Goal: Task Accomplishment & Management: Manage account settings

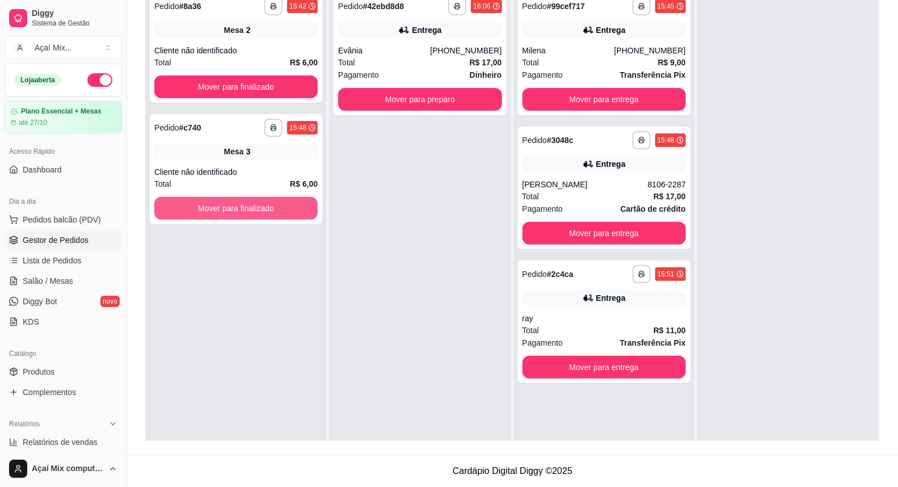
scroll to position [31, 0]
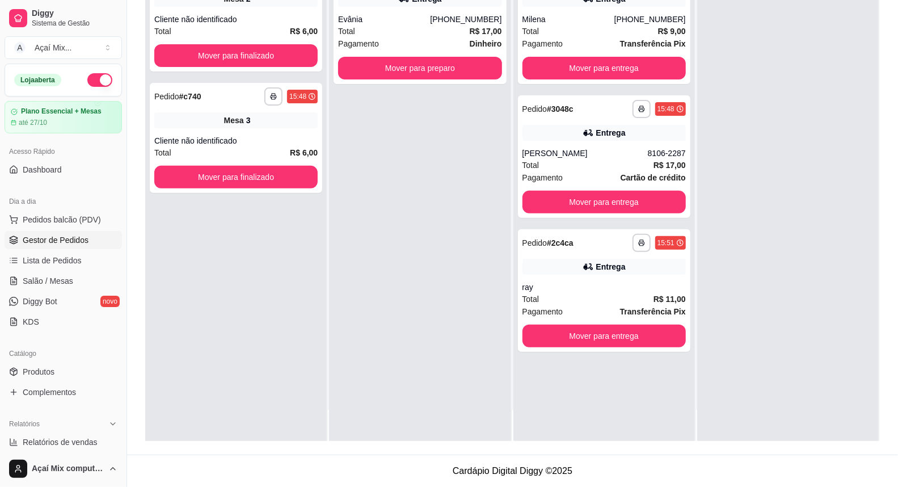
click at [62, 290] on ul "Pedidos balcão (PDV) Gestor de Pedidos Lista de Pedidos Salão / Mesas Diggy Bot…" at bounding box center [63, 270] width 117 height 120
click at [60, 282] on span "Salão / Mesas" at bounding box center [48, 280] width 50 height 11
click at [71, 280] on link "Salão / Mesas" at bounding box center [63, 281] width 117 height 18
click at [69, 280] on span "Salão / Mesas" at bounding box center [48, 280] width 50 height 11
click at [68, 280] on span "Salão / Mesas" at bounding box center [48, 280] width 50 height 11
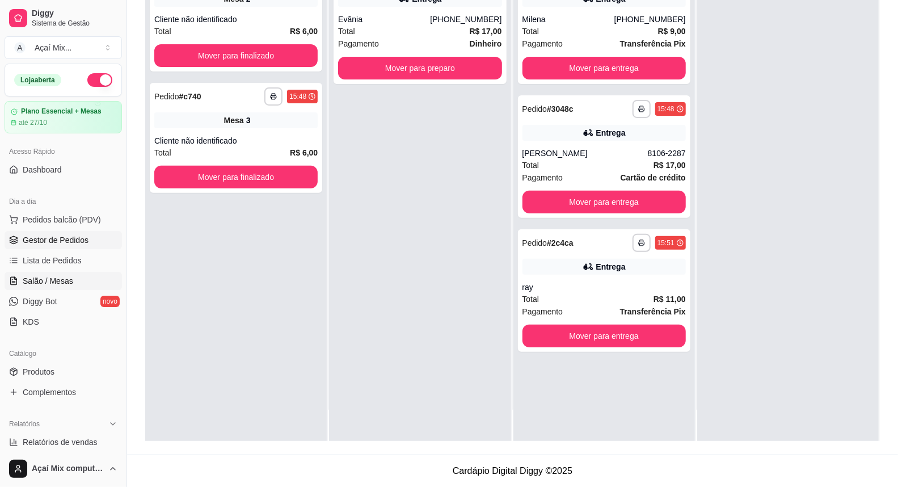
click at [68, 280] on span "Salão / Mesas" at bounding box center [48, 280] width 50 height 11
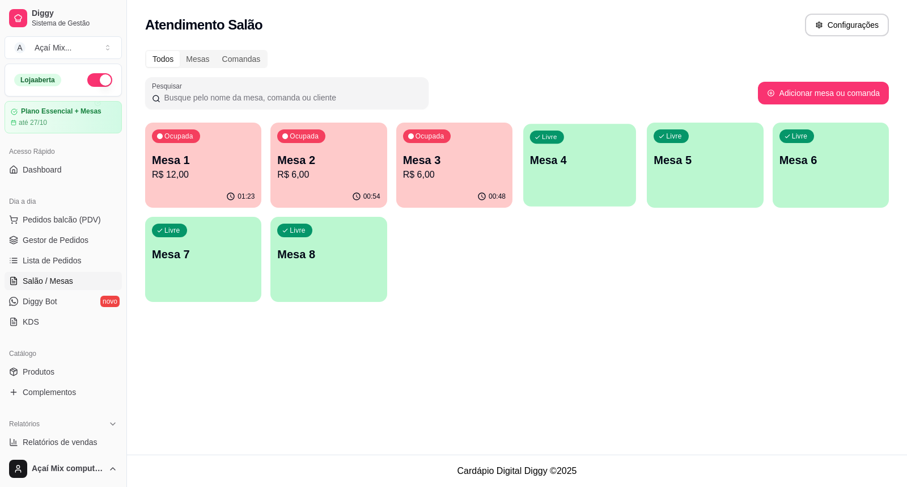
click at [581, 172] on div "Livre Mesa 4" at bounding box center [579, 158] width 113 height 69
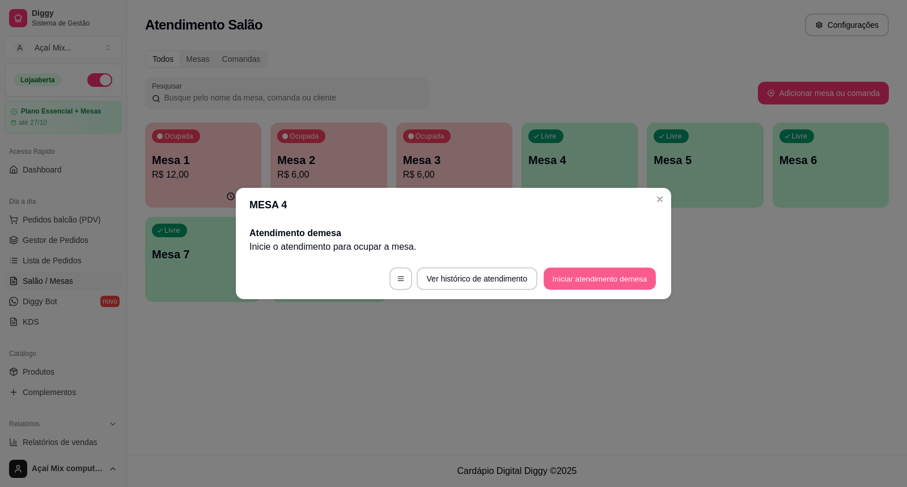
click at [603, 276] on button "Iniciar atendimento de mesa" at bounding box center [600, 279] width 112 height 22
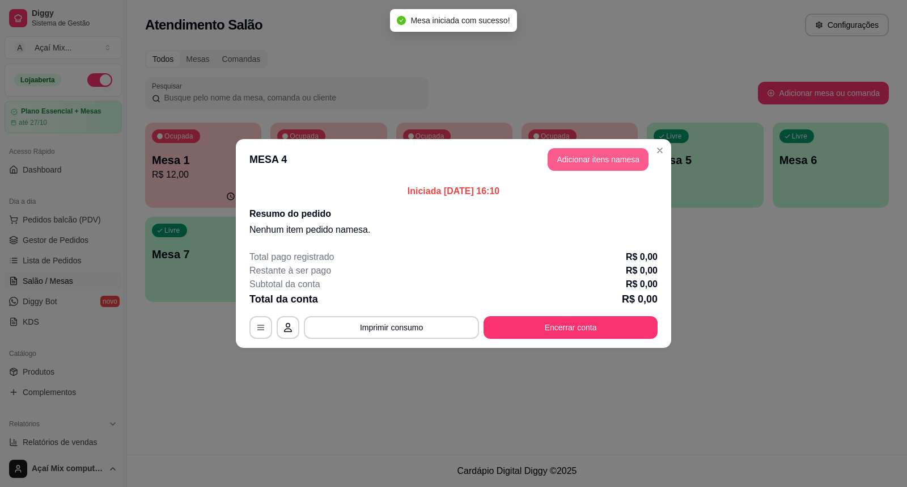
click at [572, 162] on button "Adicionar itens na mesa" at bounding box center [598, 159] width 101 height 23
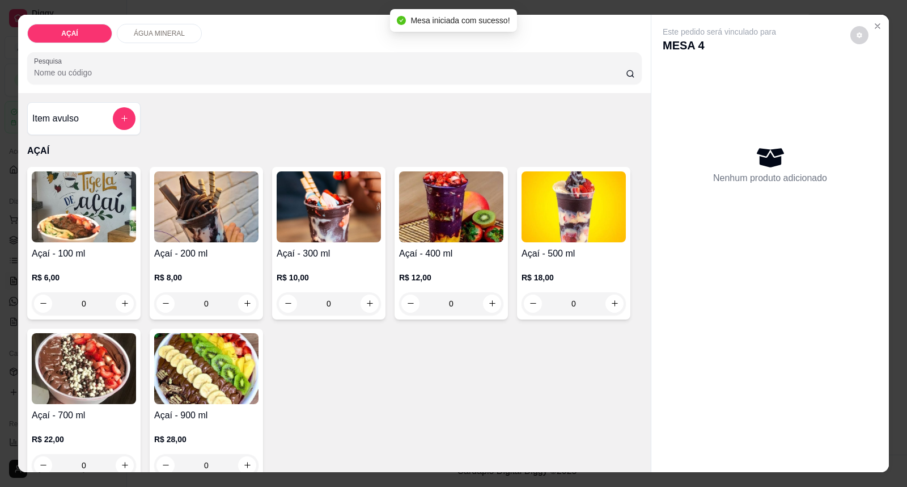
click at [528, 262] on div "R$ 18,00 0" at bounding box center [574, 287] width 104 height 54
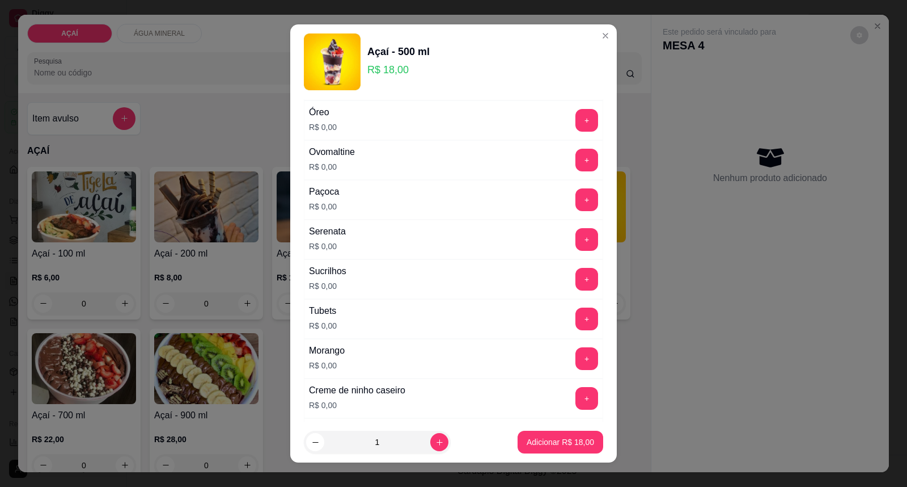
scroll to position [1373, 0]
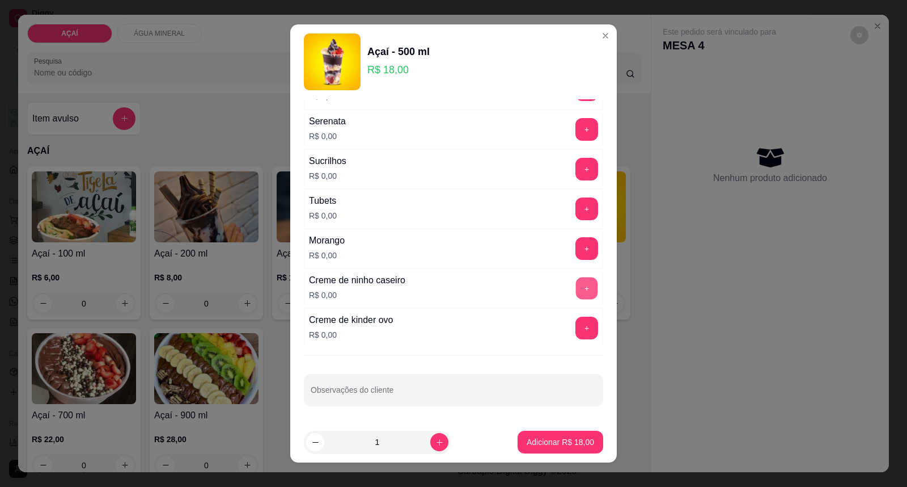
click at [576, 290] on button "+" at bounding box center [587, 288] width 22 height 22
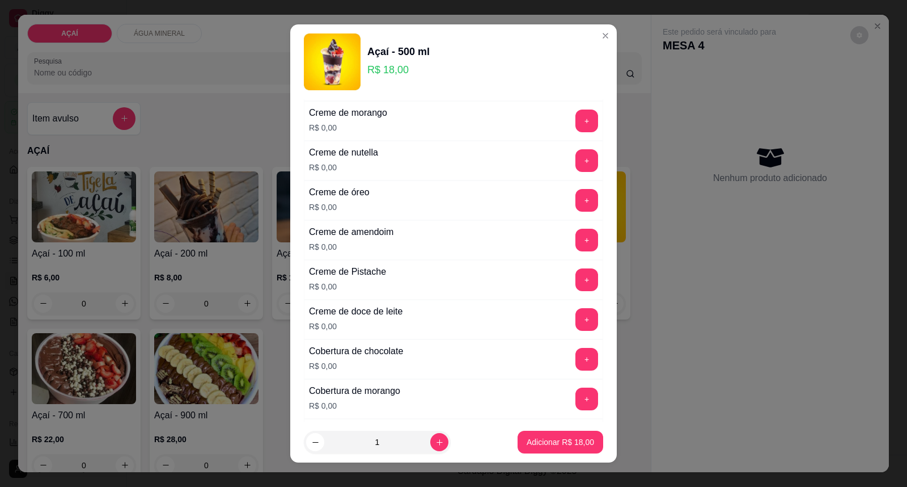
scroll to position [365, 0]
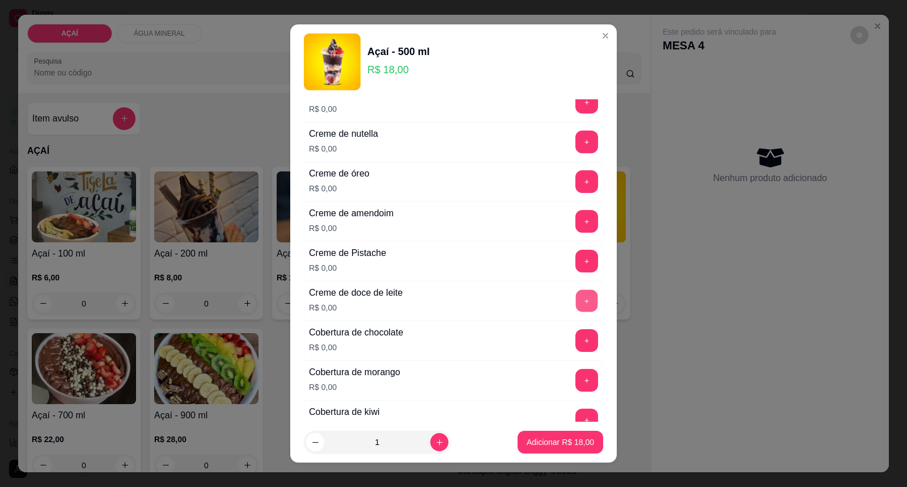
click at [576, 307] on button "+" at bounding box center [587, 301] width 22 height 22
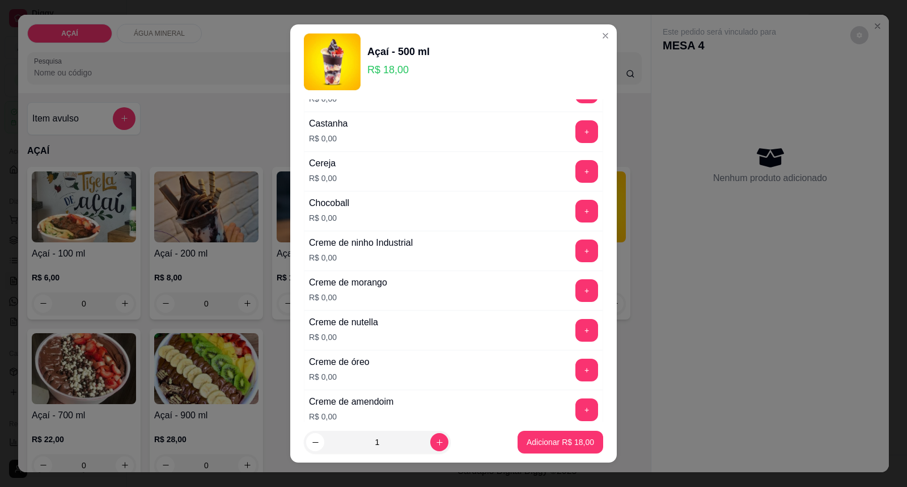
scroll to position [176, 0]
click at [576, 169] on button "+" at bounding box center [587, 171] width 23 height 23
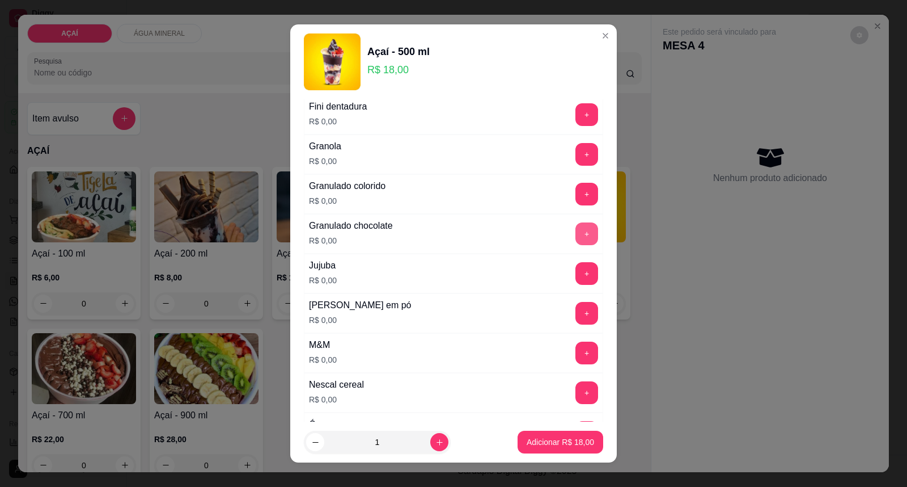
scroll to position [1058, 0]
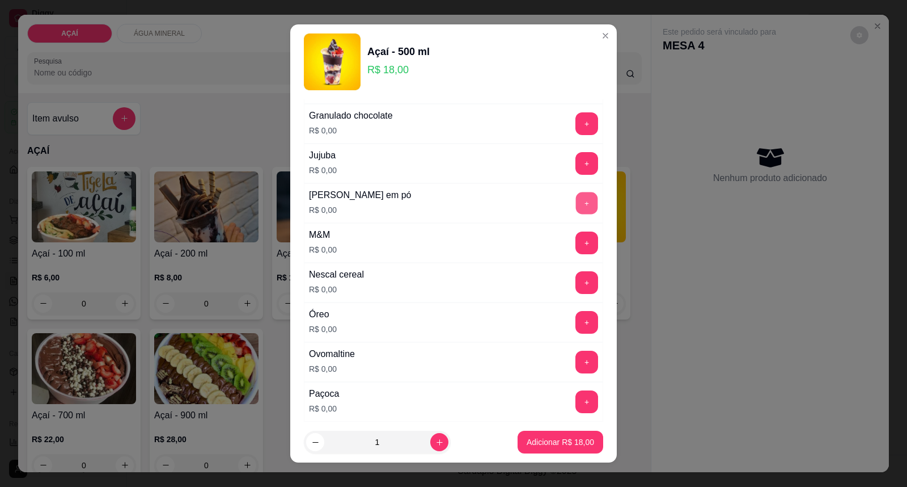
click at [576, 210] on button "+" at bounding box center [587, 203] width 22 height 22
click at [576, 360] on button "+" at bounding box center [587, 361] width 23 height 23
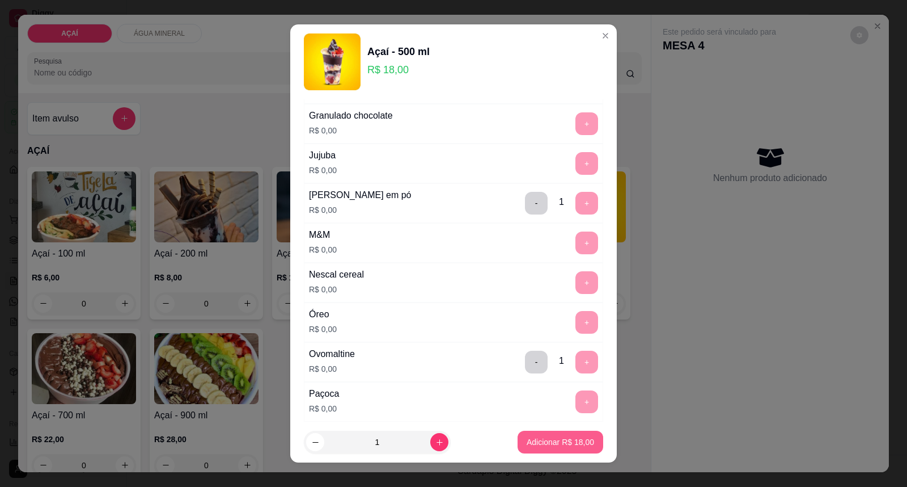
click at [560, 450] on button "Adicionar R$ 18,00" at bounding box center [561, 441] width 86 height 23
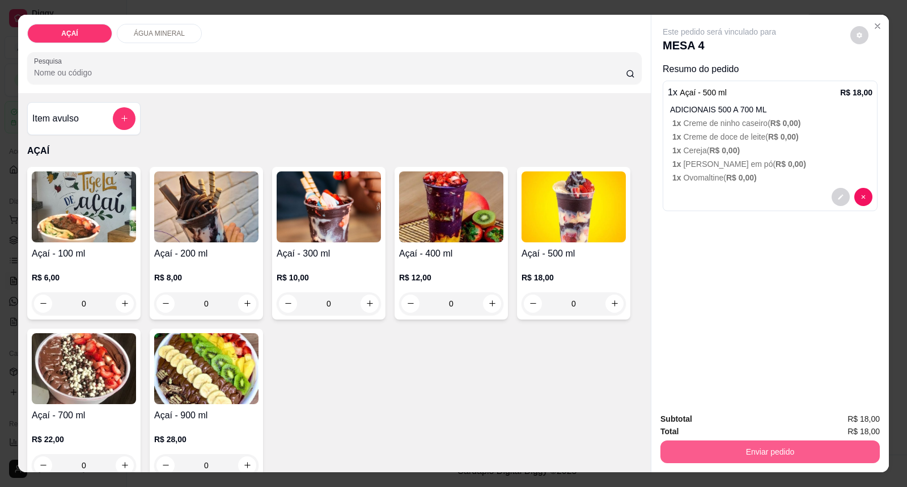
click at [699, 451] on button "Enviar pedido" at bounding box center [770, 451] width 219 height 23
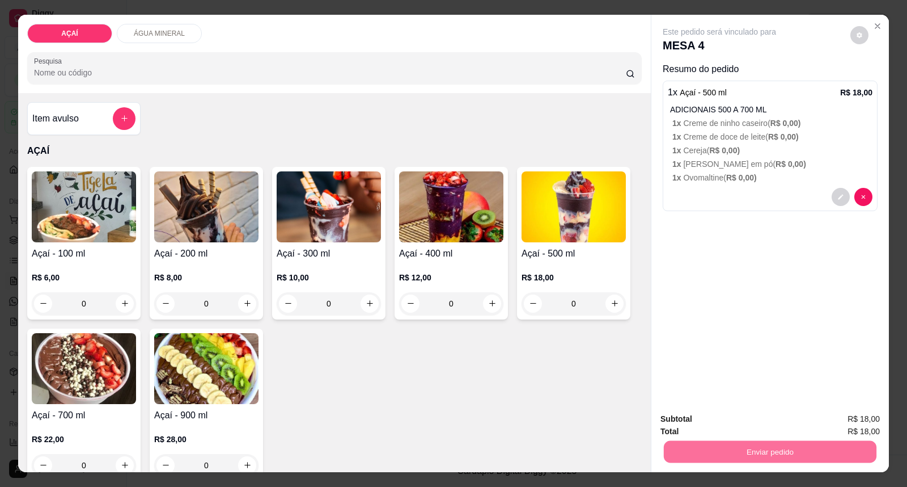
click at [849, 427] on button "Enviar pedido" at bounding box center [850, 424] width 64 height 22
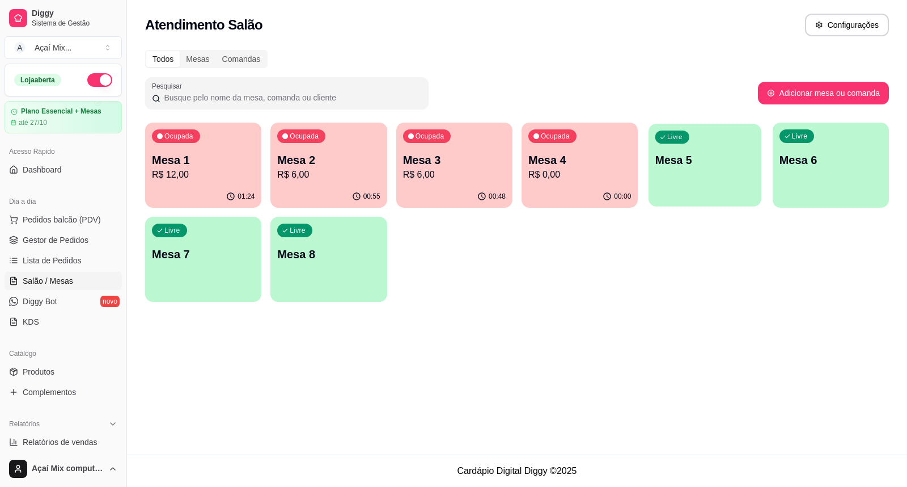
click at [700, 184] on div "Livre Mesa 5" at bounding box center [705, 158] width 113 height 69
click at [424, 192] on div "00:48" at bounding box center [454, 196] width 113 height 22
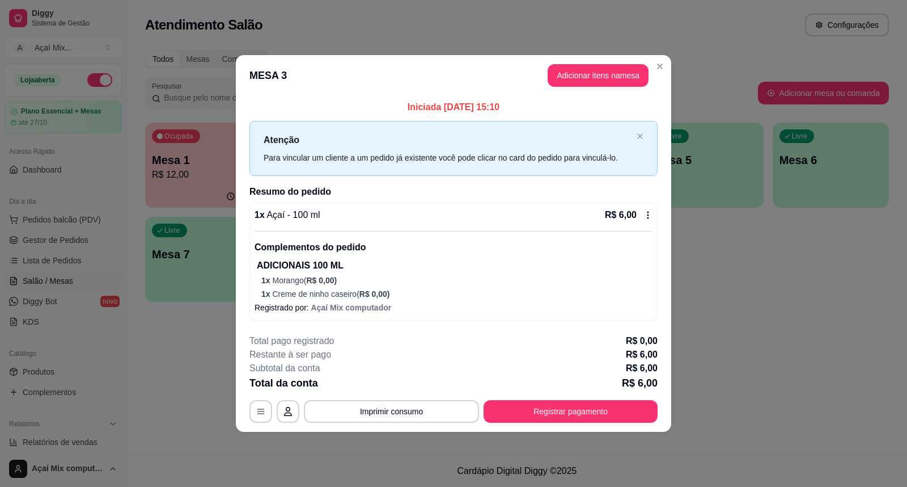
click at [586, 399] on div "**********" at bounding box center [453, 378] width 408 height 88
click at [532, 405] on button "Registrar pagamento" at bounding box center [571, 411] width 174 height 23
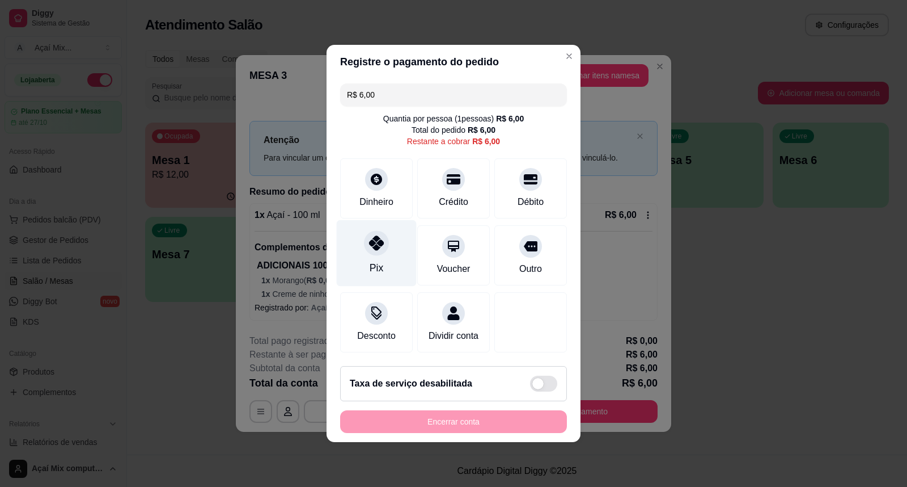
click at [397, 267] on div "Pix" at bounding box center [377, 253] width 80 height 66
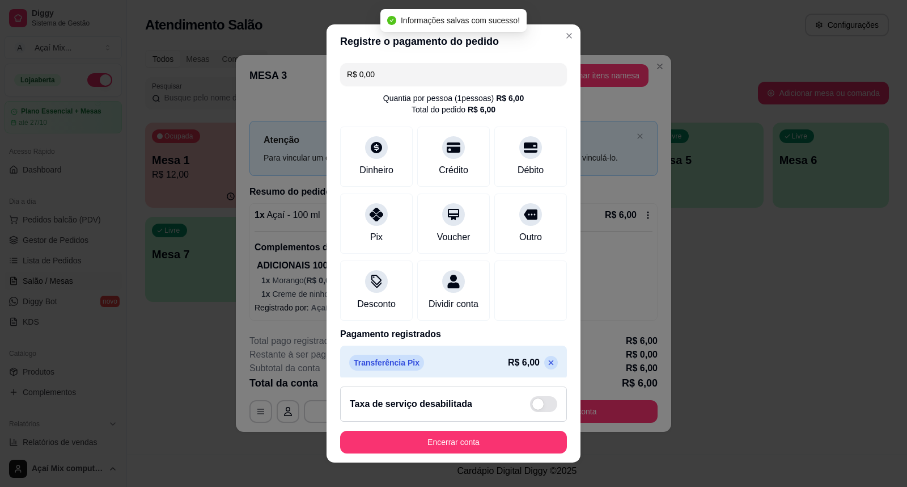
type input "R$ 0,00"
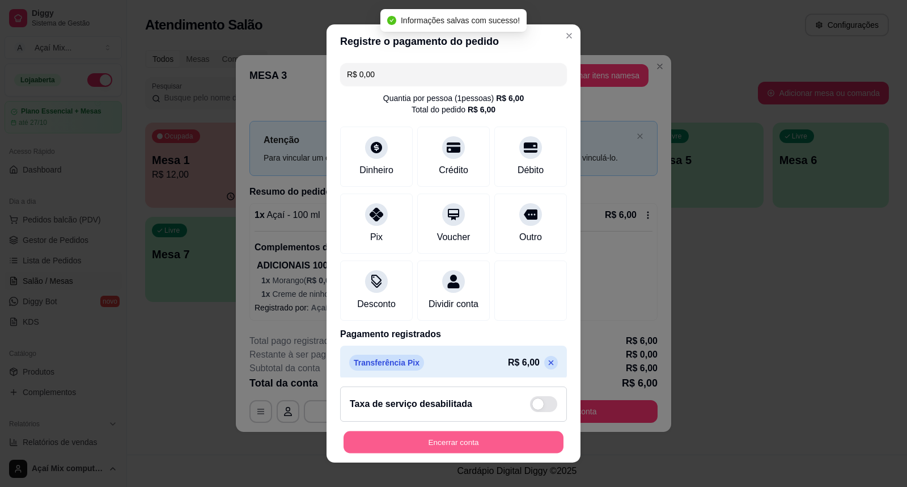
click at [475, 438] on button "Encerrar conta" at bounding box center [454, 442] width 220 height 22
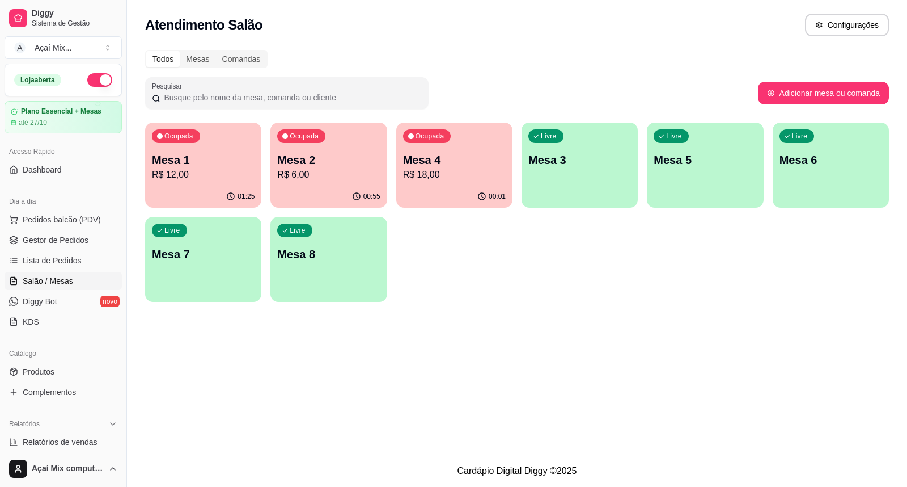
click at [319, 173] on p "R$ 6,00" at bounding box center [328, 175] width 103 height 14
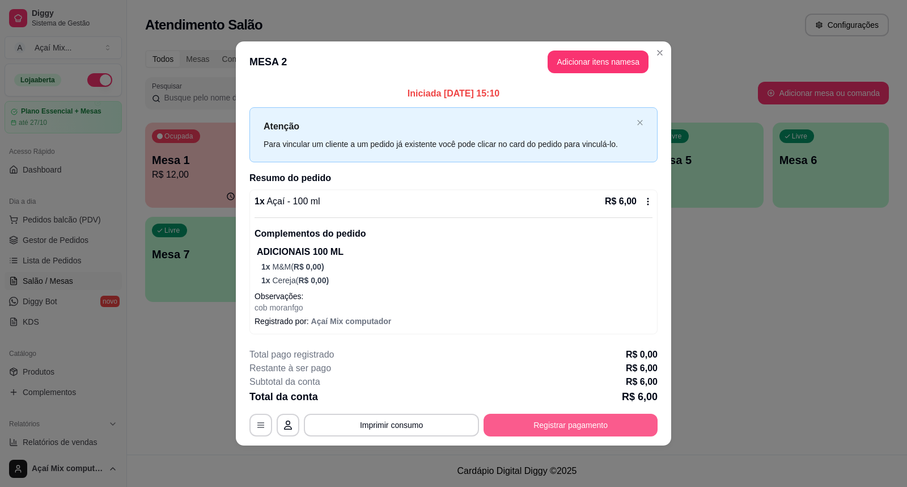
click at [558, 428] on button "Registrar pagamento" at bounding box center [571, 424] width 174 height 23
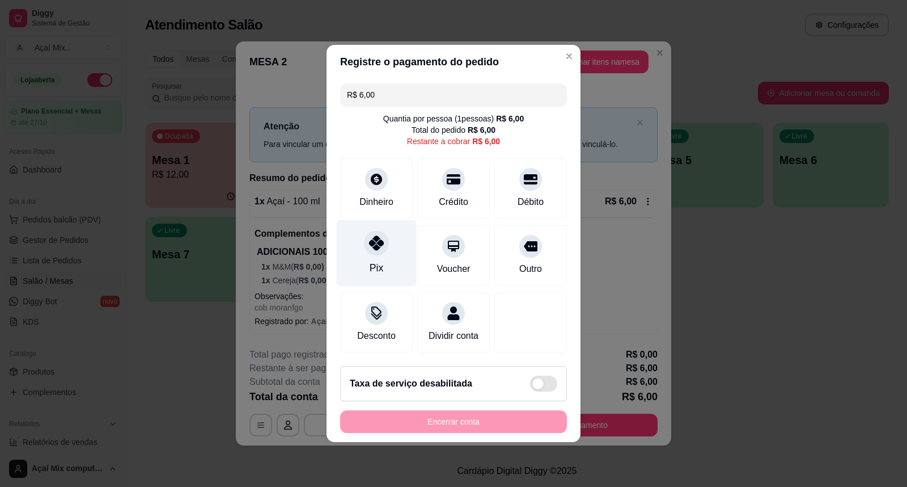
click at [405, 257] on div "Pix" at bounding box center [377, 253] width 80 height 66
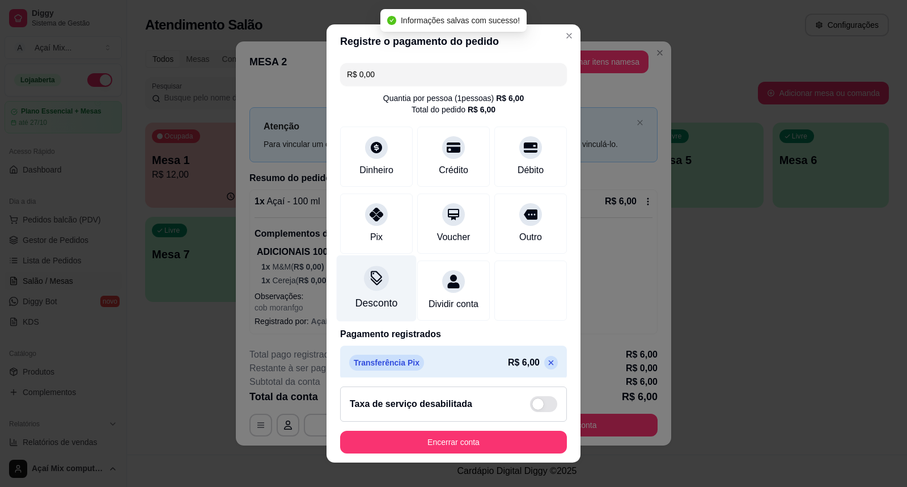
type input "R$ 0,00"
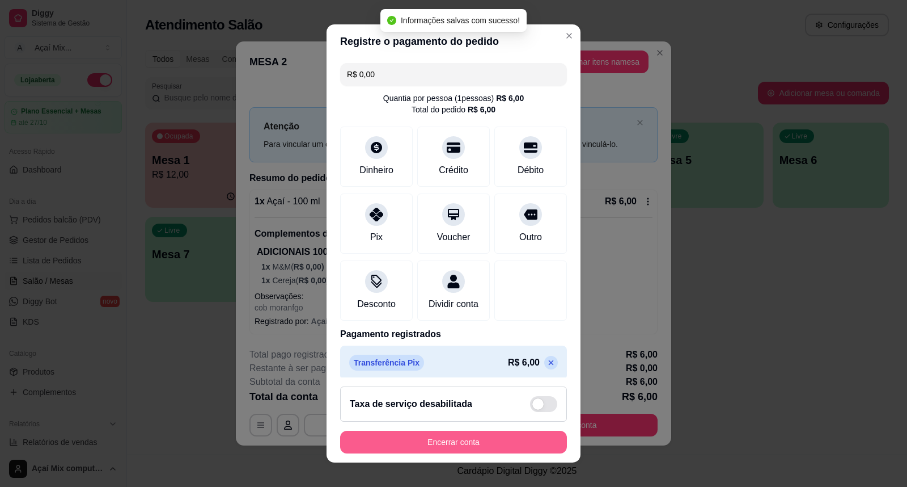
click at [483, 443] on button "Encerrar conta" at bounding box center [453, 441] width 227 height 23
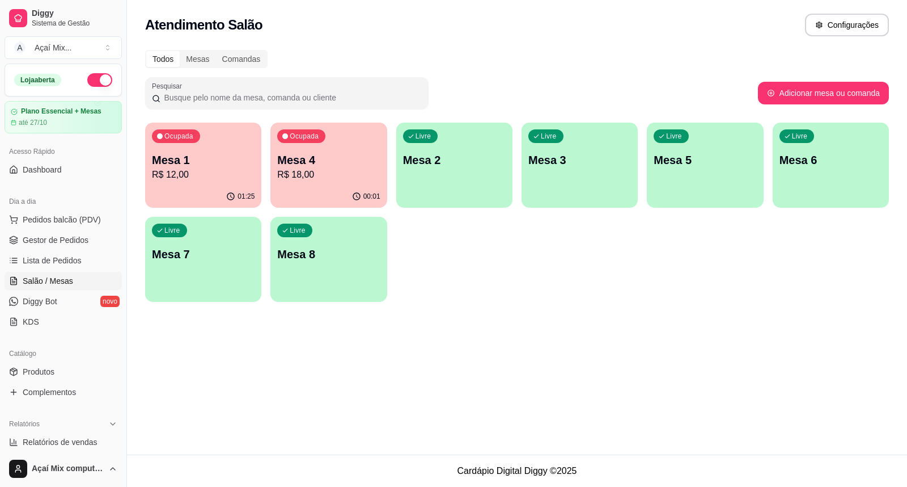
click at [219, 146] on div "Ocupada Mesa 1 R$ 12,00" at bounding box center [203, 153] width 116 height 63
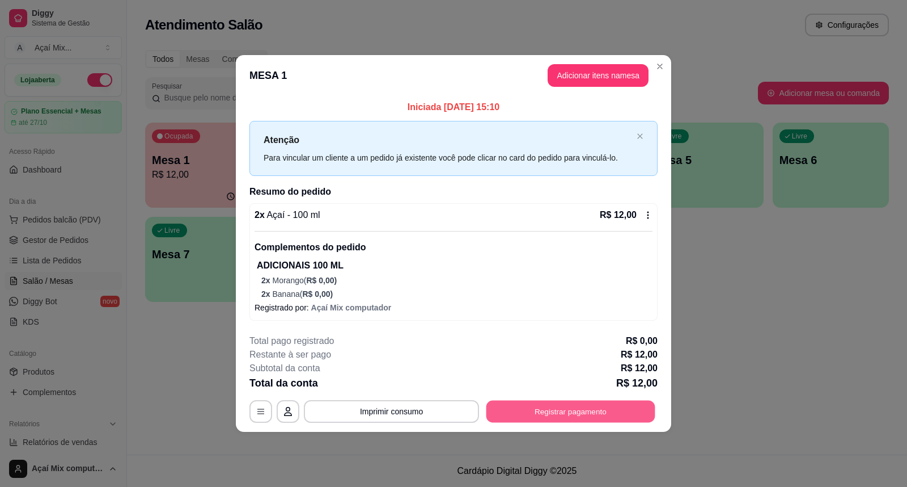
click at [513, 405] on button "Registrar pagamento" at bounding box center [571, 411] width 169 height 22
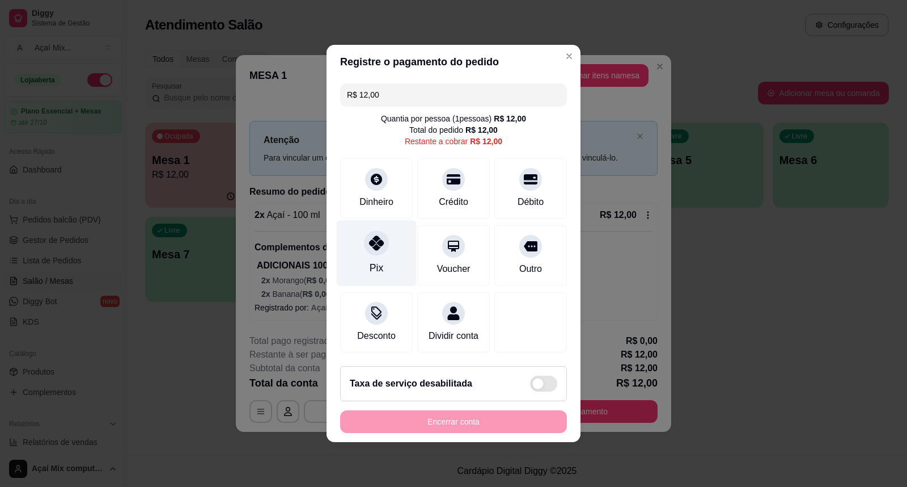
click at [378, 236] on icon at bounding box center [376, 242] width 15 height 15
type input "R$ 0,00"
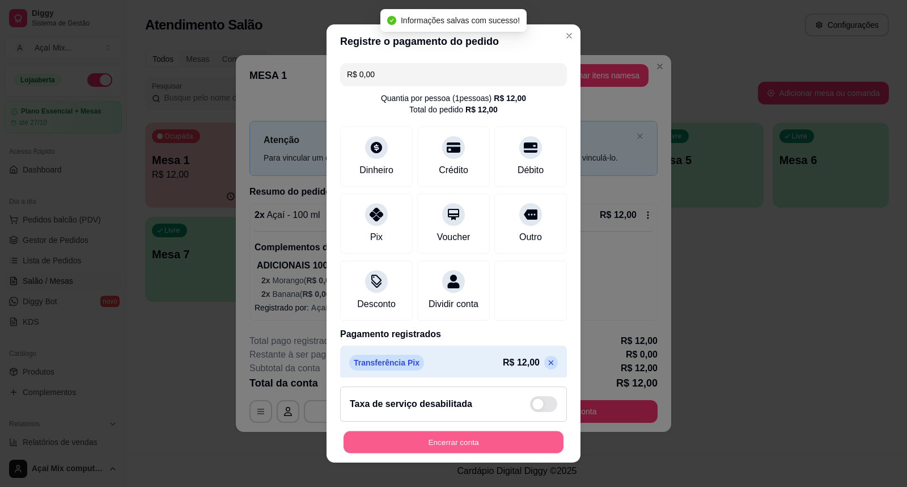
click at [471, 446] on button "Encerrar conta" at bounding box center [454, 442] width 220 height 22
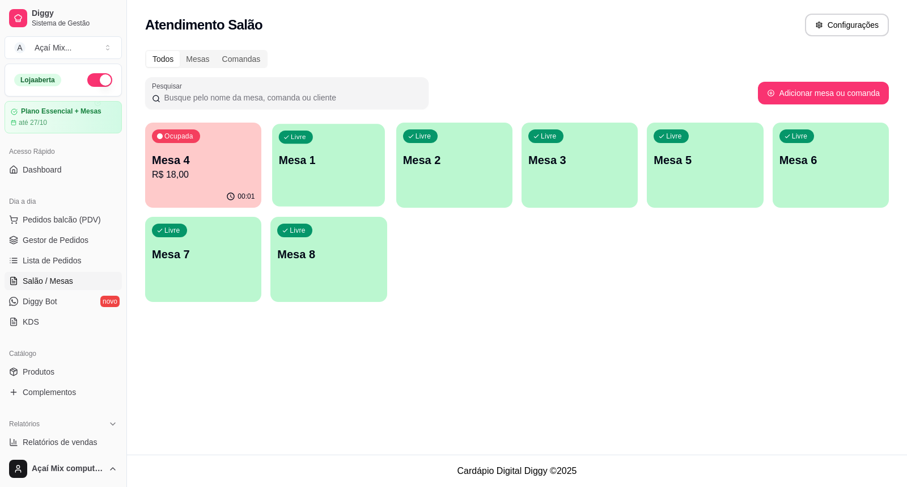
click at [373, 177] on div "Livre Mesa 1" at bounding box center [328, 158] width 113 height 69
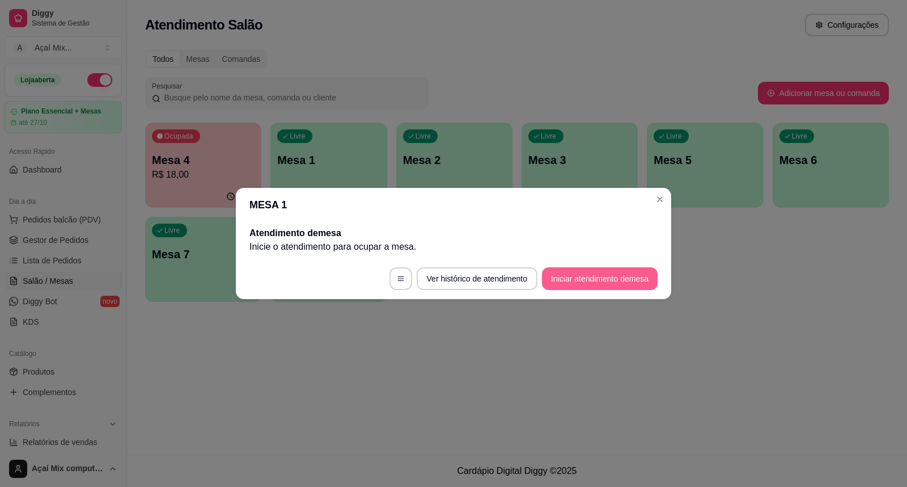
click at [571, 276] on button "Iniciar atendimento de mesa" at bounding box center [600, 278] width 116 height 23
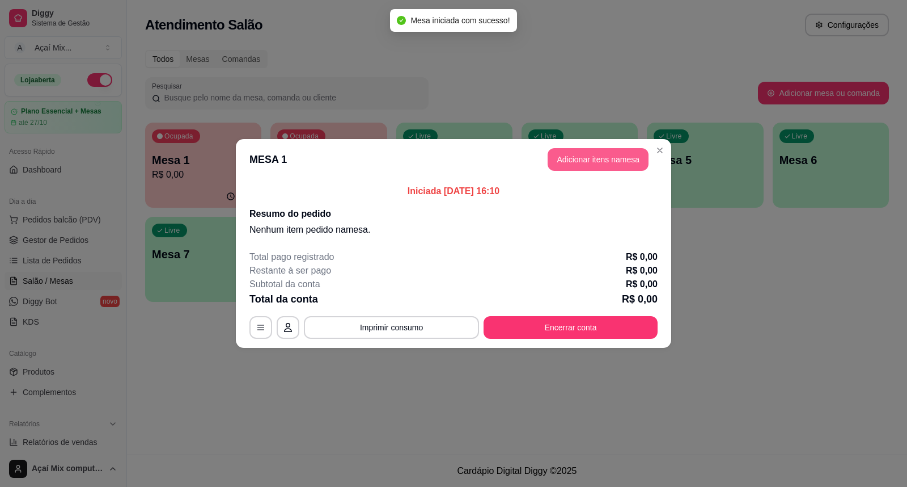
click at [607, 157] on button "Adicionar itens na mesa" at bounding box center [598, 159] width 101 height 23
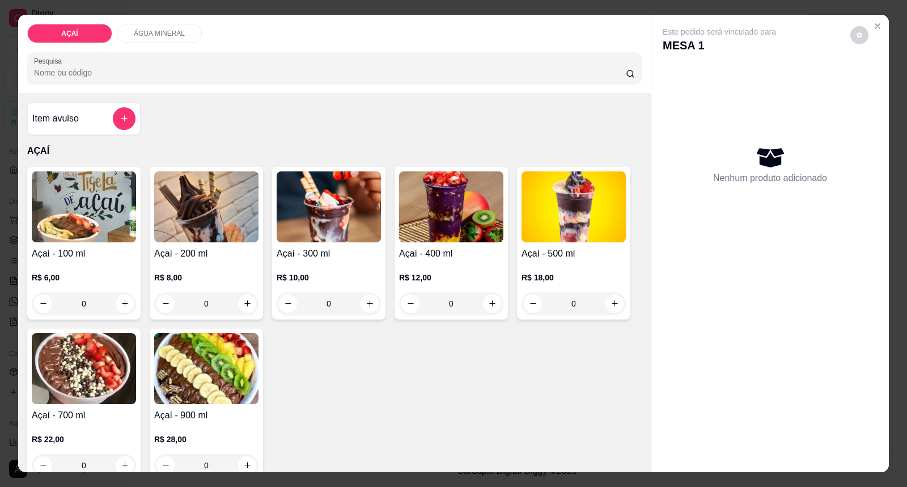
click at [441, 257] on h4 "Açaí - 400 ml" at bounding box center [451, 254] width 104 height 14
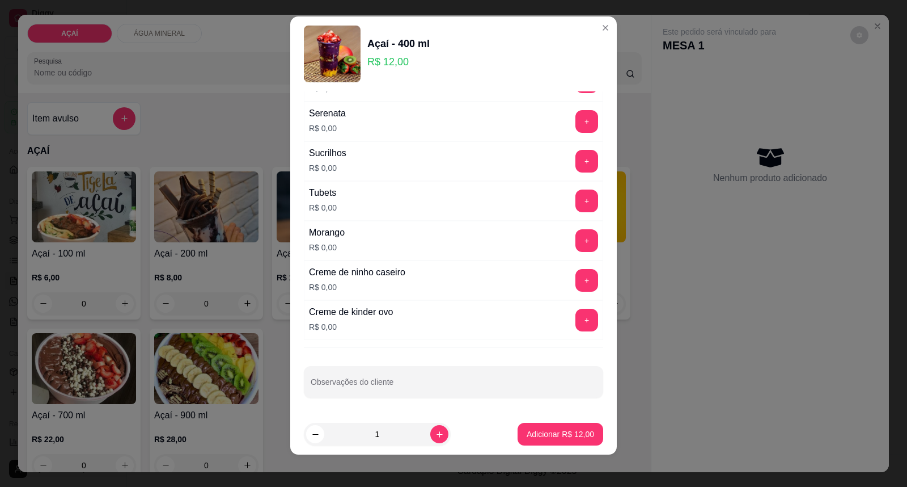
scroll to position [12, 0]
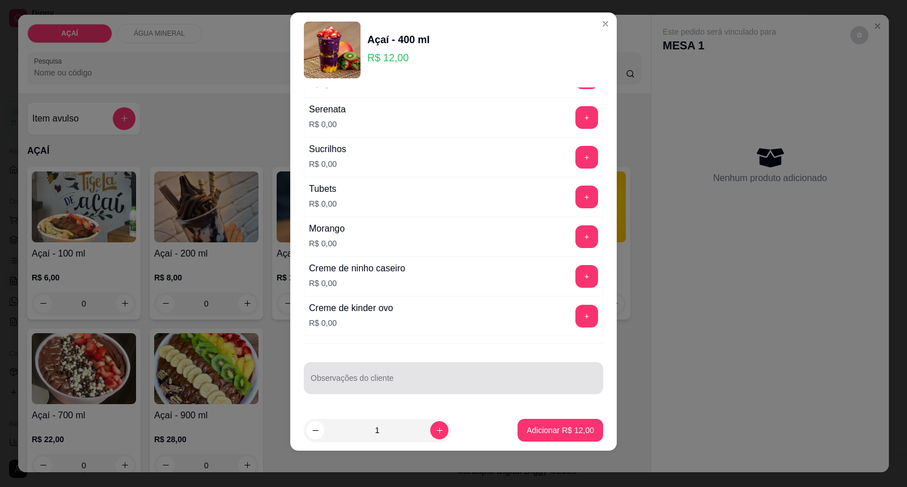
click at [467, 371] on div at bounding box center [454, 377] width 286 height 23
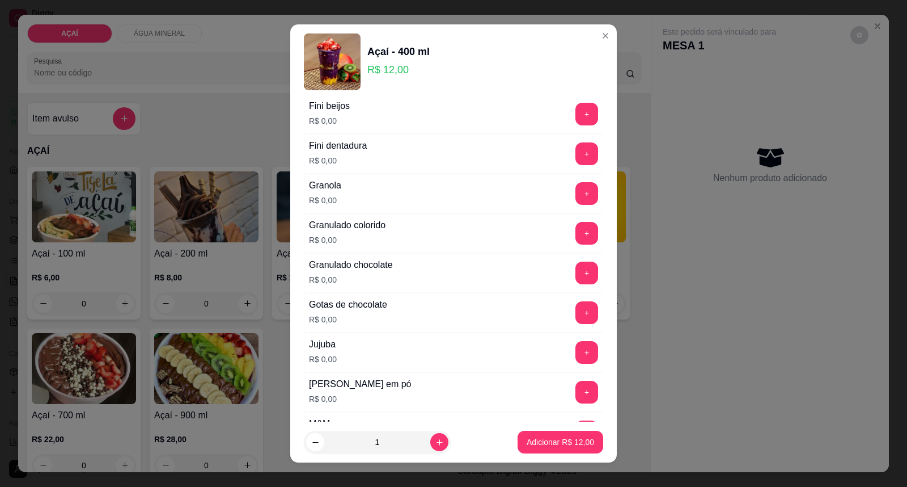
scroll to position [846, 0]
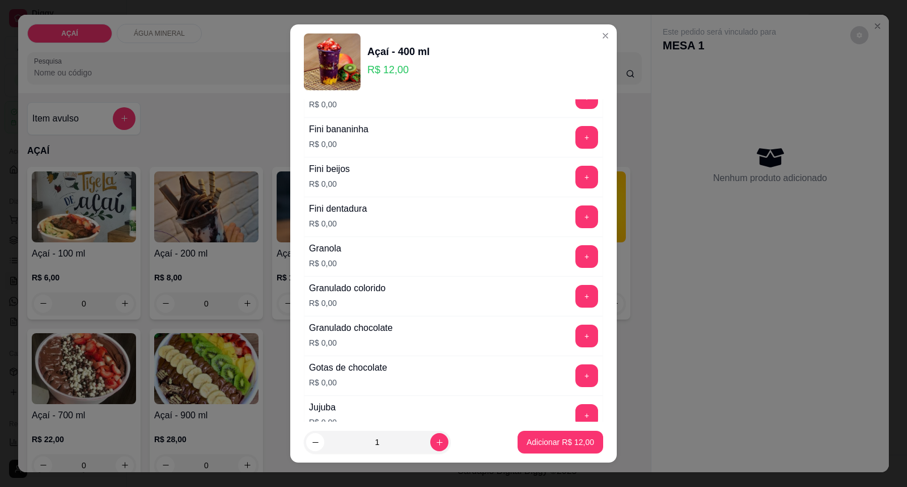
type input "banana"
click at [576, 263] on button "+" at bounding box center [587, 257] width 22 height 22
click at [561, 432] on button "Adicionar R$ 12,00" at bounding box center [560, 442] width 83 height 22
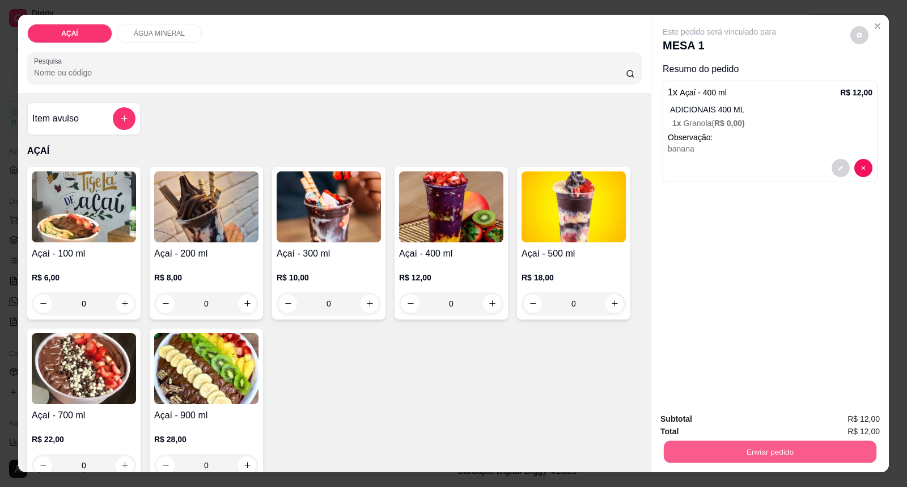
click at [827, 452] on button "Enviar pedido" at bounding box center [770, 452] width 213 height 22
click at [847, 415] on button "Enviar pedido" at bounding box center [850, 423] width 62 height 21
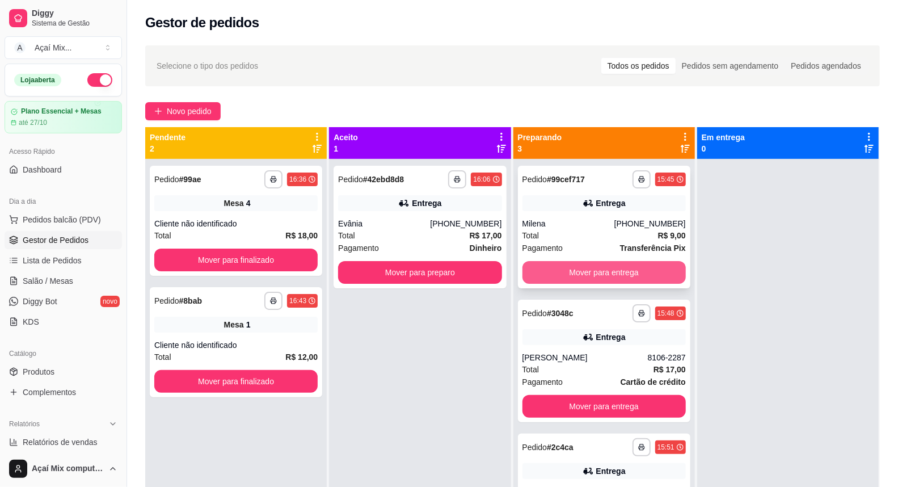
click at [581, 265] on button "Mover para entrega" at bounding box center [603, 272] width 163 height 23
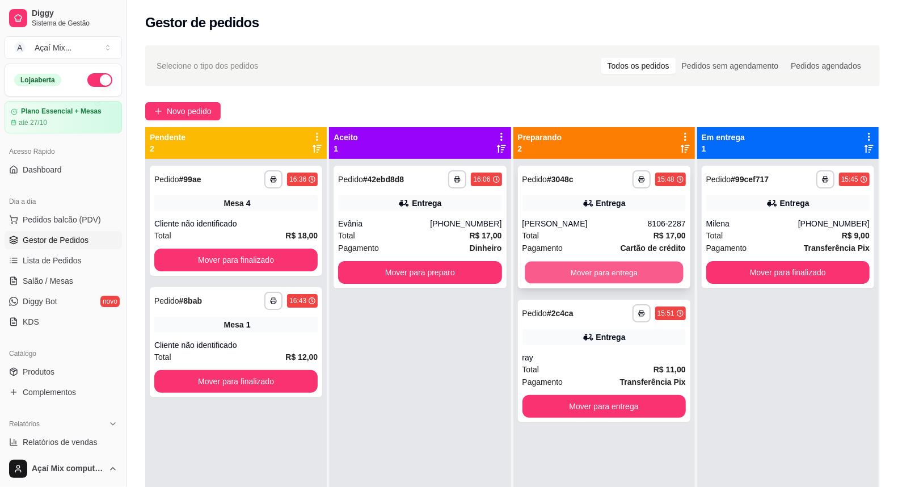
click at [652, 261] on button "Mover para entrega" at bounding box center [604, 272] width 159 height 22
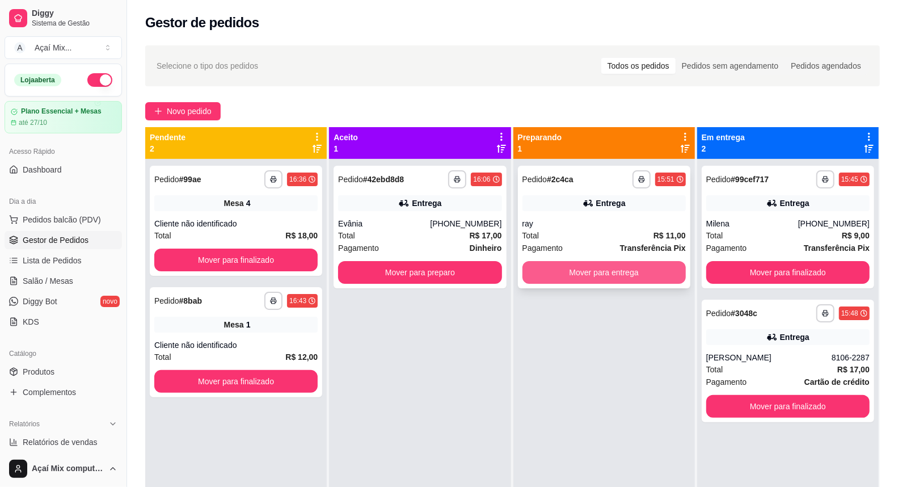
click at [645, 267] on button "Mover para entrega" at bounding box center [603, 272] width 163 height 23
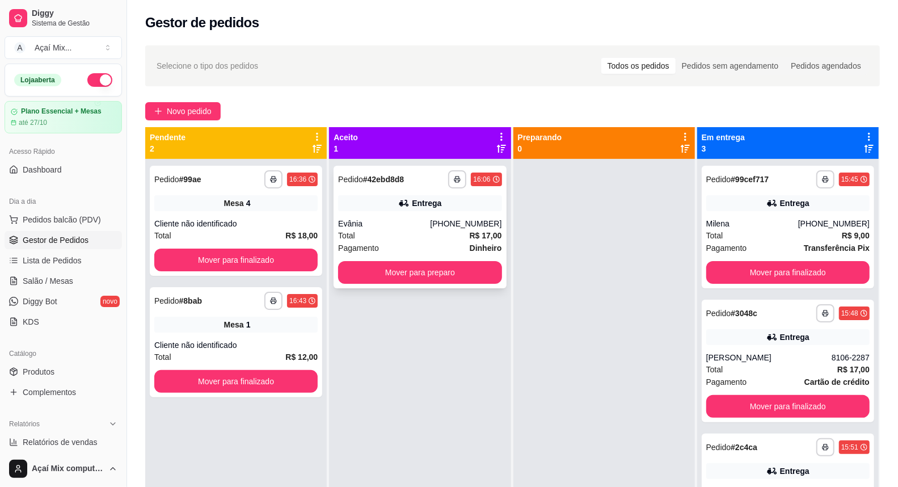
click at [451, 284] on div "**********" at bounding box center [419, 227] width 172 height 122
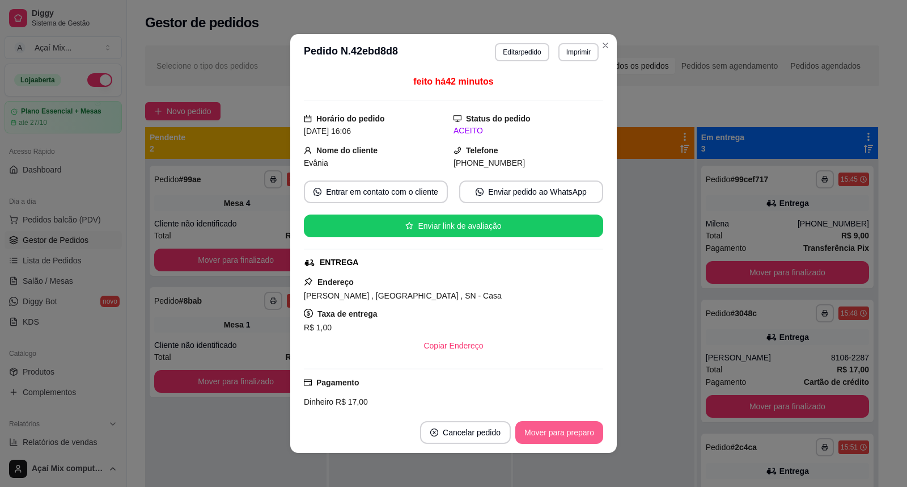
click at [564, 428] on button "Mover para preparo" at bounding box center [559, 432] width 88 height 23
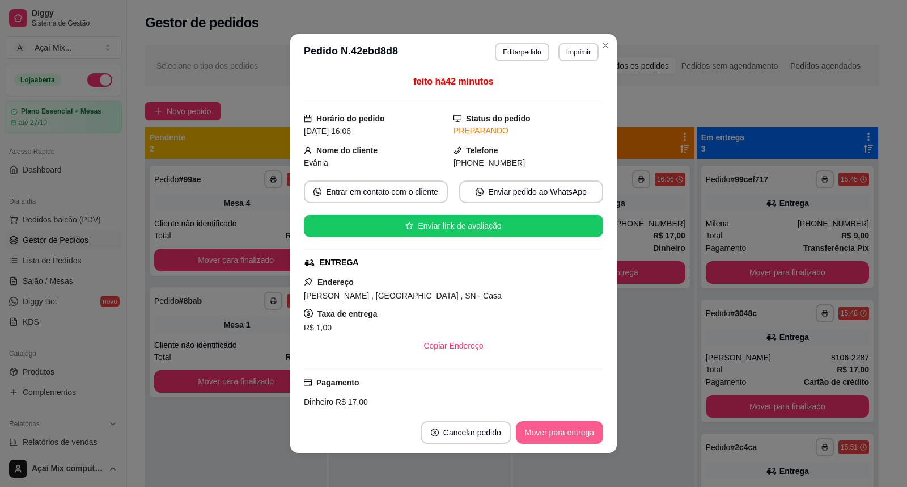
click at [564, 428] on button "Mover para entrega" at bounding box center [559, 432] width 87 height 23
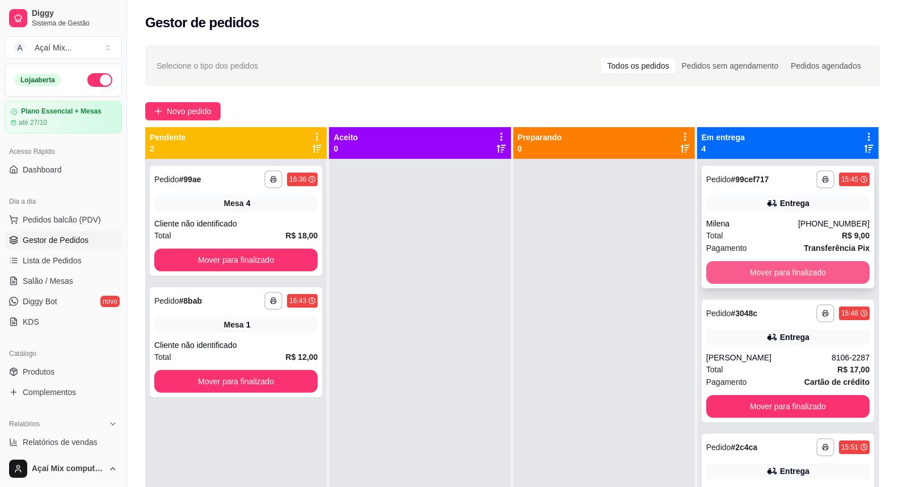
click at [738, 276] on button "Mover para finalizado" at bounding box center [787, 272] width 163 height 23
click at [739, 276] on button "Mover para finalizado" at bounding box center [787, 272] width 163 height 23
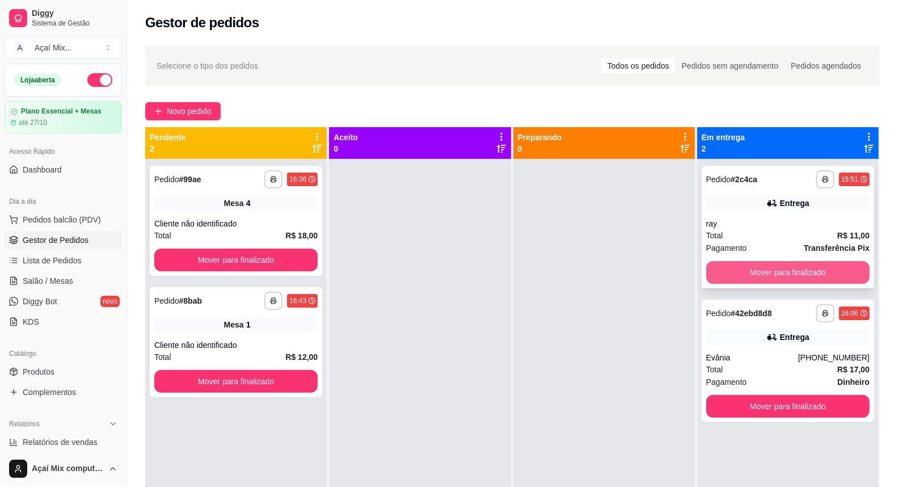
click at [740, 276] on button "Mover para finalizado" at bounding box center [787, 272] width 163 height 23
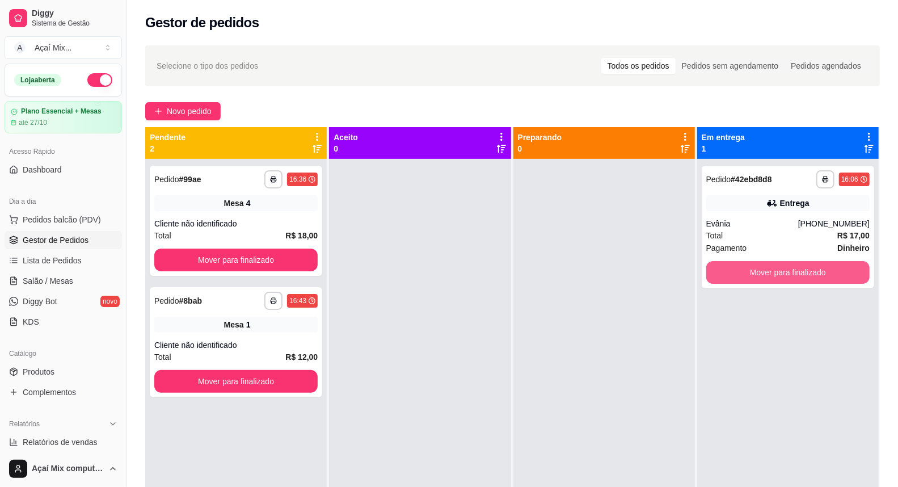
click at [740, 276] on button "Mover para finalizado" at bounding box center [787, 272] width 163 height 23
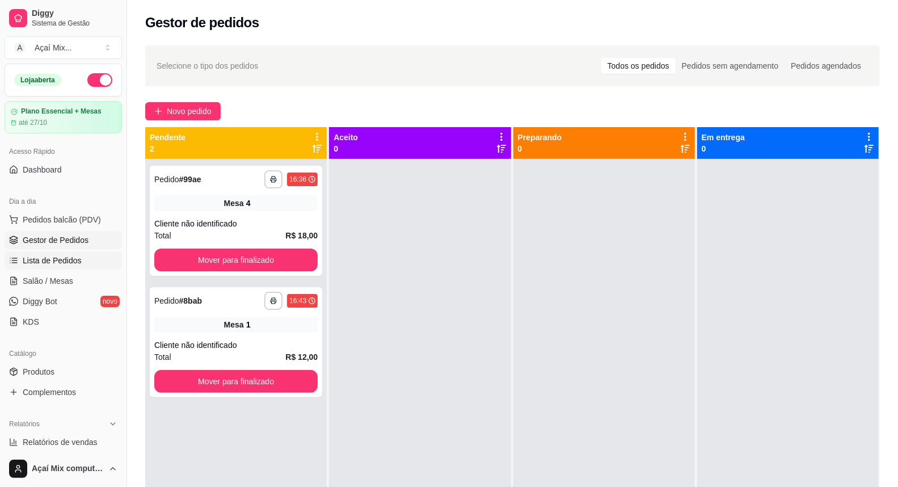
click at [59, 259] on span "Lista de Pedidos" at bounding box center [52, 260] width 59 height 11
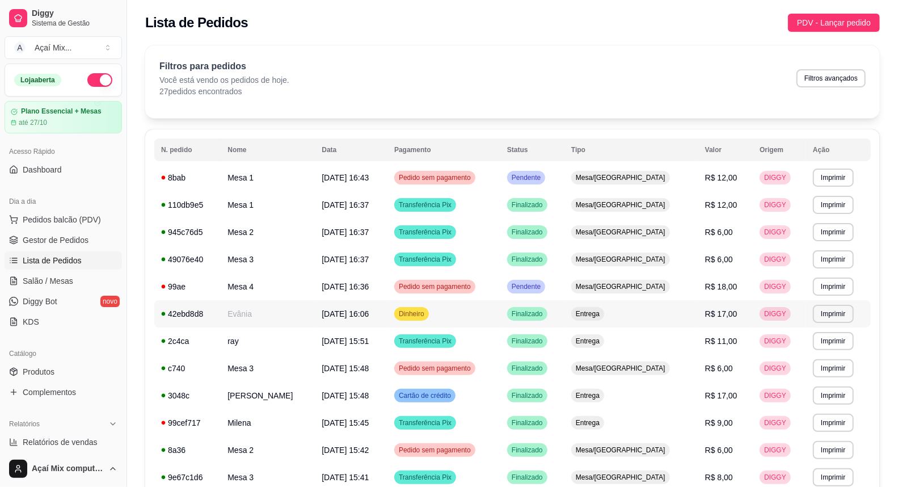
click at [719, 309] on span "R$ 17,00" at bounding box center [721, 313] width 32 height 9
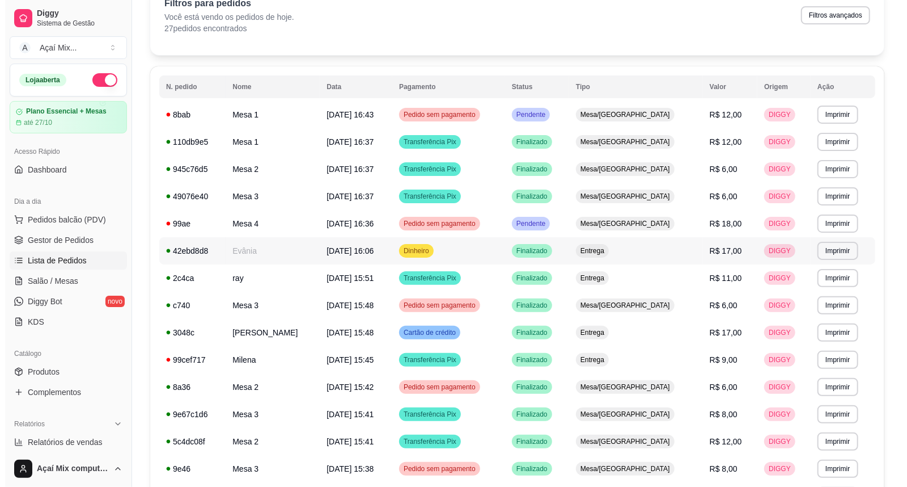
scroll to position [126, 0]
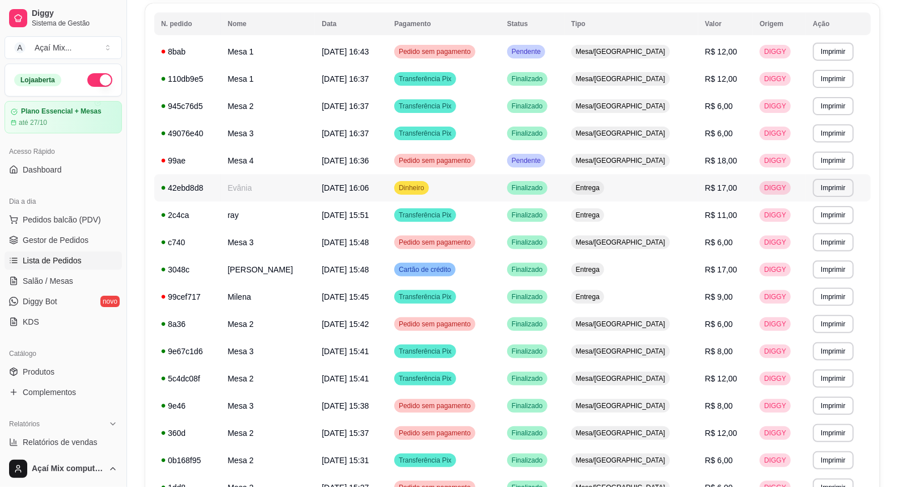
click at [682, 189] on td "Entrega" at bounding box center [631, 187] width 134 height 27
click at [724, 280] on td "R$ 17,00" at bounding box center [725, 269] width 54 height 27
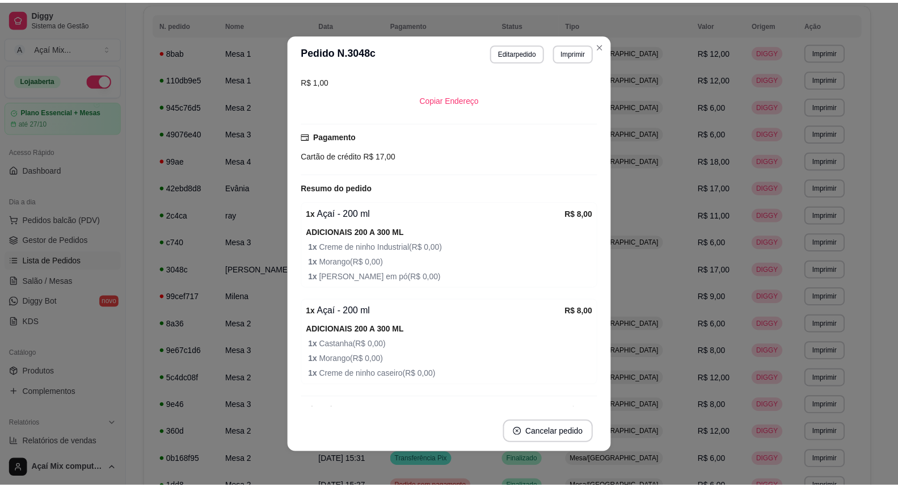
scroll to position [189, 0]
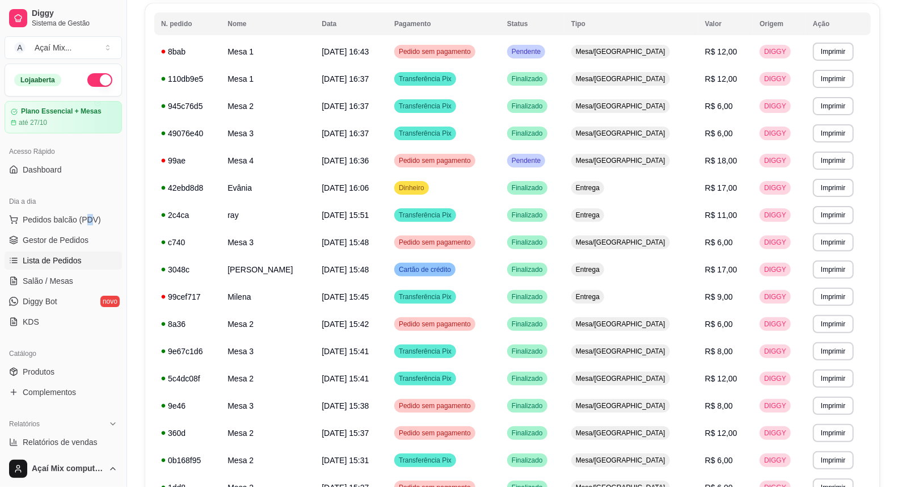
click at [86, 230] on ul "Pedidos balcão (PDV) Gestor de Pedidos Lista de Pedidos Salão / Mesas Diggy Bot…" at bounding box center [63, 270] width 117 height 120
click at [75, 290] on link "Salão / Mesas" at bounding box center [63, 281] width 117 height 18
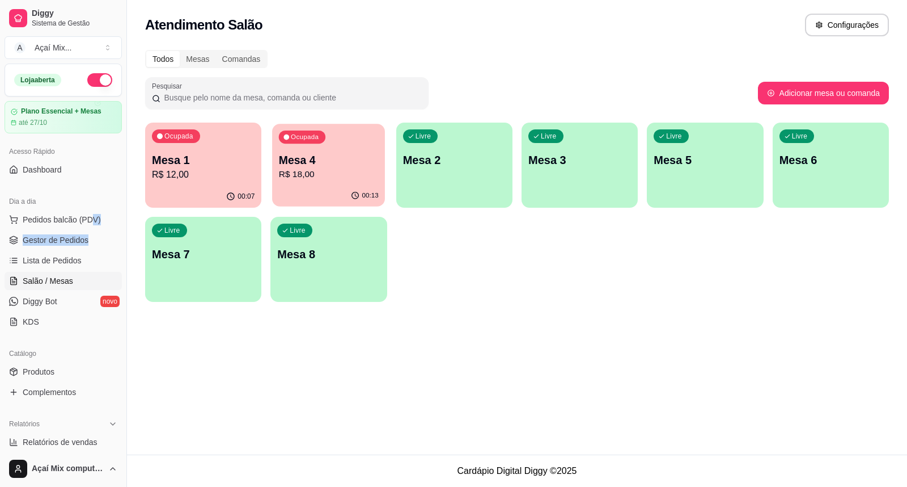
click at [352, 156] on p "Mesa 4" at bounding box center [329, 160] width 100 height 15
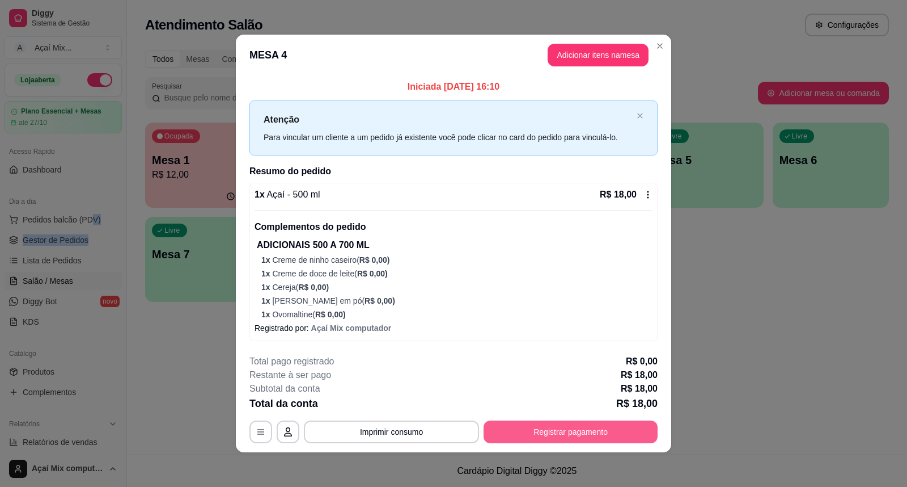
click at [566, 424] on button "Registrar pagamento" at bounding box center [571, 431] width 174 height 23
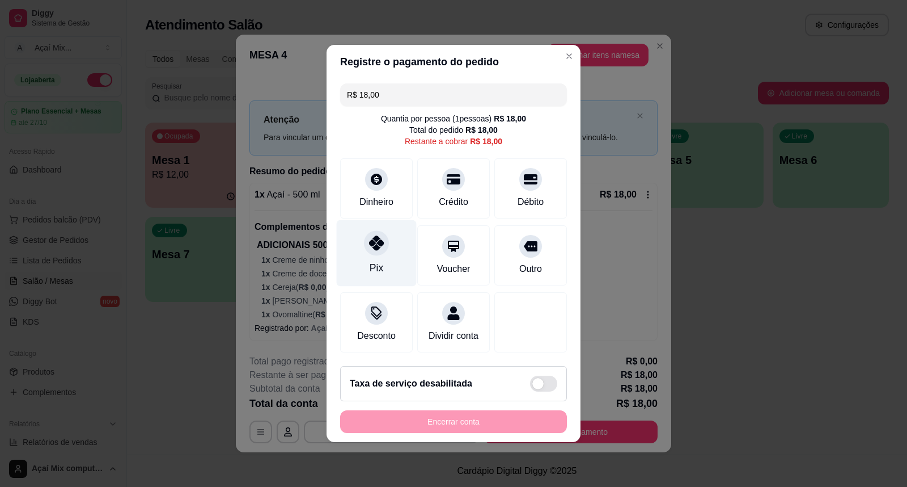
click at [393, 246] on div "Pix" at bounding box center [377, 253] width 80 height 66
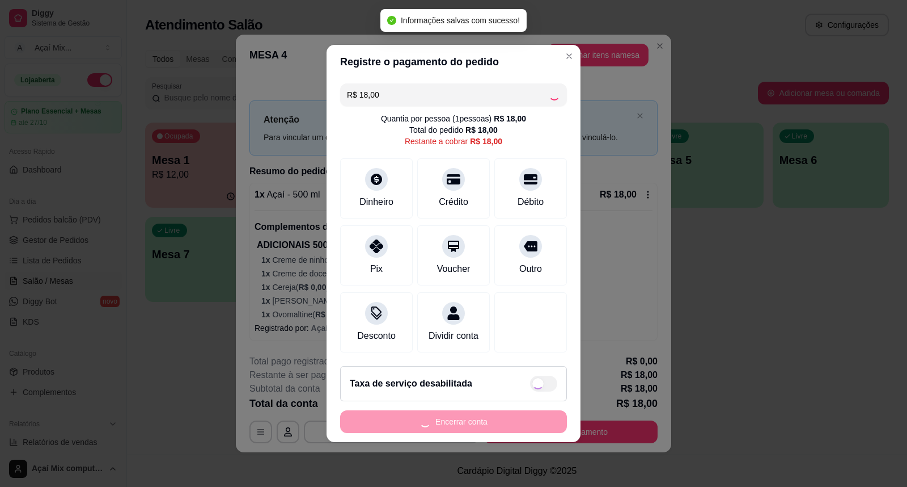
type input "R$ 0,00"
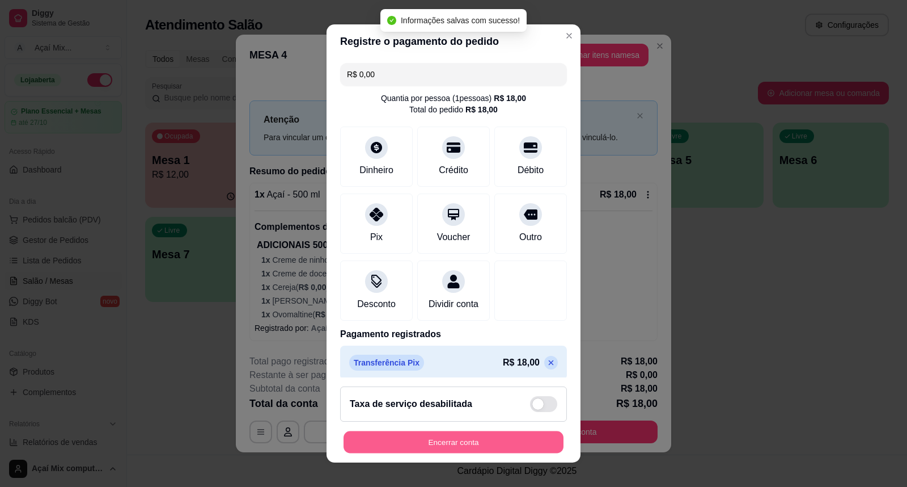
click at [482, 434] on button "Encerrar conta" at bounding box center [454, 442] width 220 height 22
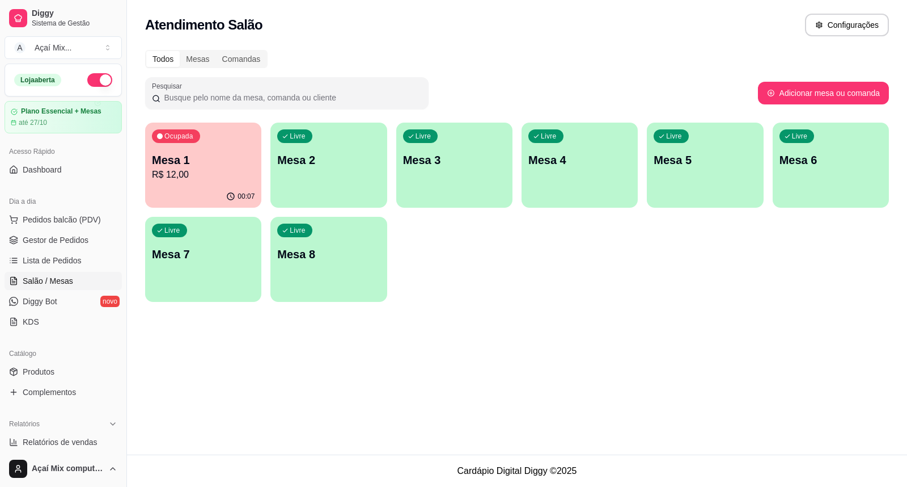
click at [212, 157] on p "Mesa 1" at bounding box center [203, 160] width 103 height 16
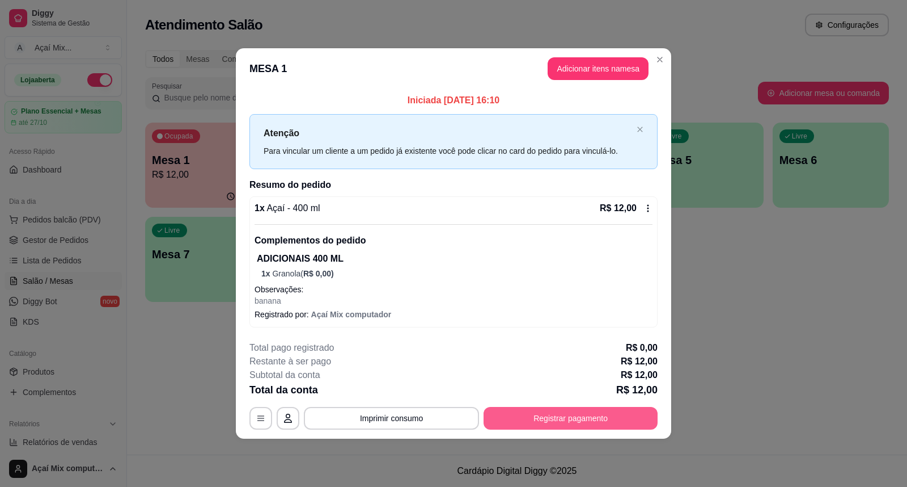
click at [555, 418] on button "Registrar pagamento" at bounding box center [571, 418] width 174 height 23
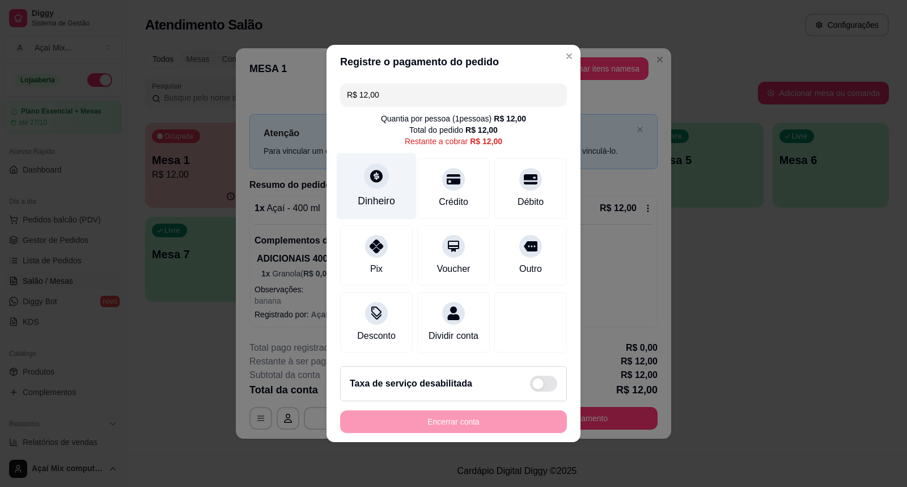
click at [392, 189] on div "Dinheiro" at bounding box center [377, 186] width 80 height 66
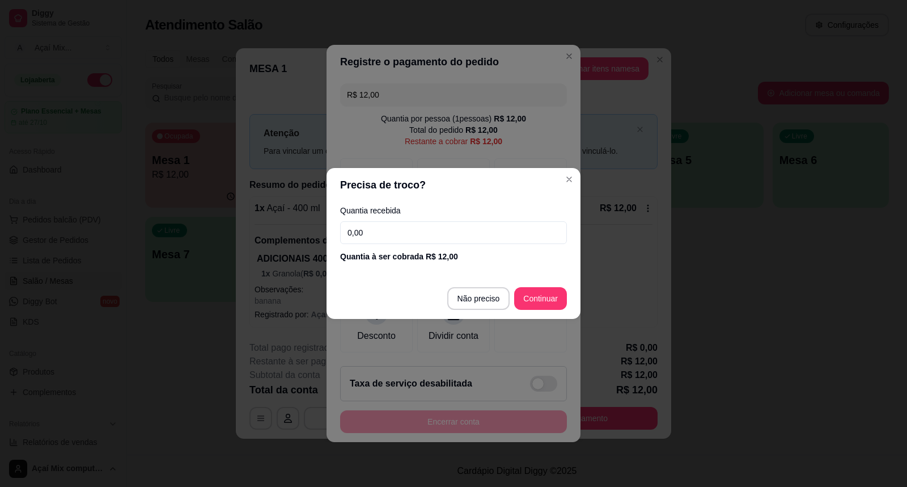
click at [405, 230] on input "0,00" at bounding box center [453, 232] width 227 height 23
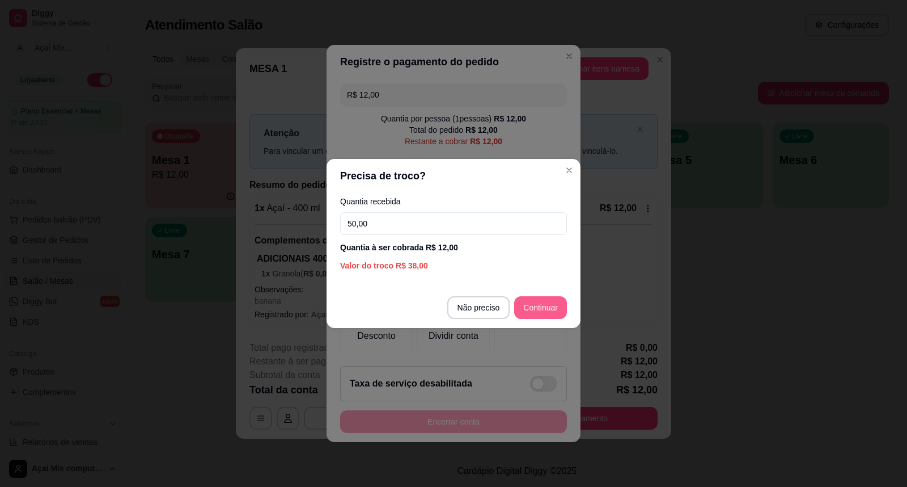
type input "50,00"
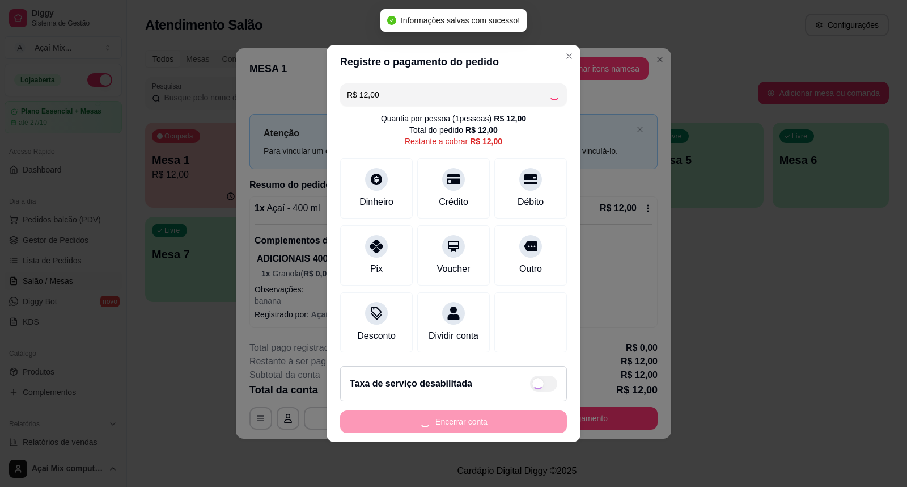
type input "R$ 0,00"
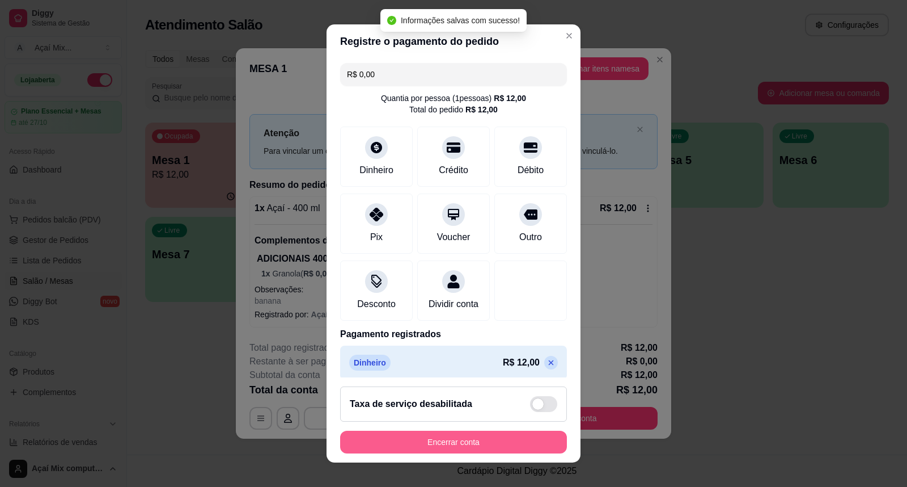
click at [528, 433] on button "Encerrar conta" at bounding box center [453, 441] width 227 height 23
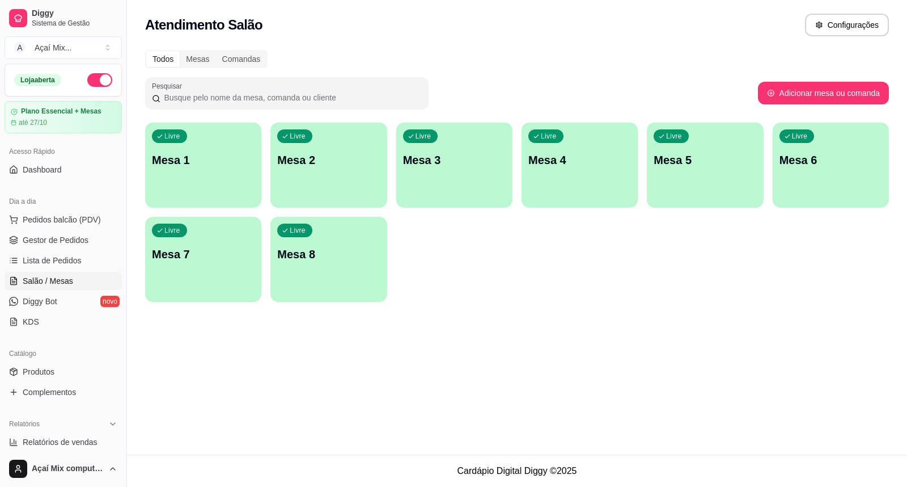
click at [229, 188] on div "Livre Mesa 1" at bounding box center [203, 157] width 116 height 71
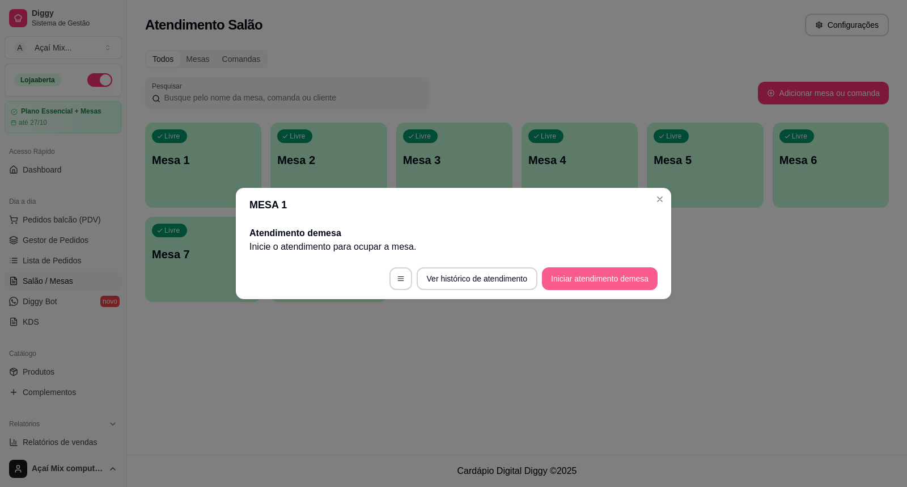
click at [656, 278] on footer "Ver histórico de atendimento Iniciar atendimento de mesa" at bounding box center [453, 278] width 435 height 41
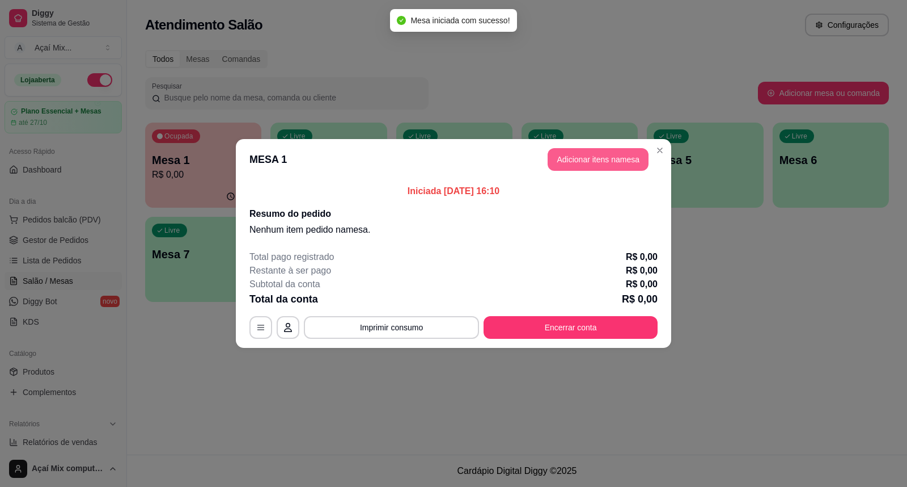
click at [570, 159] on button "Adicionar itens na mesa" at bounding box center [598, 159] width 101 height 23
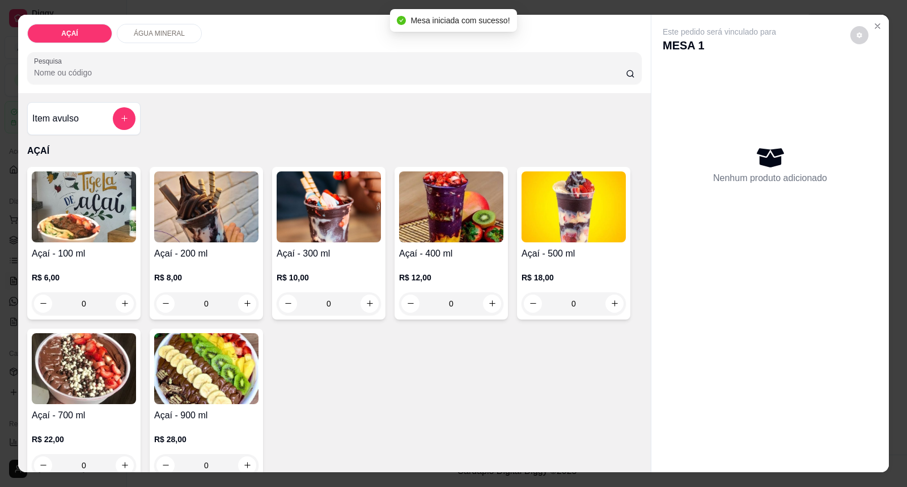
click at [426, 251] on h4 "Açaí - 400 ml" at bounding box center [451, 254] width 104 height 14
click at [321, 278] on p "R$ 10,00" at bounding box center [329, 277] width 104 height 11
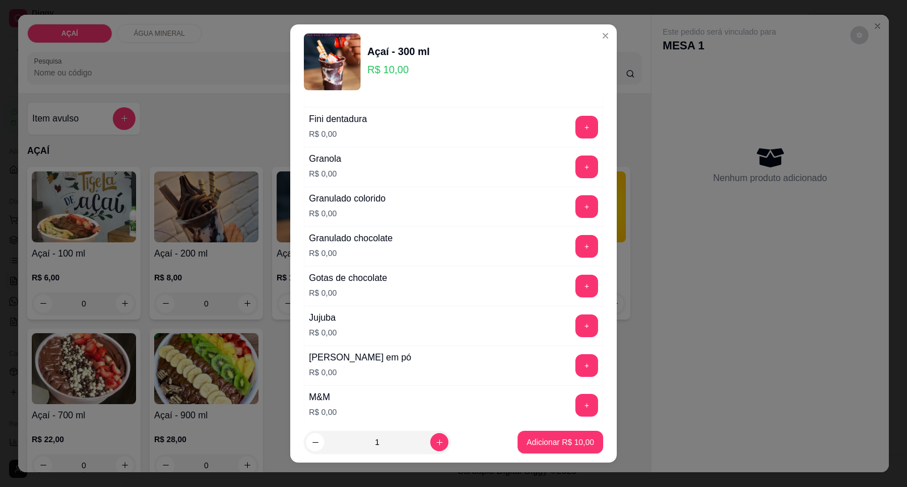
scroll to position [1008, 0]
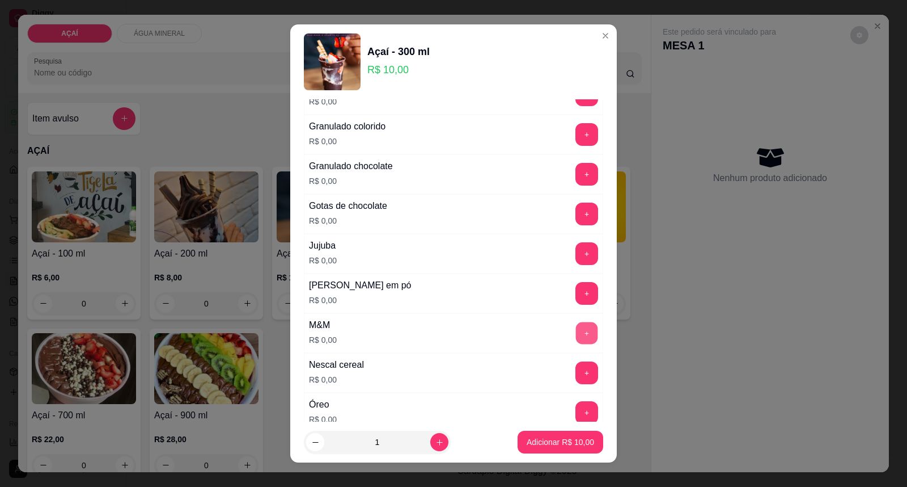
click at [576, 335] on button "+" at bounding box center [587, 333] width 22 height 22
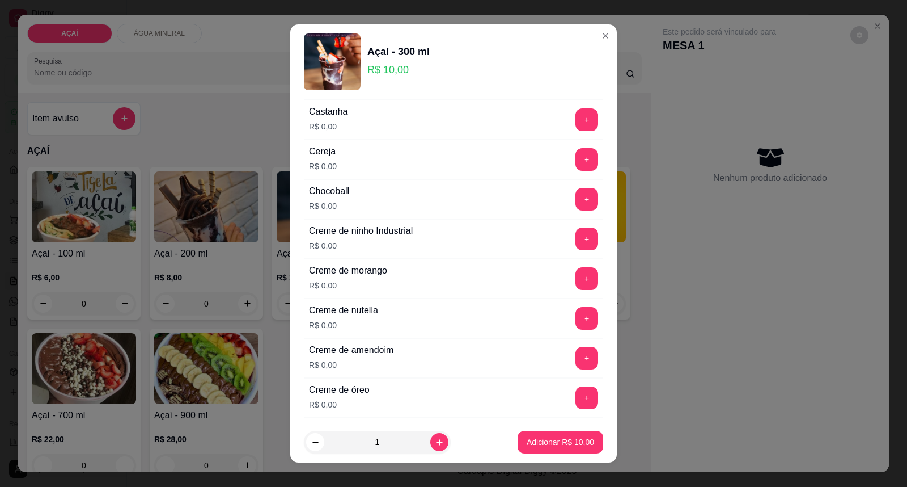
scroll to position [126, 0]
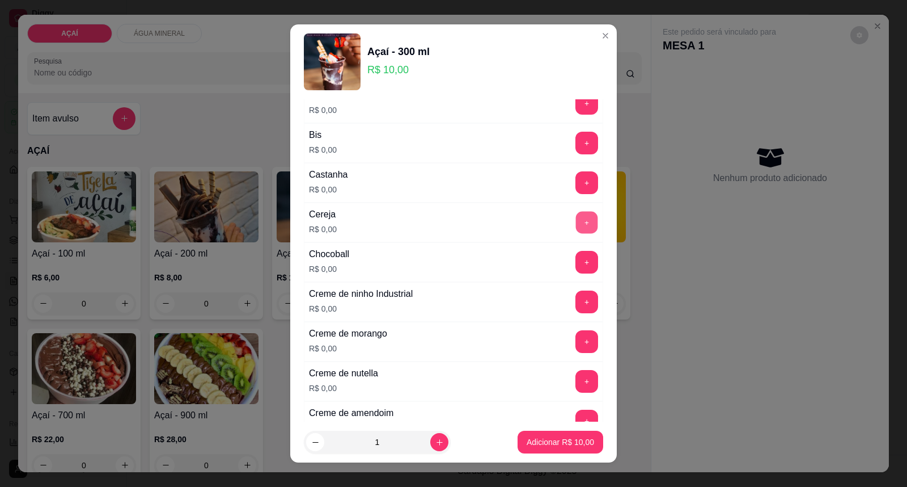
click at [576, 226] on button "+" at bounding box center [587, 223] width 22 height 22
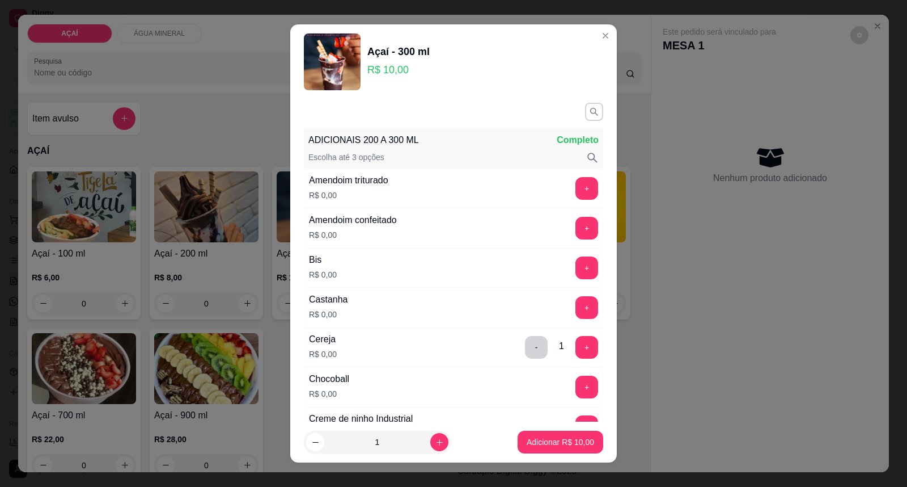
scroll to position [0, 0]
click at [576, 192] on button "+" at bounding box center [587, 190] width 22 height 22
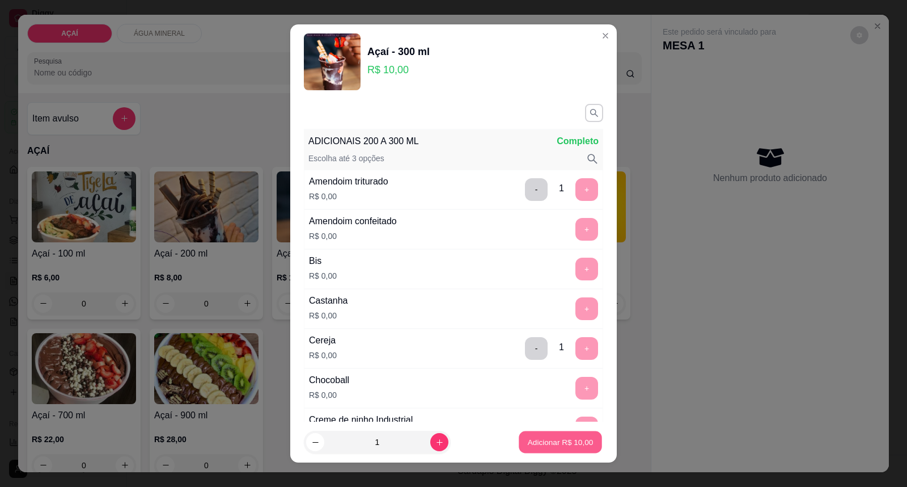
click at [556, 446] on p "Adicionar R$ 10,00" at bounding box center [561, 441] width 66 height 11
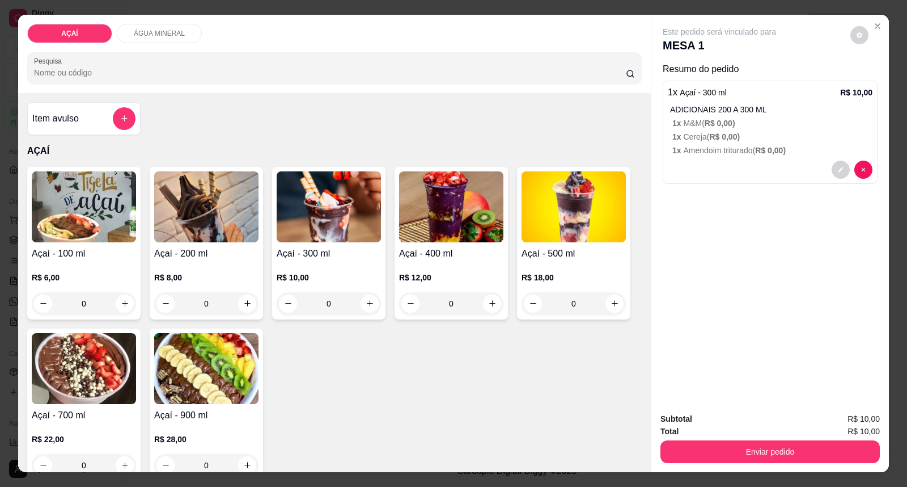
click at [687, 128] on p "1 x M&M ( R$ 0,00 )" at bounding box center [773, 122] width 200 height 11
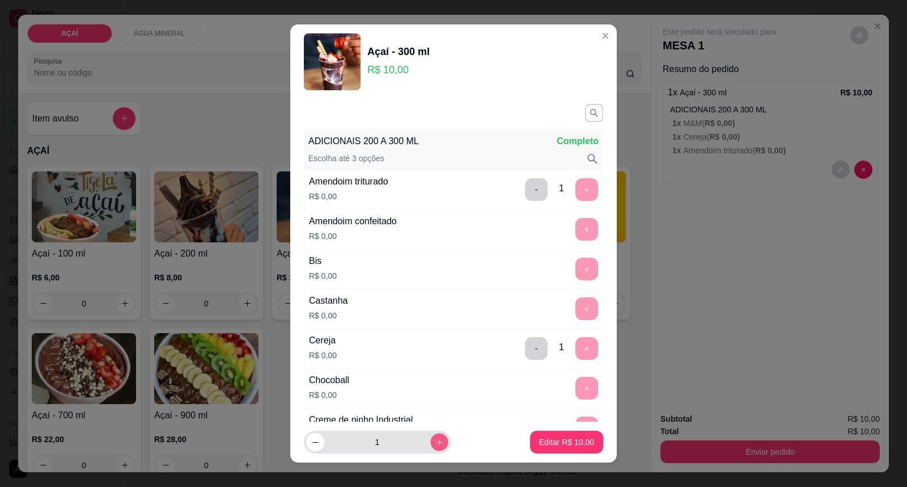
click at [435, 439] on icon "increase-product-quantity" at bounding box center [439, 442] width 9 height 9
type input "2"
click at [568, 445] on p "Editar R$ 20,00" at bounding box center [566, 441] width 53 height 11
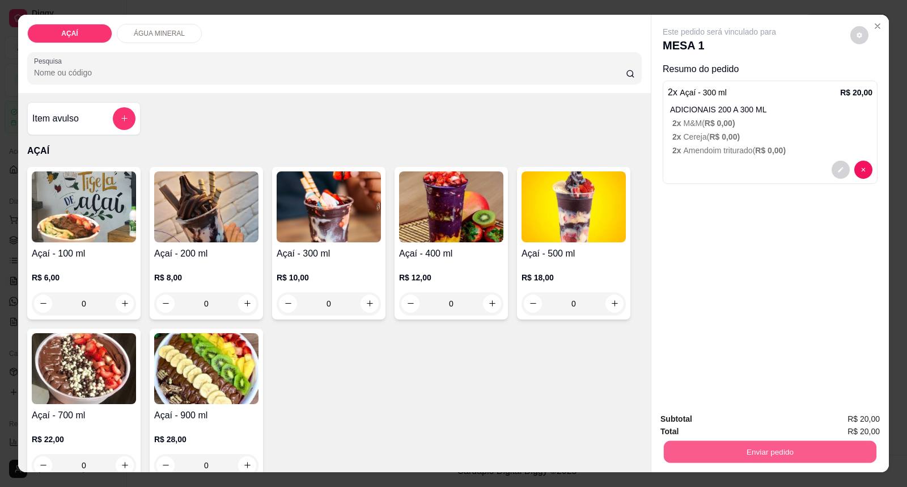
click at [749, 441] on button "Enviar pedido" at bounding box center [770, 452] width 213 height 22
click at [851, 414] on button "Enviar pedido" at bounding box center [850, 423] width 62 height 21
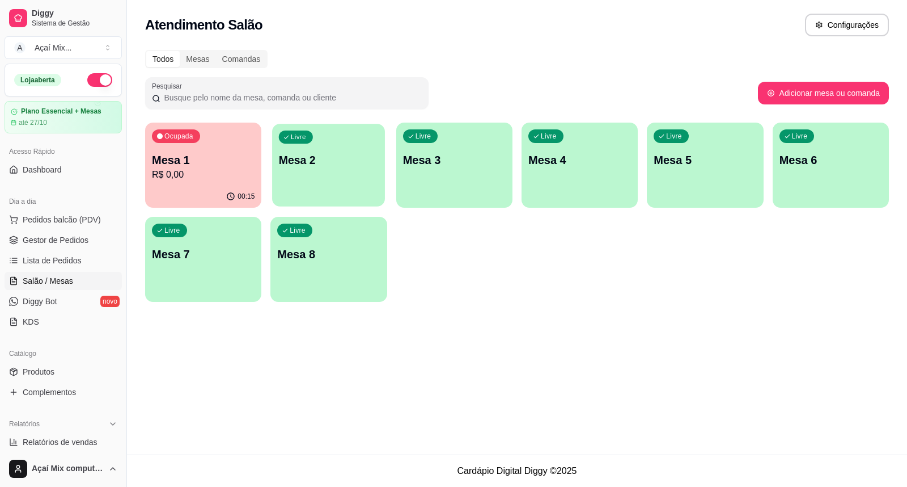
click at [354, 148] on div "Livre Mesa 2" at bounding box center [328, 158] width 113 height 69
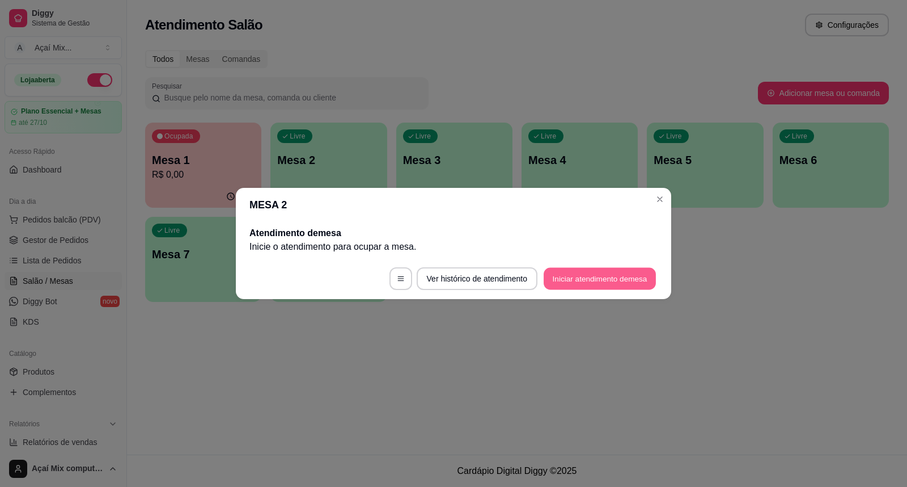
click at [597, 278] on button "Iniciar atendimento de mesa" at bounding box center [600, 279] width 112 height 22
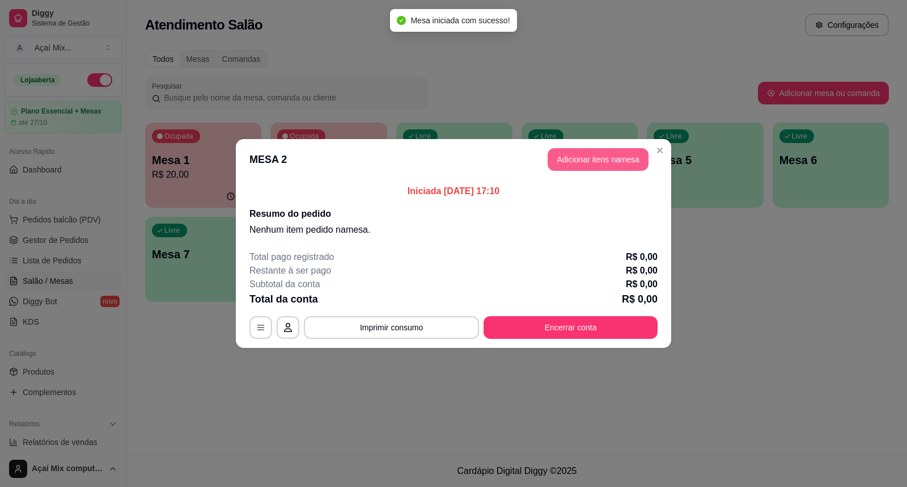
click at [586, 154] on button "Adicionar itens na mesa" at bounding box center [598, 159] width 101 height 23
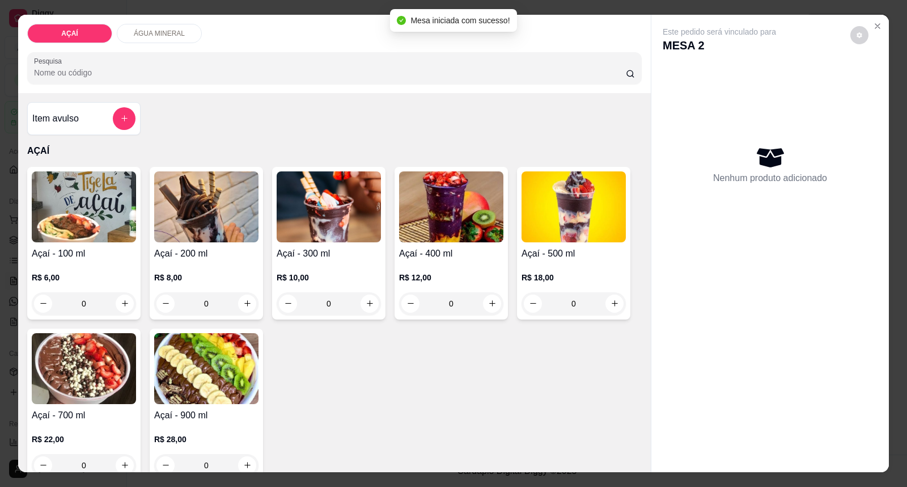
click at [365, 194] on img at bounding box center [329, 206] width 104 height 71
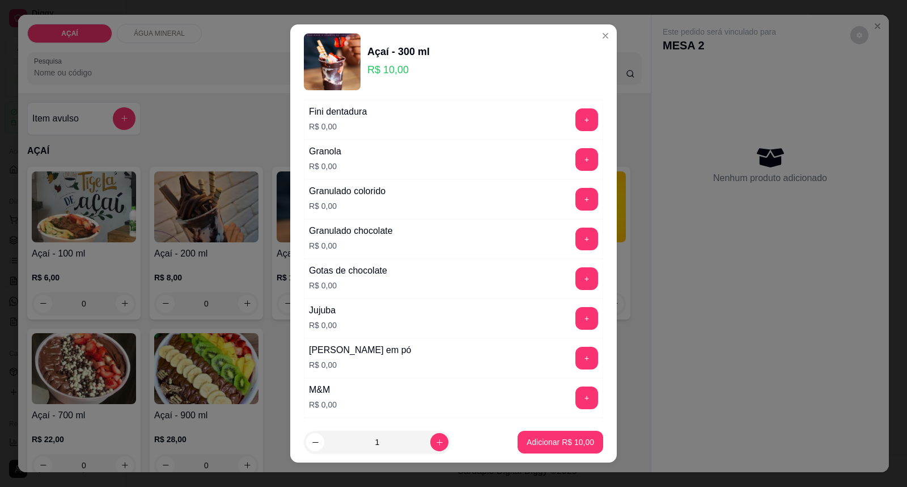
scroll to position [945, 0]
click at [576, 348] on button "+" at bounding box center [587, 356] width 22 height 22
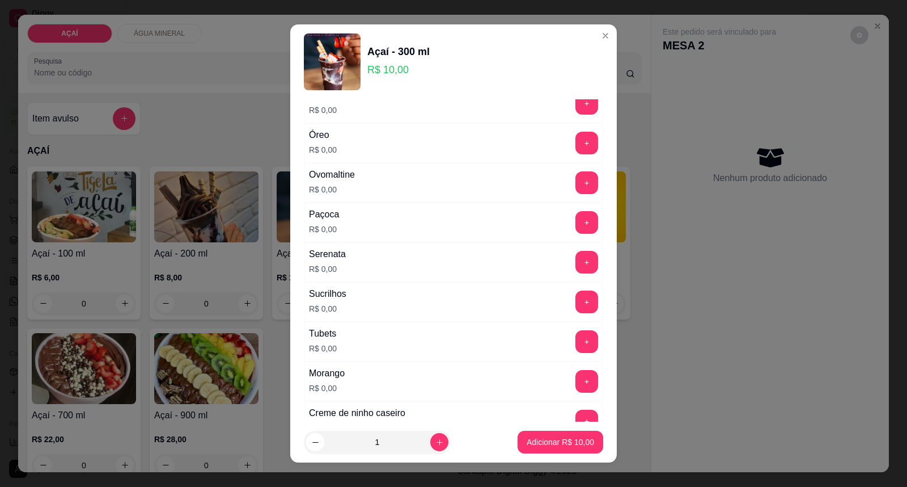
scroll to position [1413, 0]
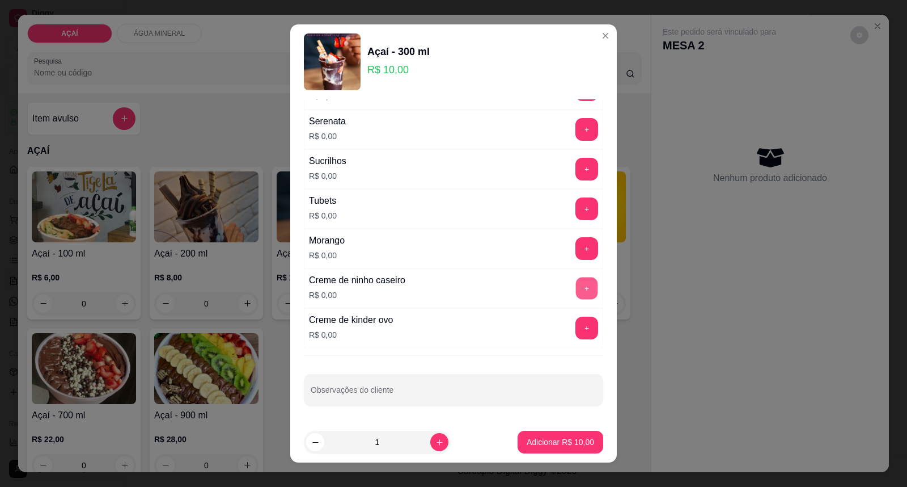
click at [576, 289] on button "+" at bounding box center [587, 288] width 22 height 22
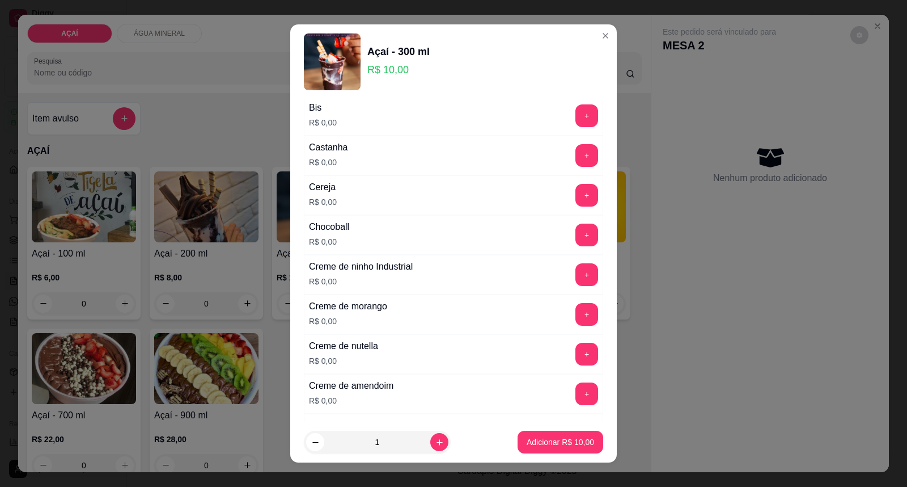
scroll to position [90, 0]
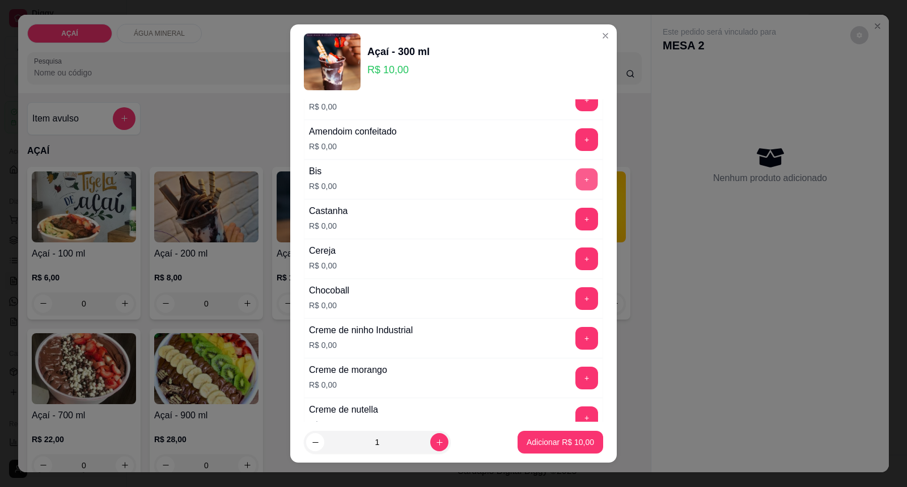
click at [576, 176] on button "+" at bounding box center [587, 179] width 22 height 22
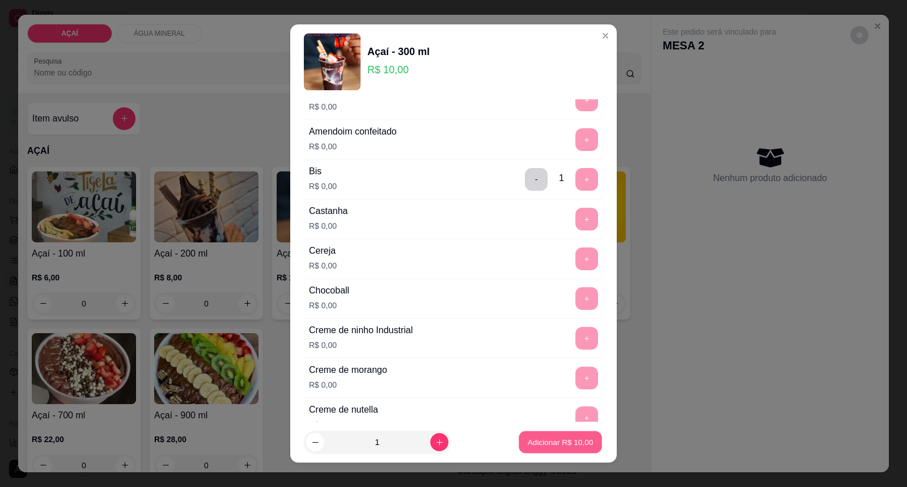
click at [580, 443] on button "Adicionar R$ 10,00" at bounding box center [560, 442] width 83 height 22
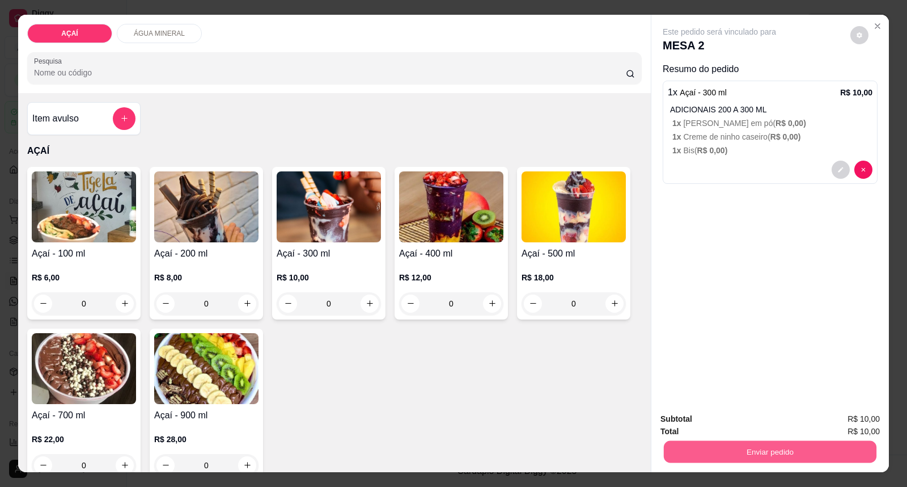
click at [696, 445] on button "Enviar pedido" at bounding box center [770, 452] width 213 height 22
click at [845, 422] on button "Enviar pedido" at bounding box center [850, 424] width 64 height 22
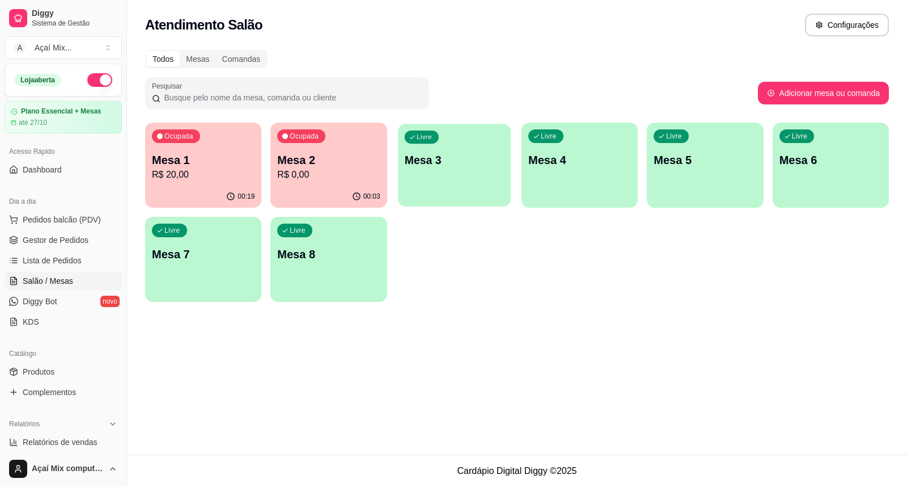
click at [458, 183] on div "Livre Mesa 3" at bounding box center [454, 158] width 113 height 69
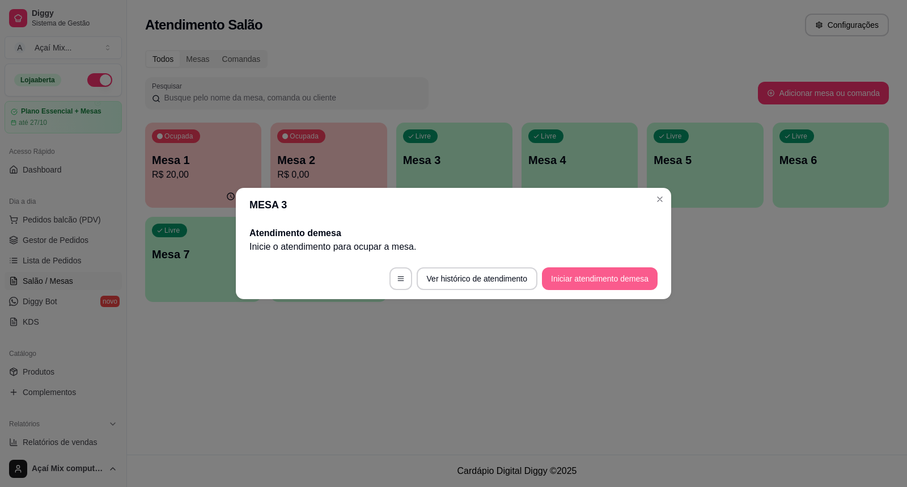
click at [598, 274] on button "Iniciar atendimento de mesa" at bounding box center [600, 278] width 116 height 23
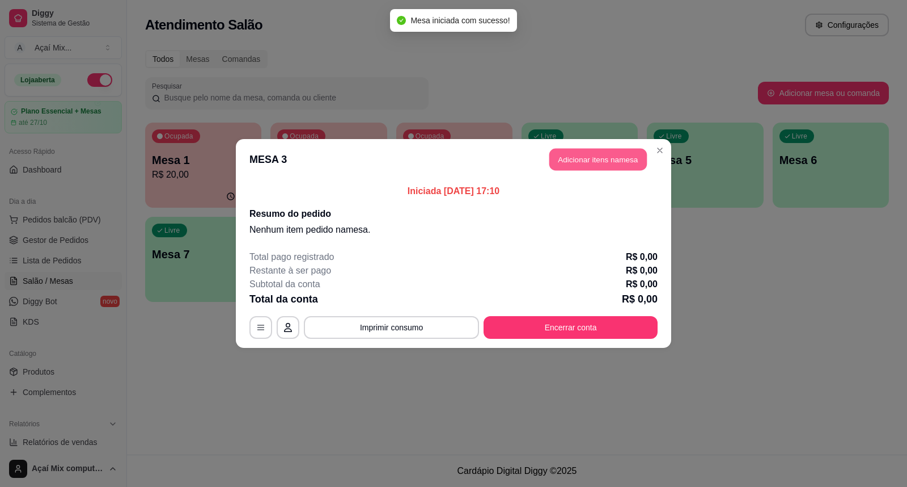
click at [590, 164] on button "Adicionar itens na mesa" at bounding box center [598, 160] width 98 height 22
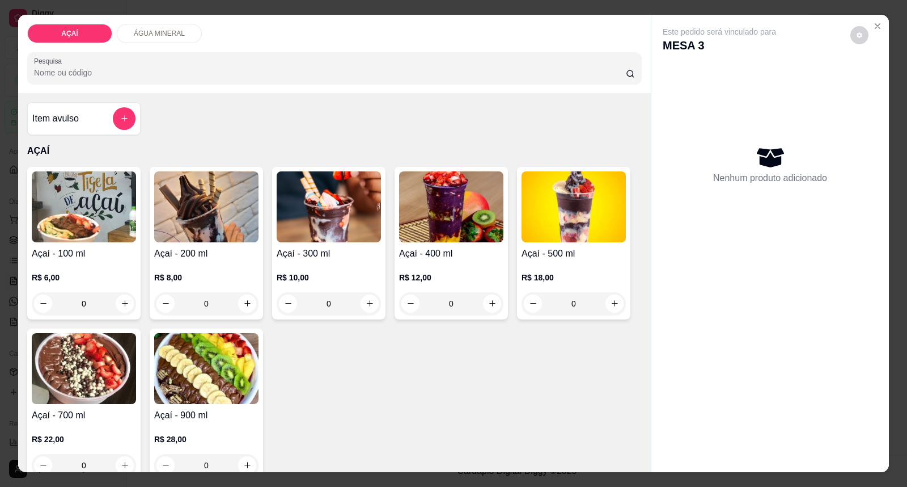
click at [301, 216] on img at bounding box center [329, 206] width 104 height 71
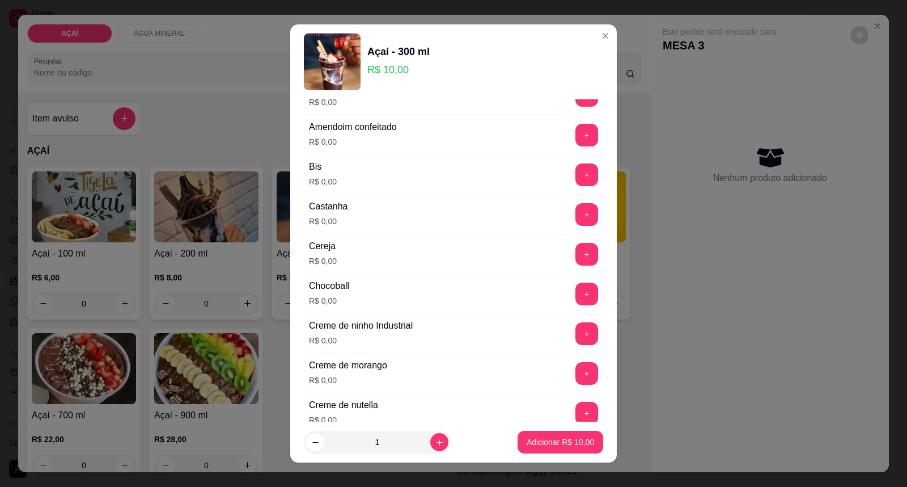
scroll to position [126, 0]
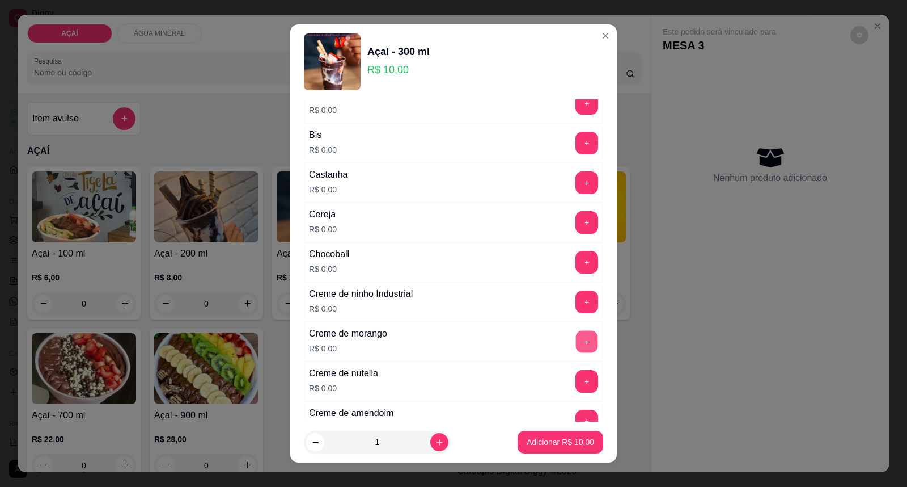
click at [576, 346] on button "+" at bounding box center [587, 342] width 22 height 22
click at [571, 180] on div "+" at bounding box center [587, 182] width 32 height 23
click at [576, 179] on button "+" at bounding box center [587, 182] width 23 height 23
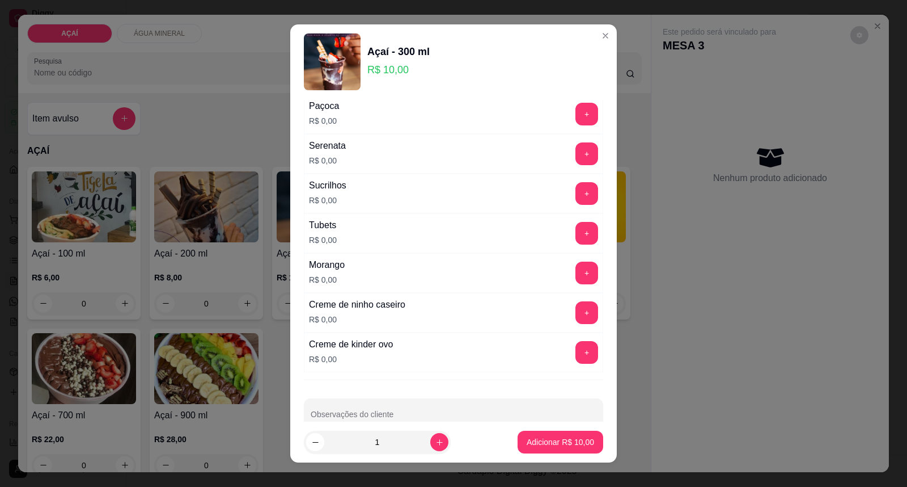
scroll to position [1386, 0]
click at [576, 318] on button "+" at bounding box center [587, 312] width 22 height 22
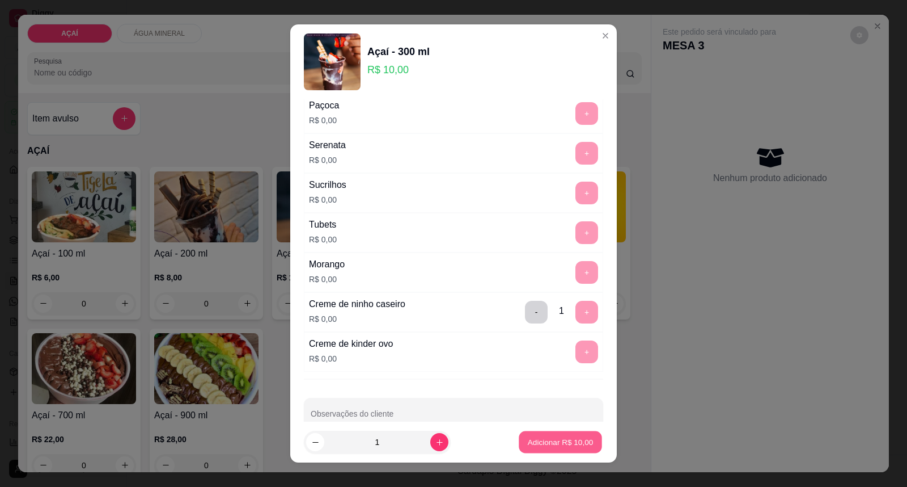
click at [549, 438] on p "Adicionar R$ 10,00" at bounding box center [561, 441] width 66 height 11
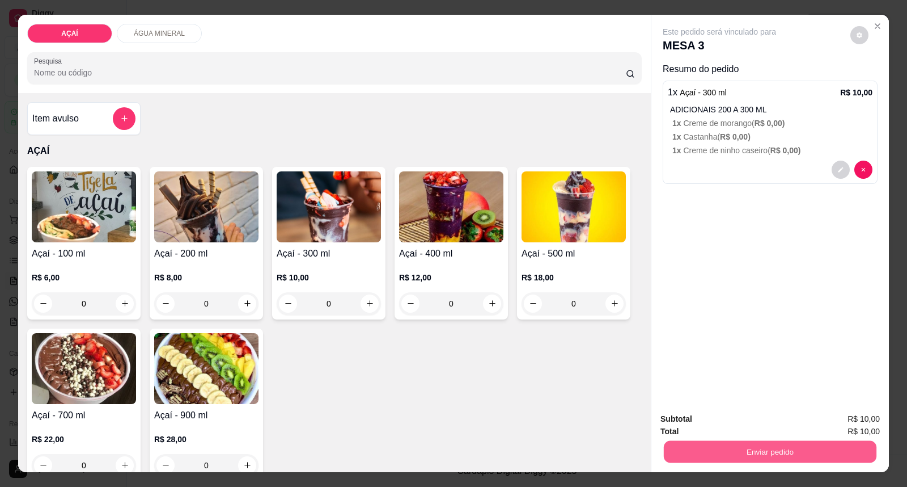
click at [731, 452] on button "Enviar pedido" at bounding box center [770, 452] width 213 height 22
click at [843, 420] on button "Enviar pedido" at bounding box center [850, 424] width 64 height 22
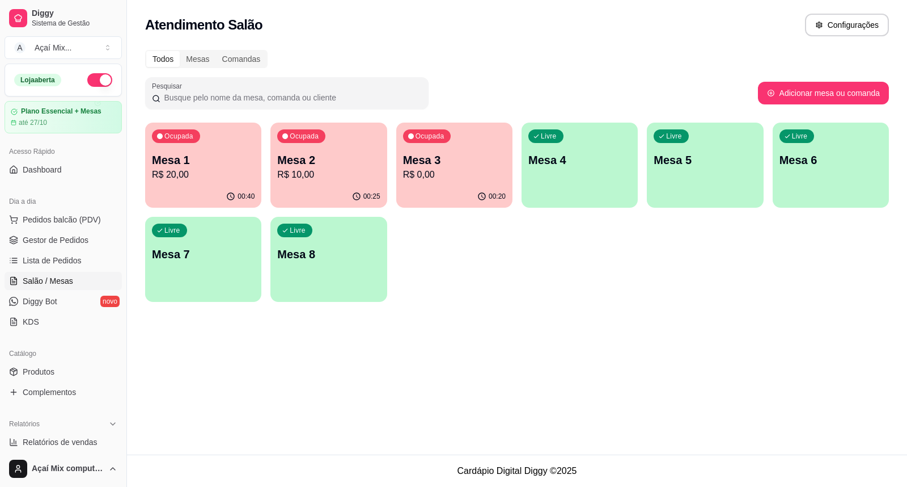
click at [346, 172] on p "R$ 10,00" at bounding box center [328, 175] width 103 height 14
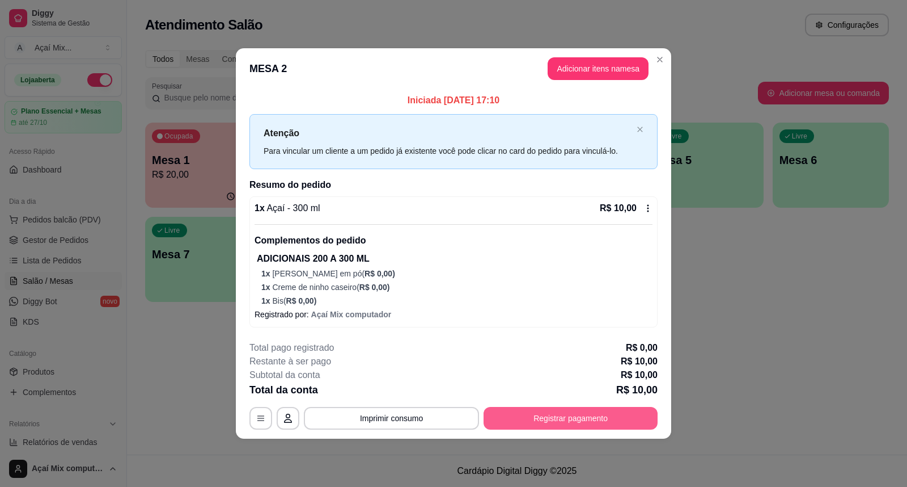
click at [548, 421] on button "Registrar pagamento" at bounding box center [571, 418] width 174 height 23
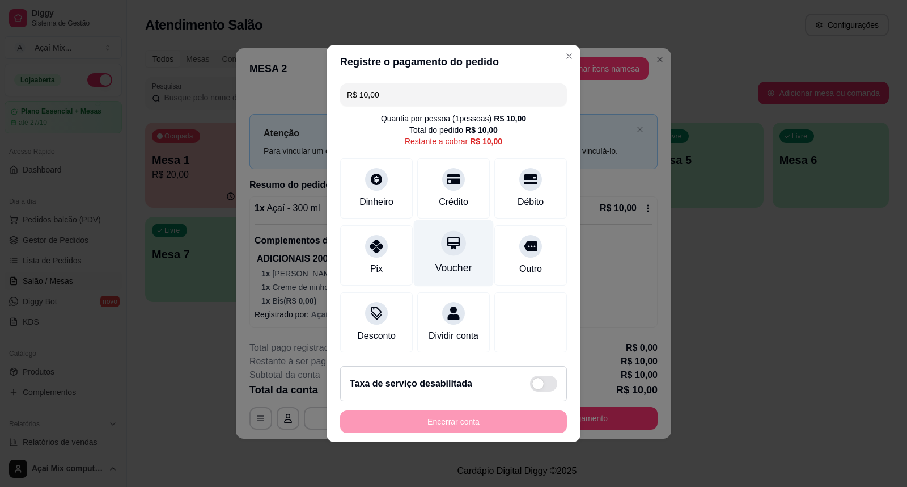
click at [414, 261] on div "Voucher" at bounding box center [454, 253] width 80 height 66
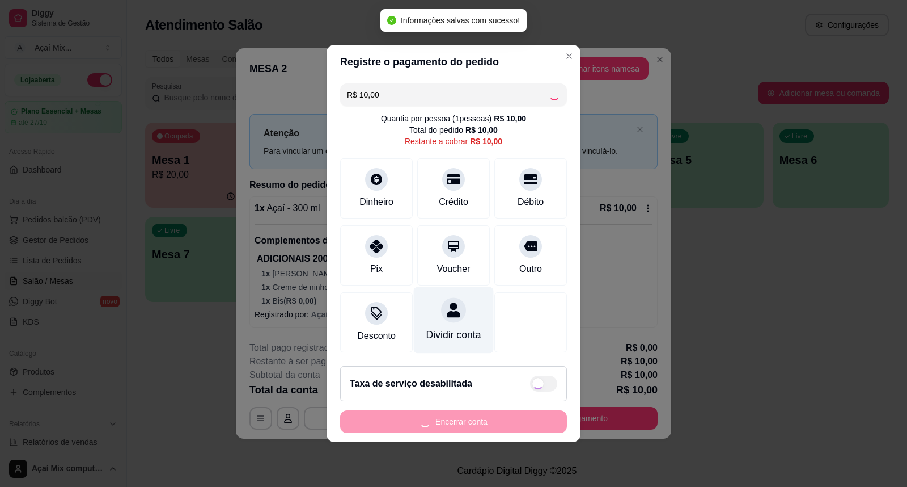
type input "R$ 0,00"
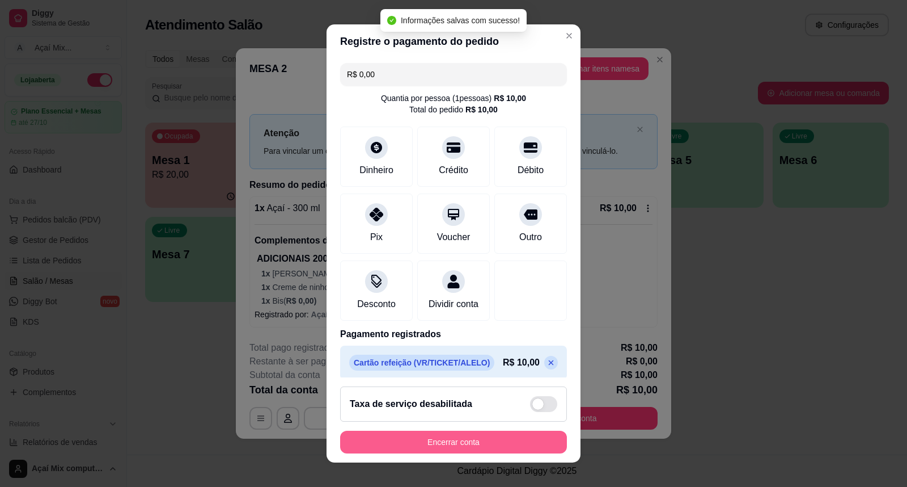
click at [461, 440] on button "Encerrar conta" at bounding box center [453, 441] width 227 height 23
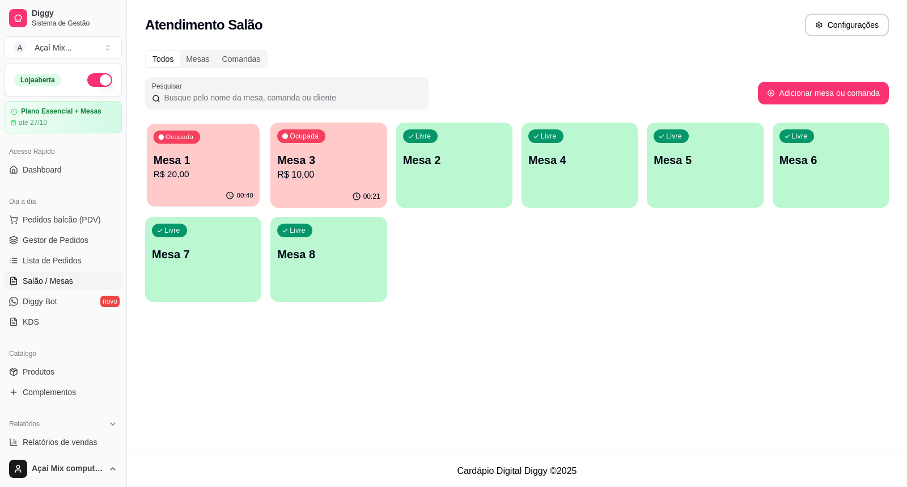
click at [183, 172] on p "R$ 20,00" at bounding box center [204, 174] width 100 height 13
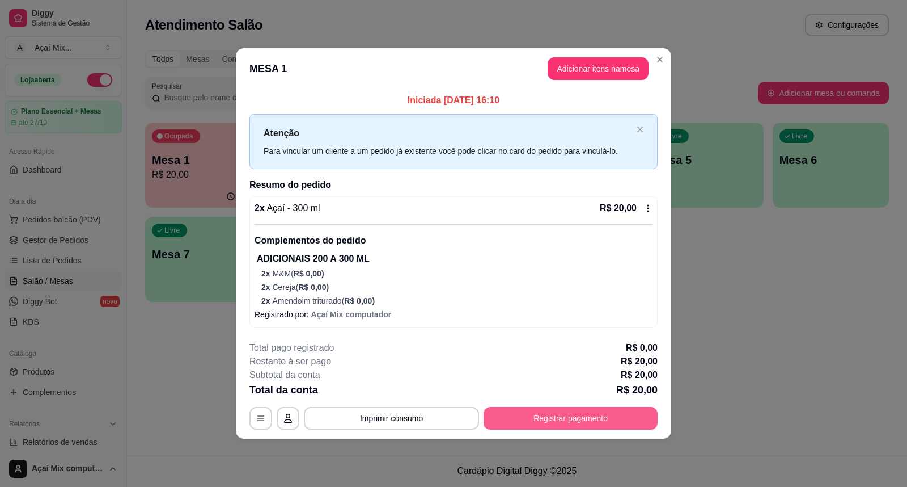
click at [524, 420] on button "Registrar pagamento" at bounding box center [571, 418] width 174 height 23
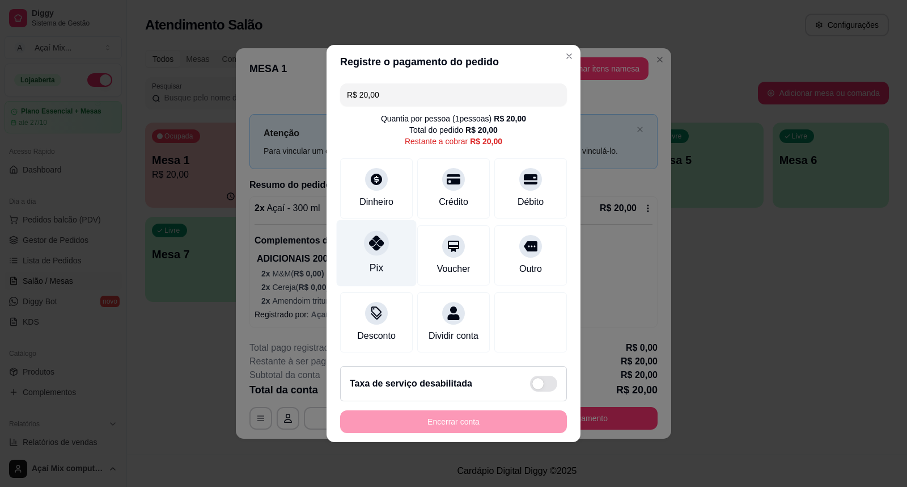
click at [373, 260] on div "Pix" at bounding box center [377, 267] width 14 height 15
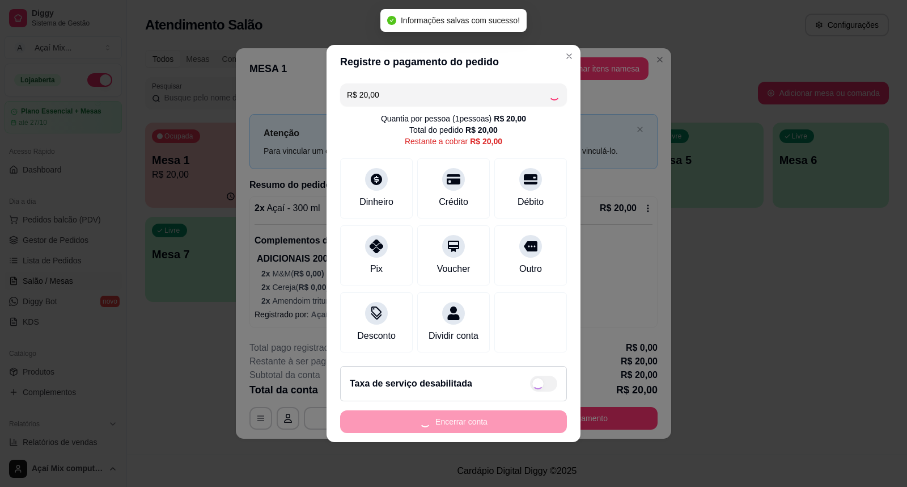
type input "R$ 0,00"
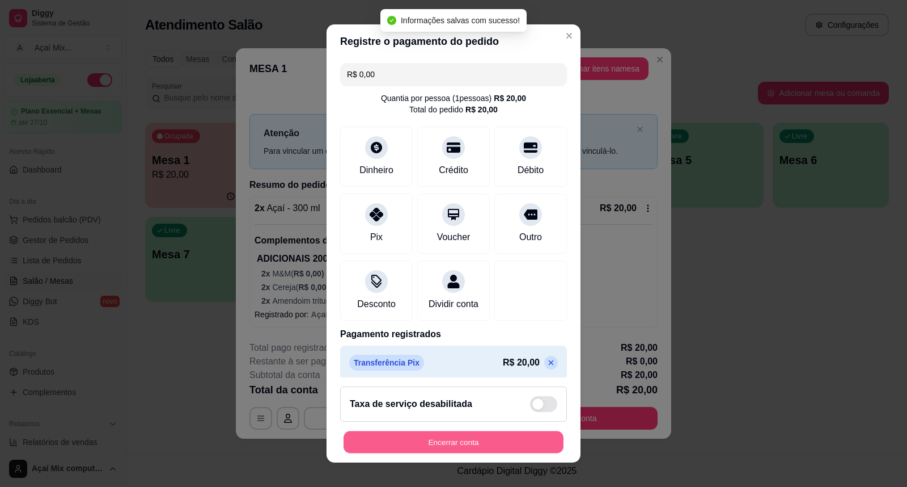
click at [473, 438] on button "Encerrar conta" at bounding box center [454, 442] width 220 height 22
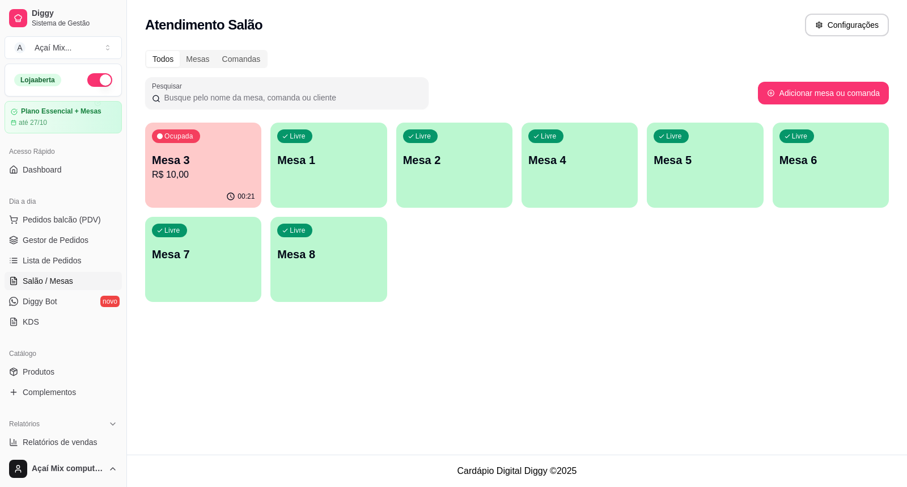
click at [182, 174] on p "R$ 10,00" at bounding box center [203, 175] width 103 height 14
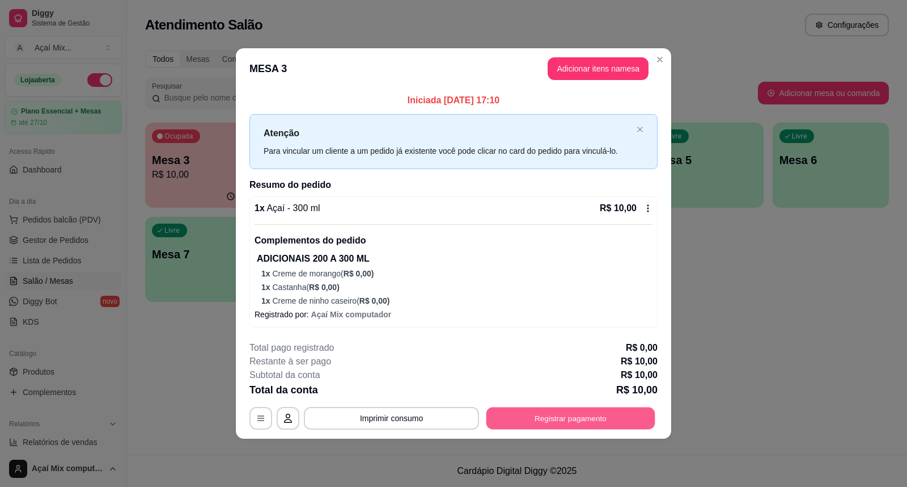
click at [605, 421] on button "Registrar pagamento" at bounding box center [571, 418] width 169 height 22
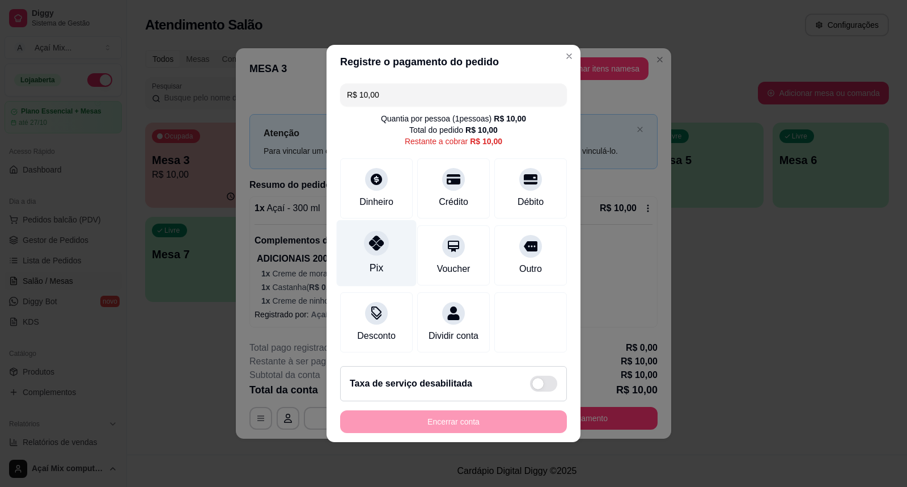
click at [350, 239] on div "Pix" at bounding box center [377, 253] width 80 height 66
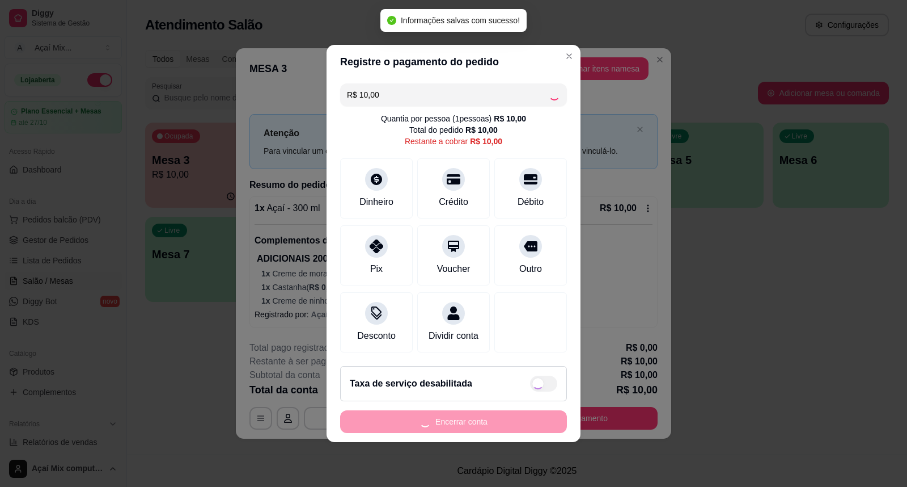
type input "R$ 0,00"
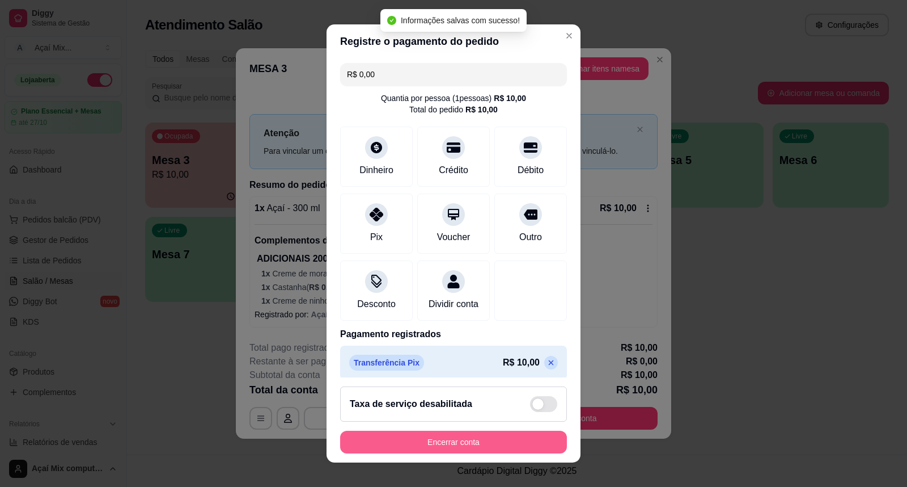
click at [473, 439] on button "Encerrar conta" at bounding box center [453, 441] width 227 height 23
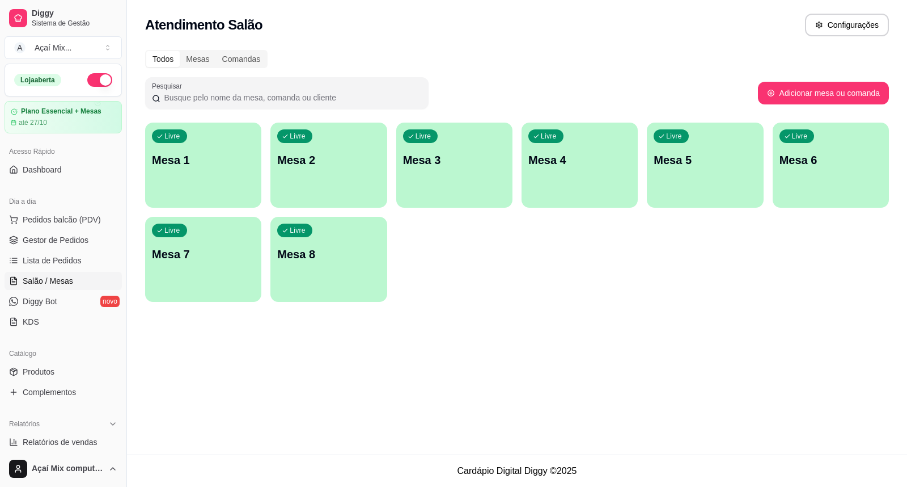
click at [200, 208] on div "Livre Mesa 1 Livre Mesa 2 Livre Mesa 3 Livre Mesa 4 Livre Mesa 5 Livre Mesa 6 L…" at bounding box center [517, 211] width 744 height 179
click at [207, 197] on div "button" at bounding box center [203, 199] width 113 height 13
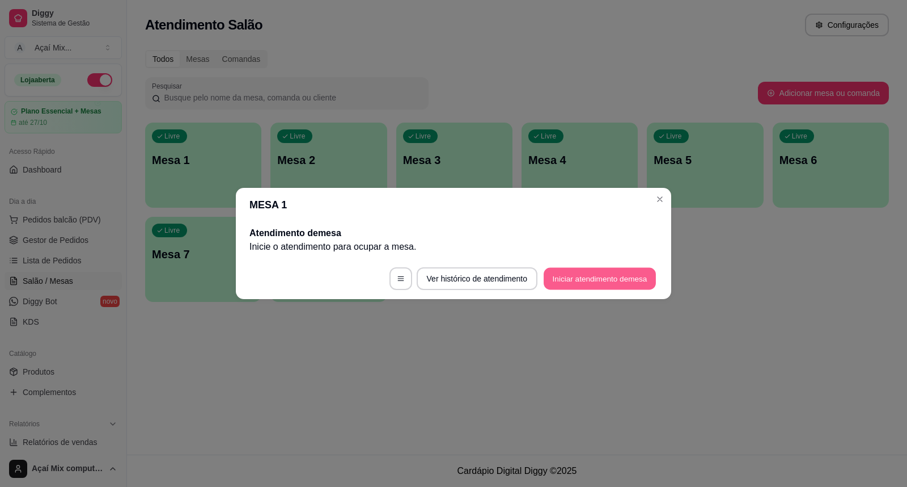
click at [587, 271] on button "Iniciar atendimento de mesa" at bounding box center [600, 279] width 112 height 22
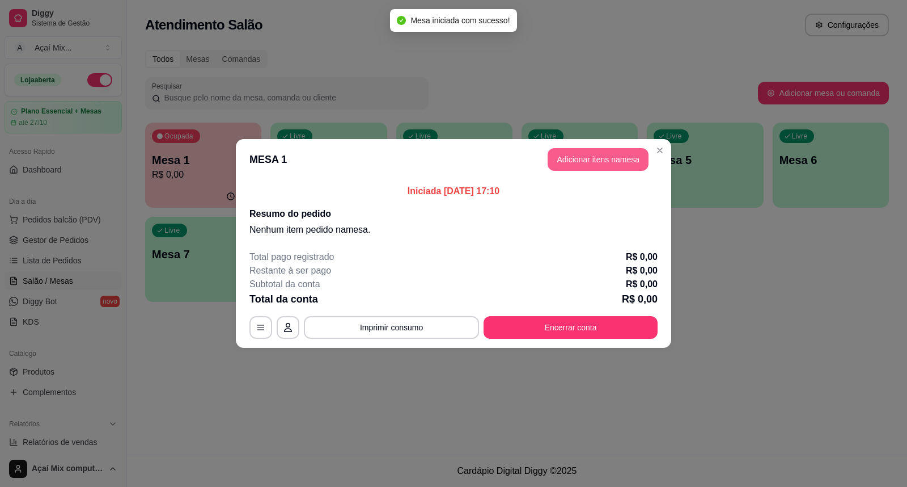
click at [585, 166] on button "Adicionar itens na mesa" at bounding box center [598, 159] width 101 height 23
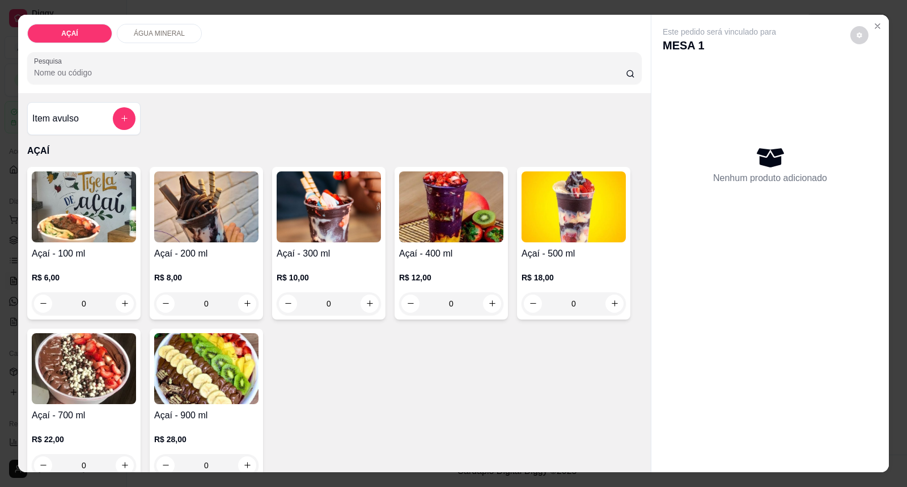
click at [57, 224] on img at bounding box center [84, 206] width 104 height 71
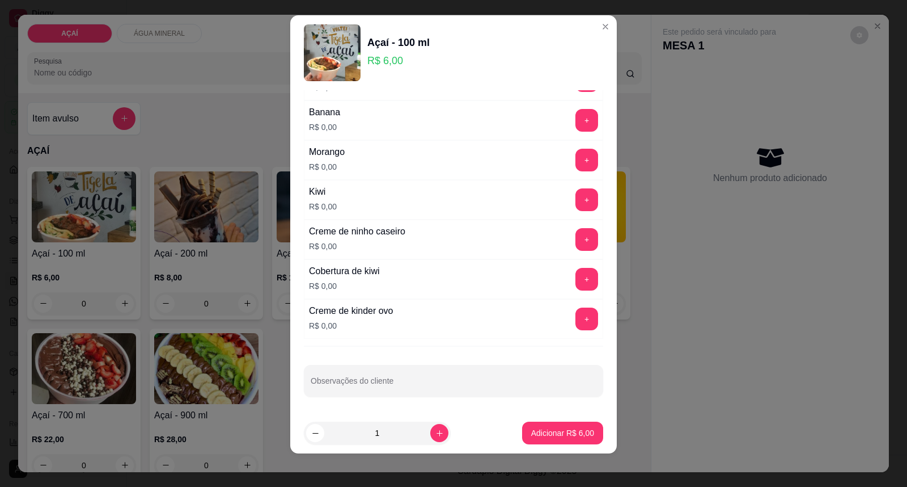
scroll to position [12, 0]
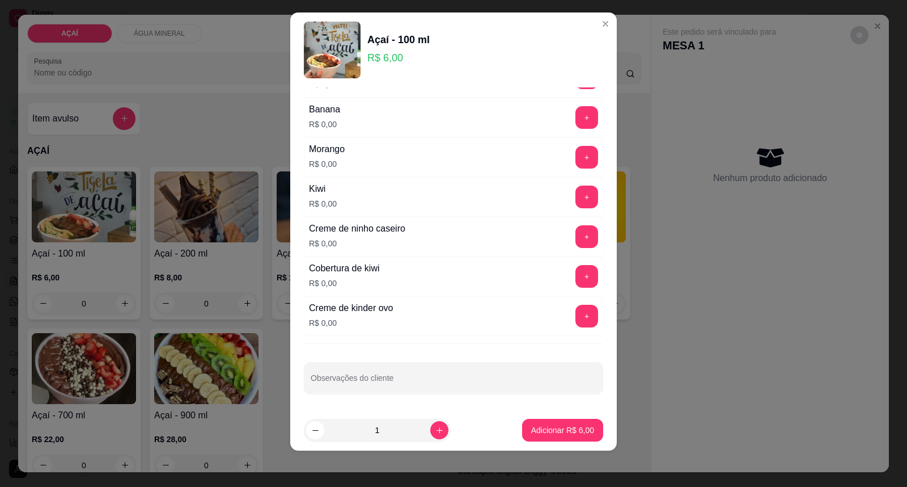
click at [557, 428] on p "Adicionar R$ 6,00" at bounding box center [562, 429] width 63 height 11
type input "1"
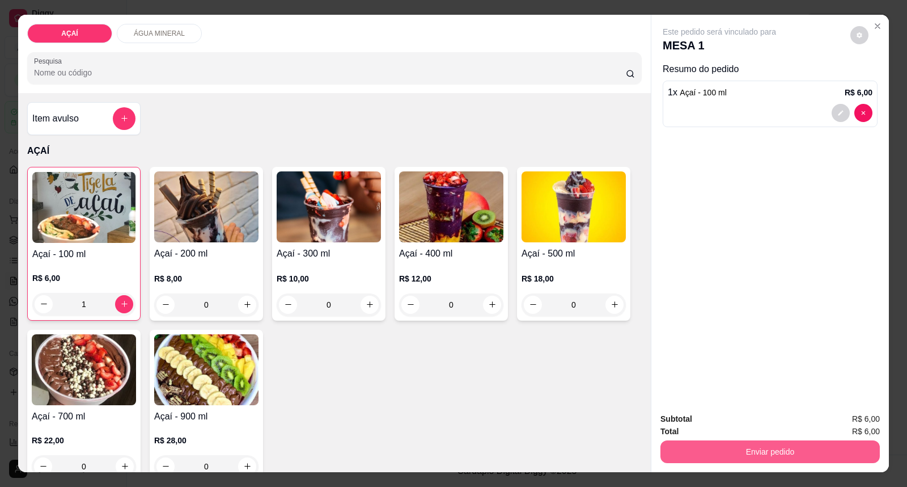
click at [786, 458] on button "Enviar pedido" at bounding box center [770, 451] width 219 height 23
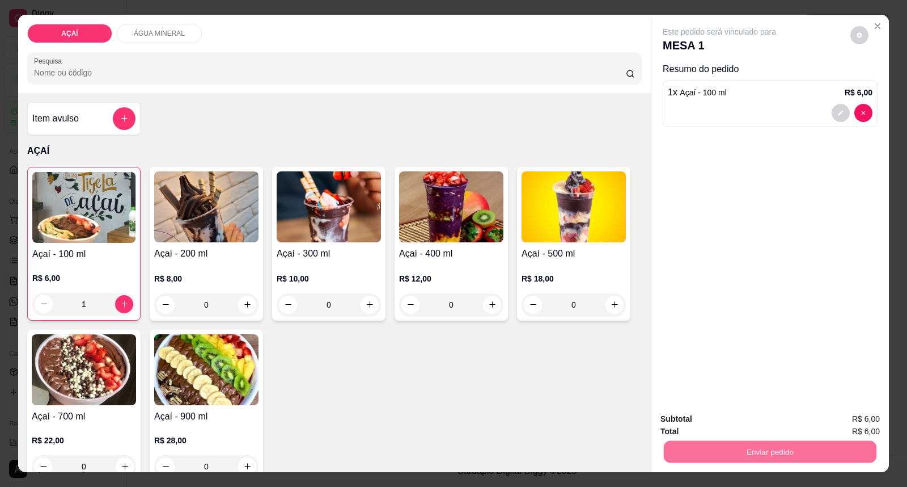
click at [879, 418] on button "Enviar pedido" at bounding box center [850, 424] width 64 height 22
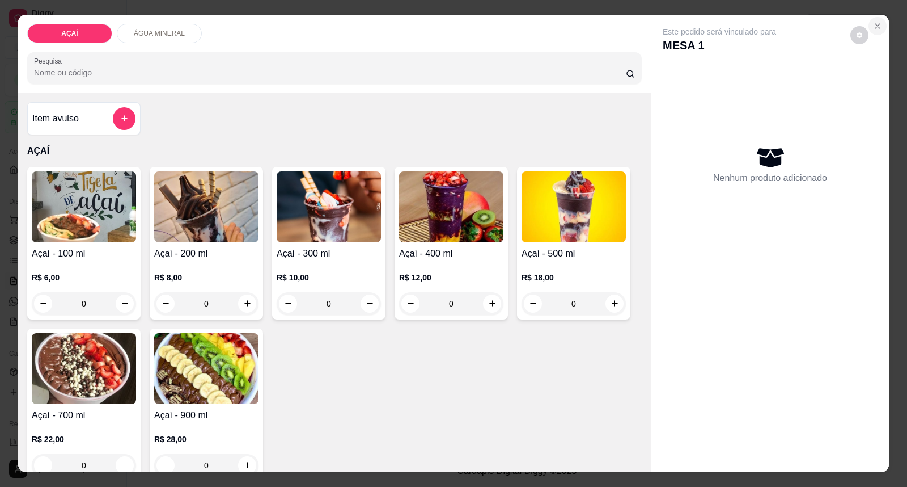
click at [876, 23] on icon "Close" at bounding box center [877, 26] width 9 height 9
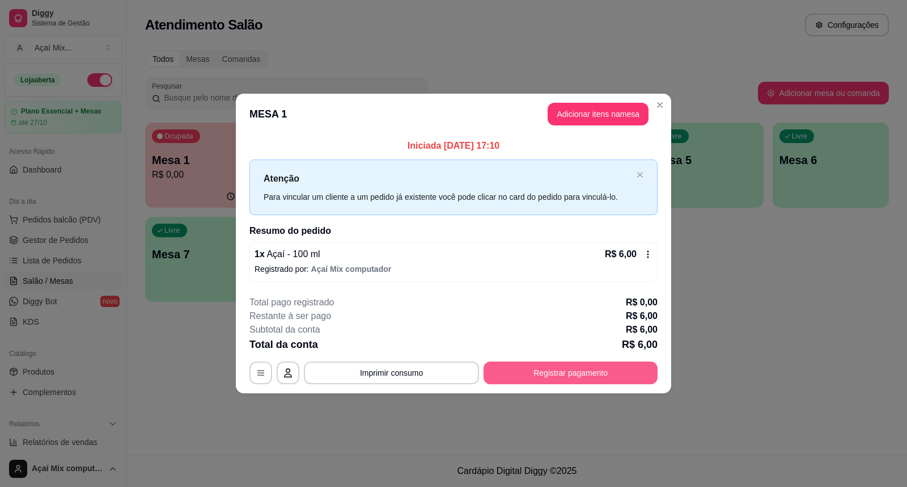
click at [560, 370] on button "Registrar pagamento" at bounding box center [571, 372] width 174 height 23
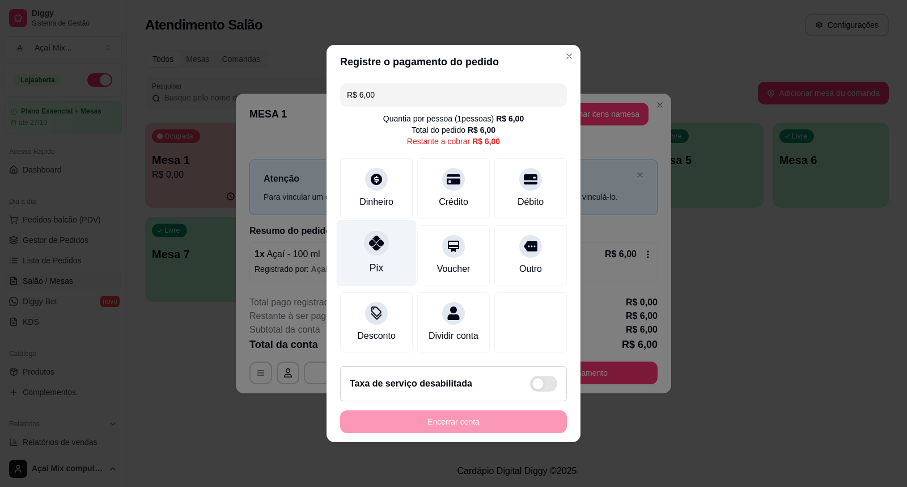
click at [401, 240] on div "Pix" at bounding box center [377, 253] width 80 height 66
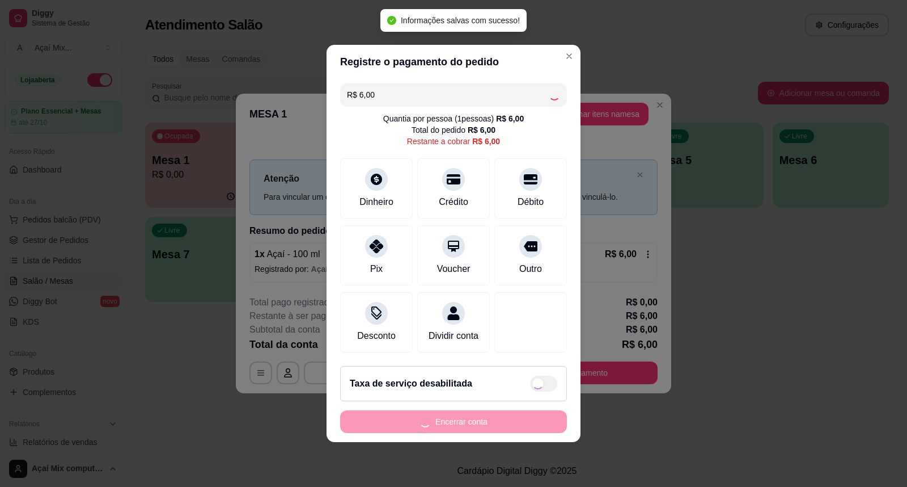
type input "R$ 0,00"
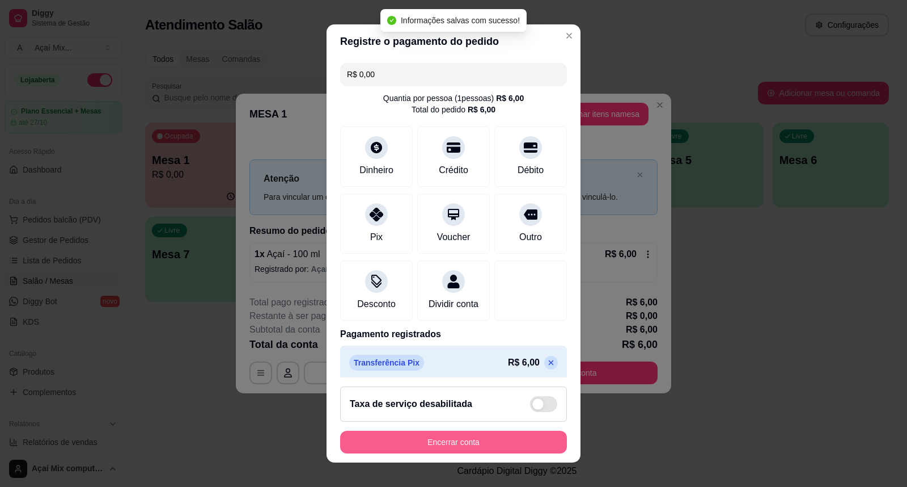
click at [495, 434] on button "Encerrar conta" at bounding box center [453, 441] width 227 height 23
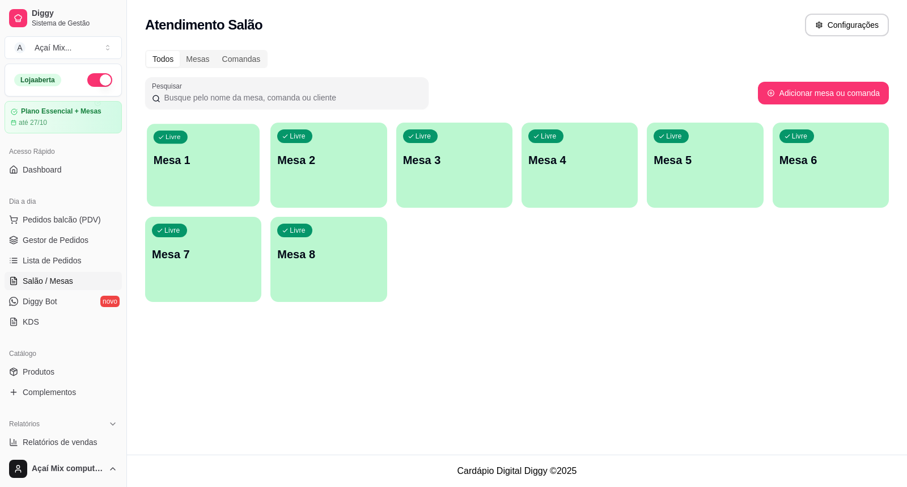
click at [217, 166] on p "Mesa 1" at bounding box center [204, 160] width 100 height 15
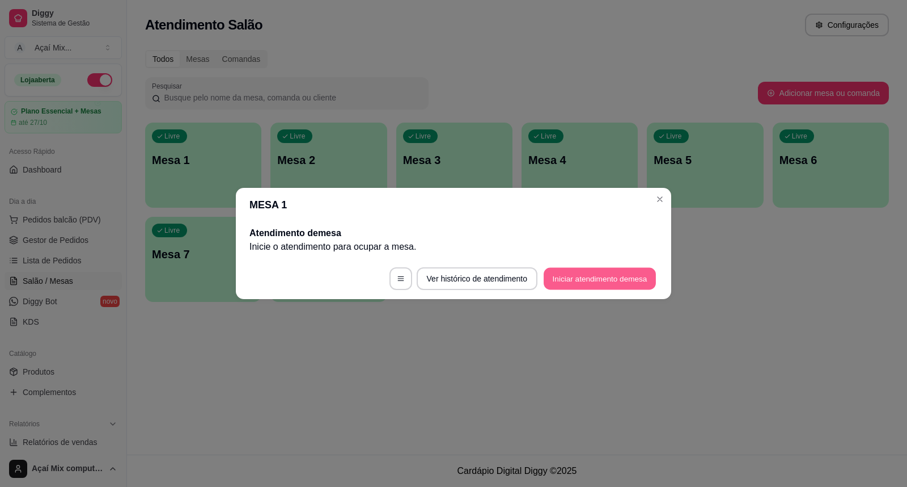
click at [628, 285] on button "Iniciar atendimento de mesa" at bounding box center [600, 279] width 112 height 22
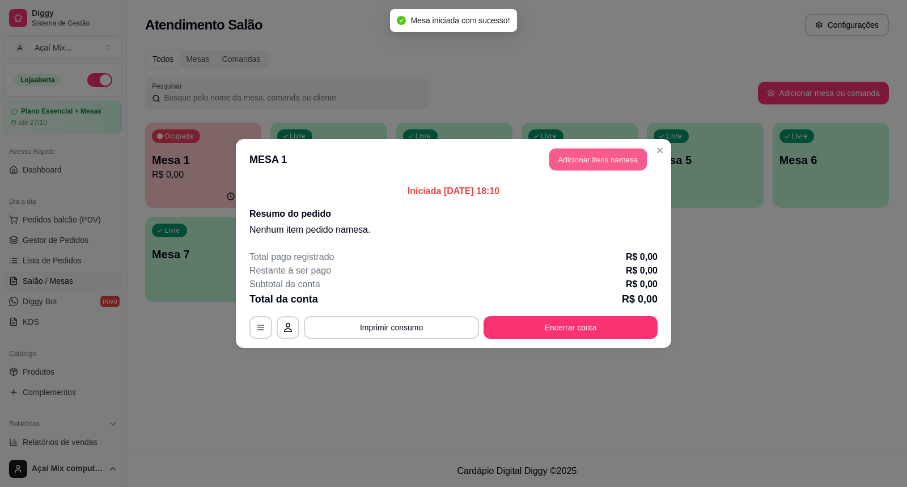
click at [622, 160] on button "Adicionar itens na mesa" at bounding box center [598, 160] width 98 height 22
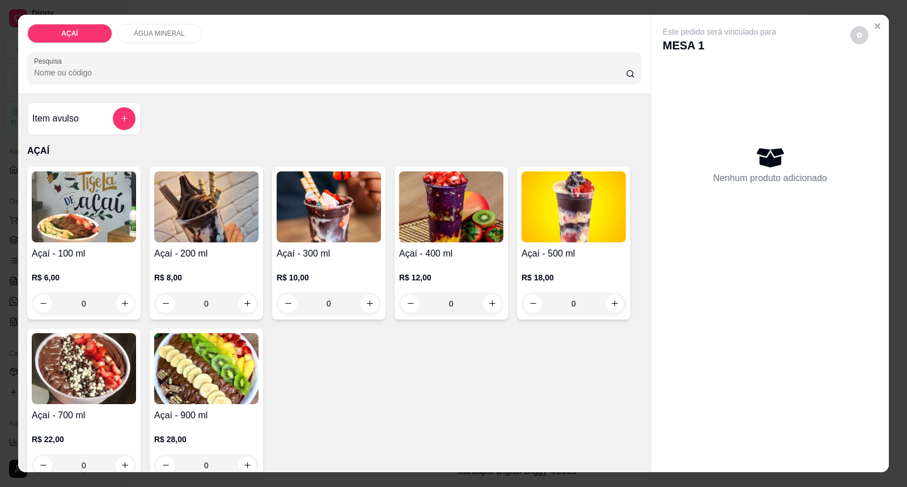
click at [305, 251] on h4 "Açaí - 300 ml" at bounding box center [329, 254] width 104 height 14
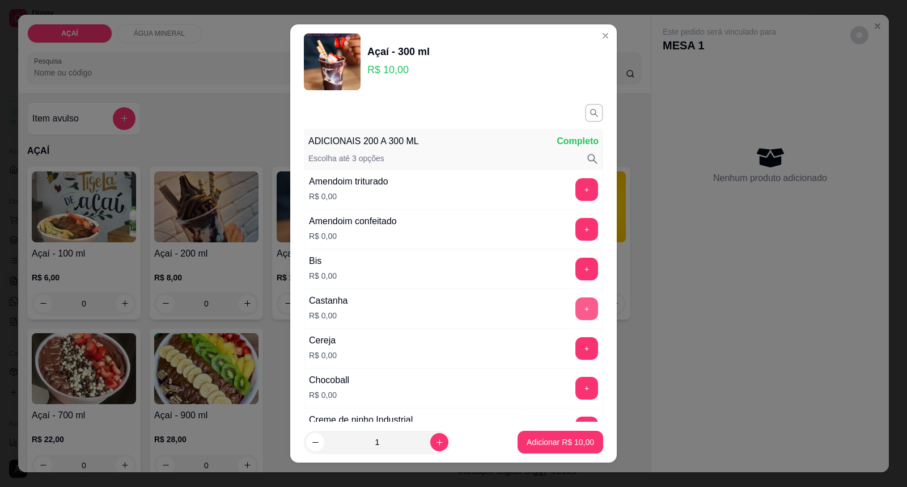
click at [576, 308] on button "+" at bounding box center [587, 308] width 23 height 23
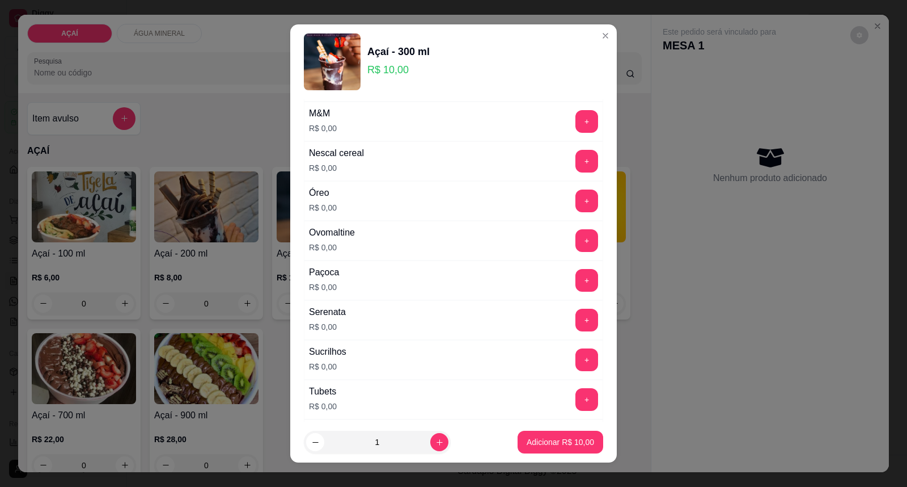
scroll to position [1197, 0]
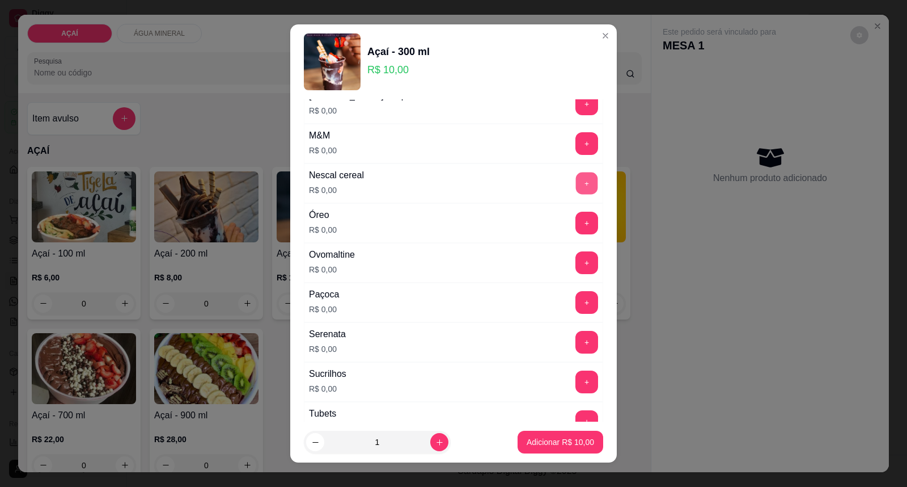
click at [576, 182] on button "+" at bounding box center [587, 183] width 22 height 22
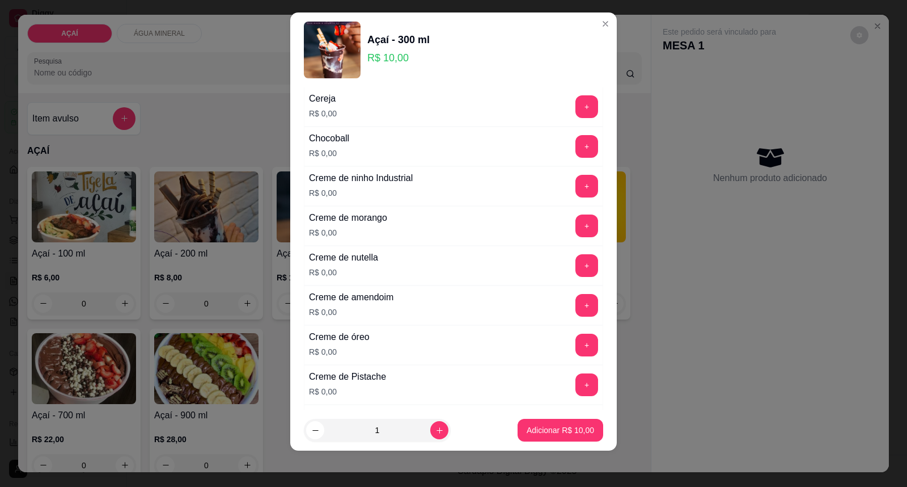
scroll to position [216, 0]
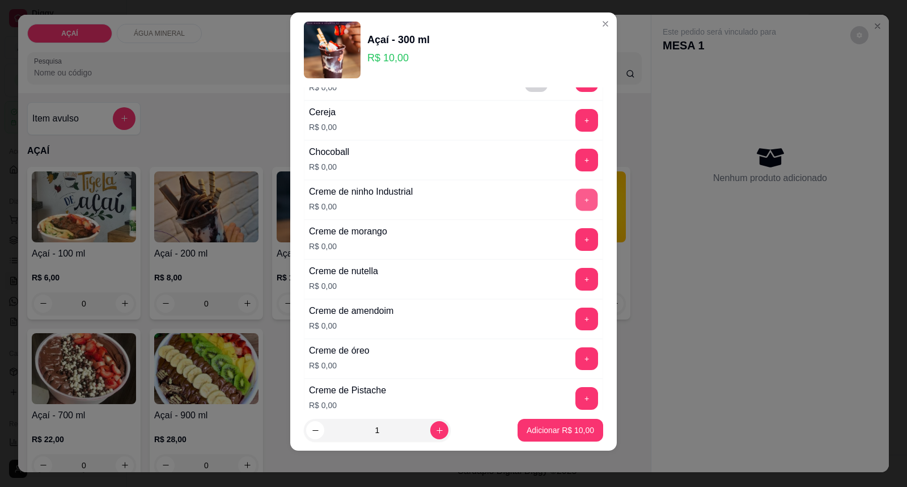
click at [576, 200] on button "+" at bounding box center [587, 200] width 22 height 22
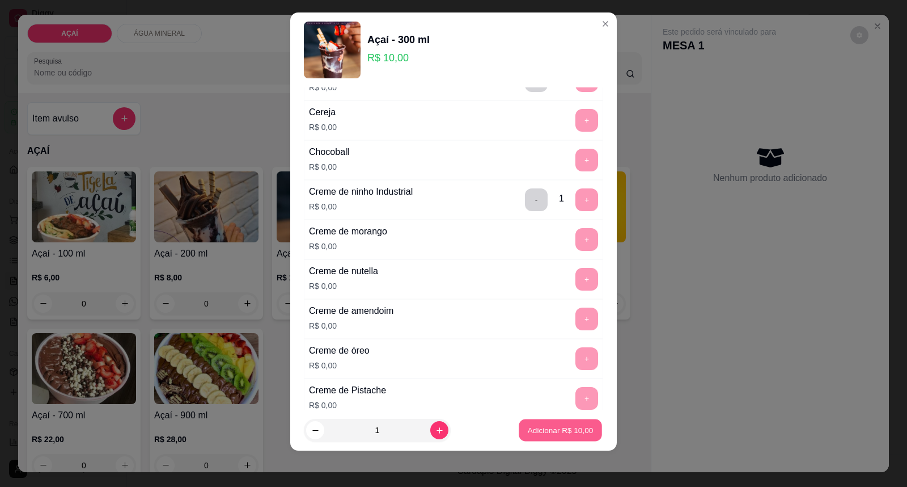
click at [528, 426] on p "Adicionar R$ 10,00" at bounding box center [561, 429] width 66 height 11
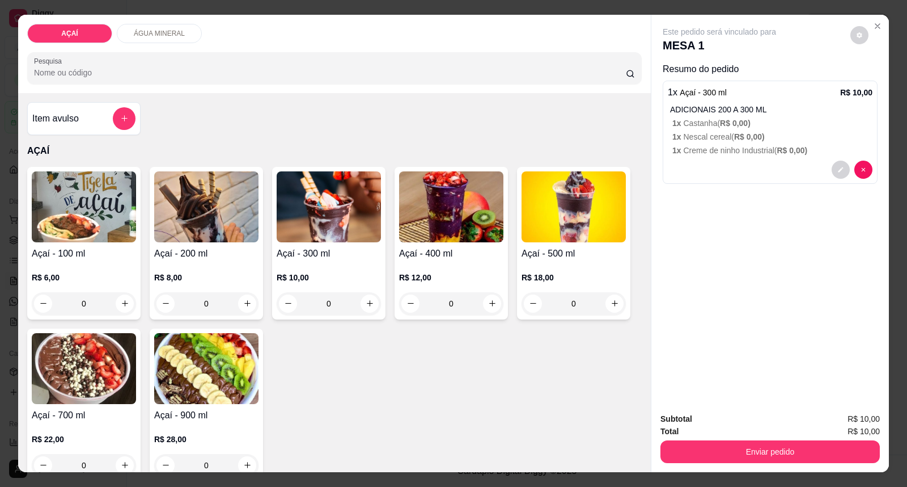
click at [322, 276] on p "R$ 10,00" at bounding box center [329, 277] width 104 height 11
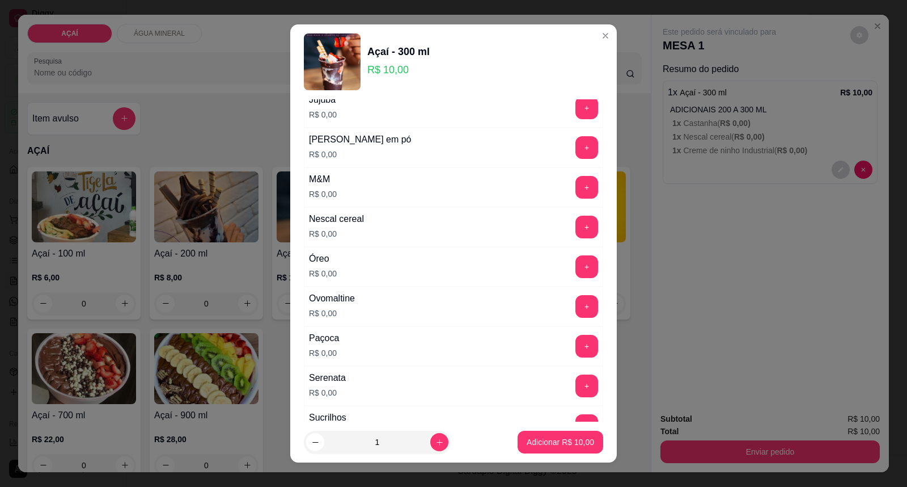
scroll to position [1197, 0]
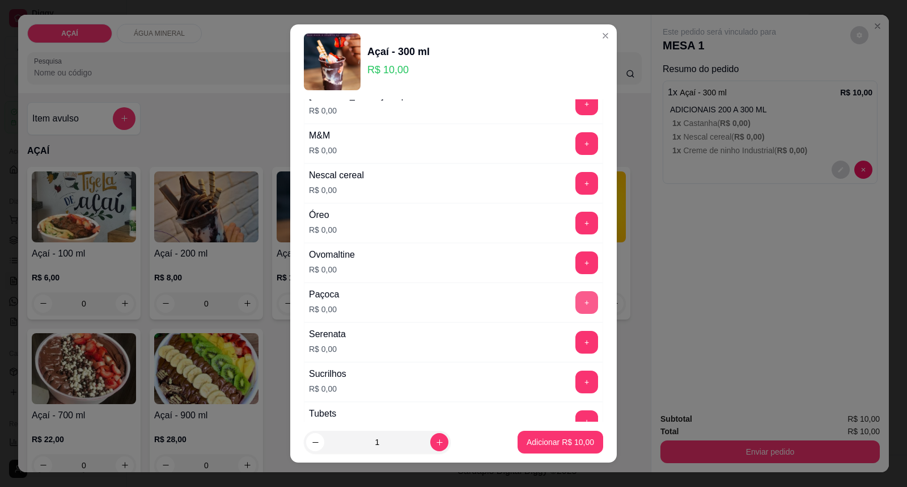
click at [576, 308] on button "+" at bounding box center [587, 302] width 23 height 23
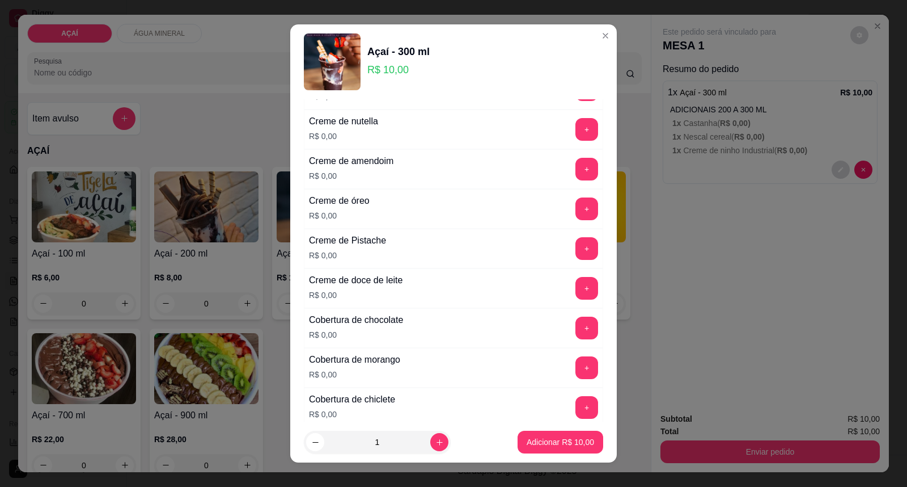
scroll to position [315, 0]
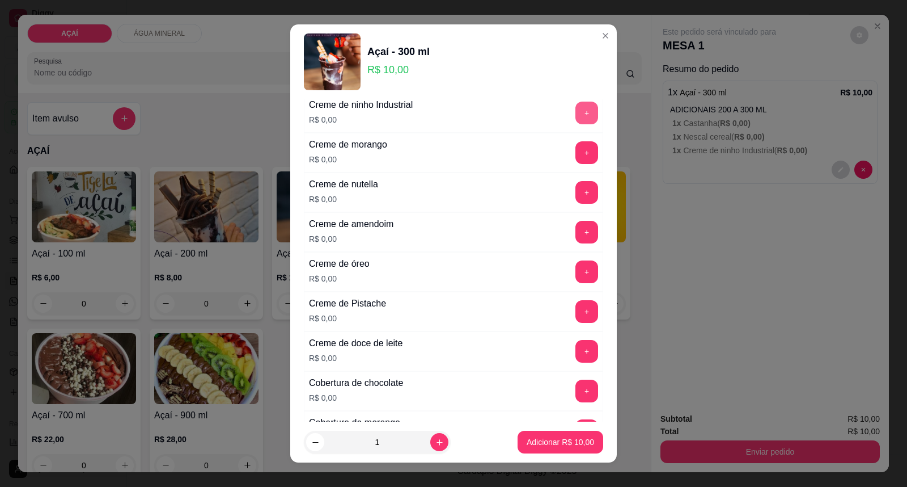
click at [576, 109] on button "+" at bounding box center [587, 112] width 23 height 23
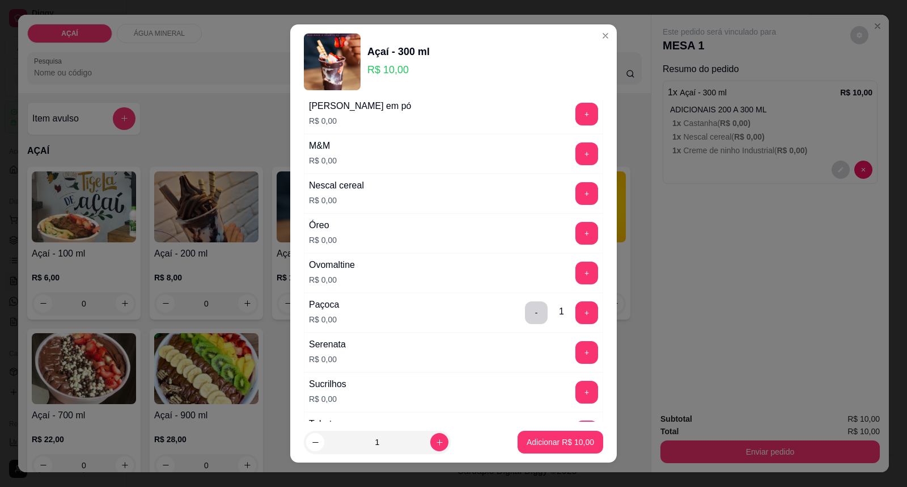
scroll to position [1323, 0]
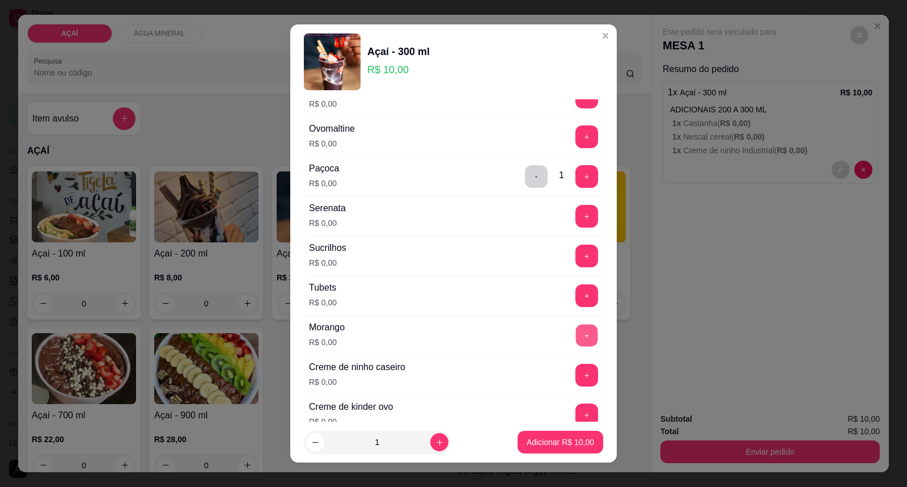
click at [576, 335] on button "+" at bounding box center [587, 335] width 22 height 22
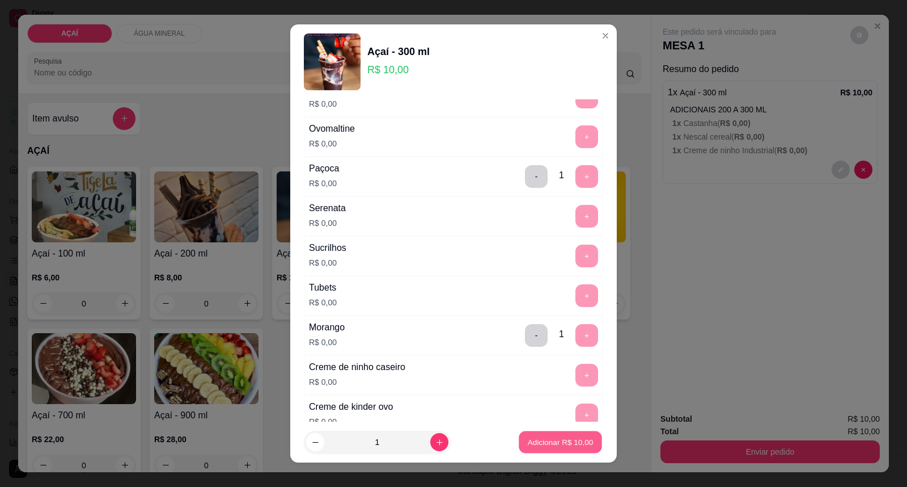
click at [570, 441] on p "Adicionar R$ 10,00" at bounding box center [561, 441] width 66 height 11
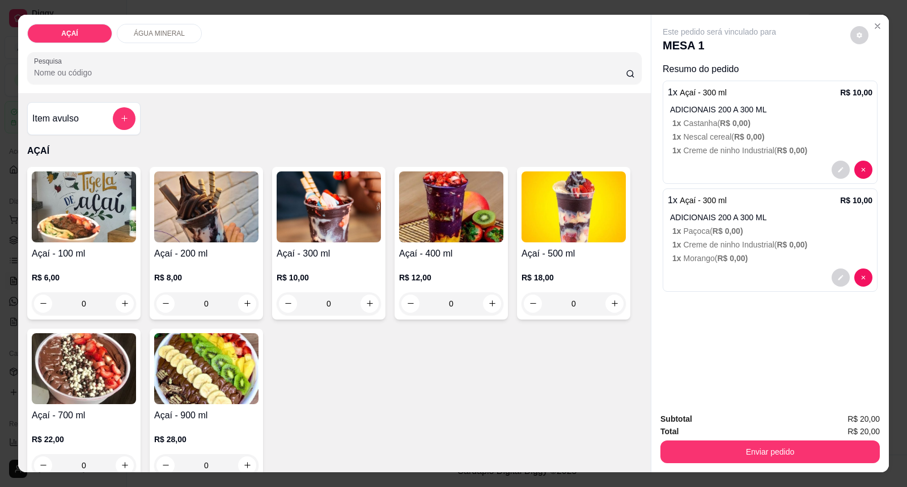
click at [724, 121] on span "R$ 0,00 )" at bounding box center [735, 123] width 31 height 9
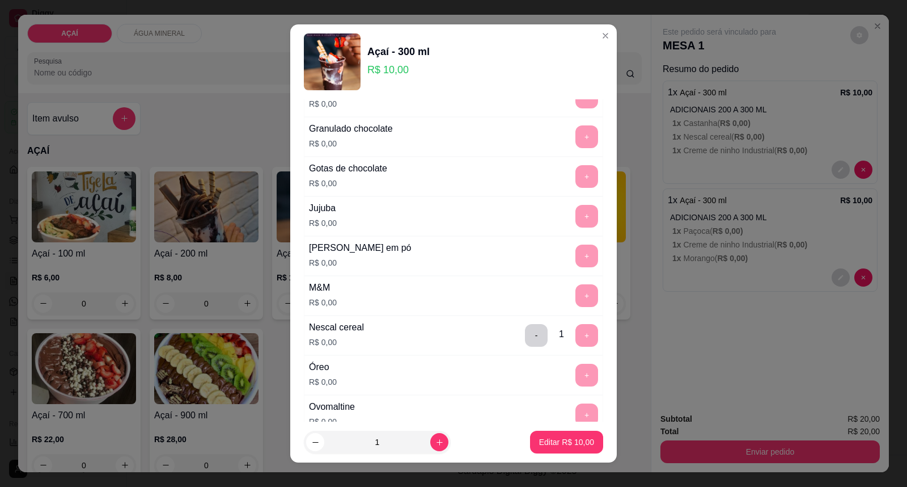
scroll to position [1071, 0]
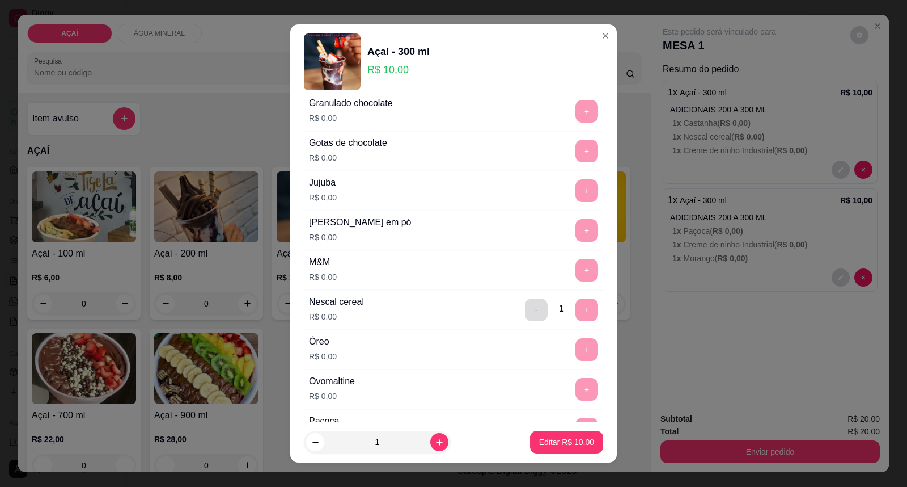
click at [525, 304] on button "-" at bounding box center [536, 309] width 23 height 23
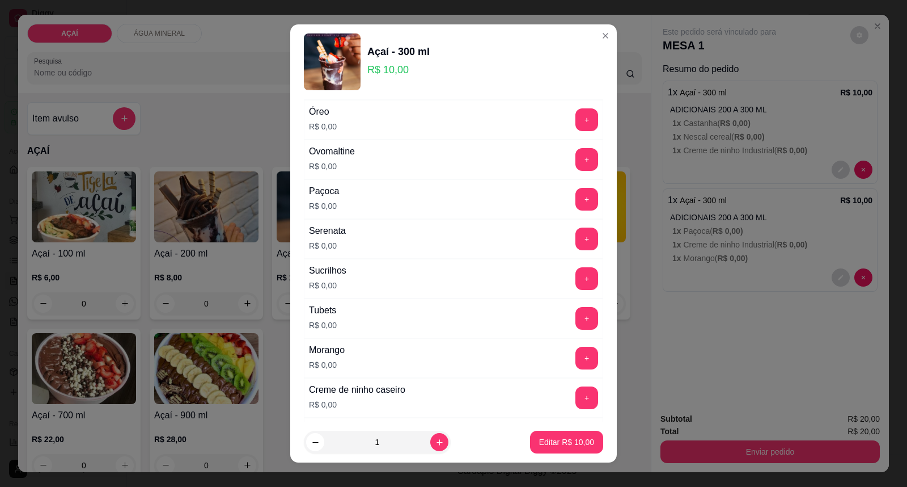
scroll to position [1323, 0]
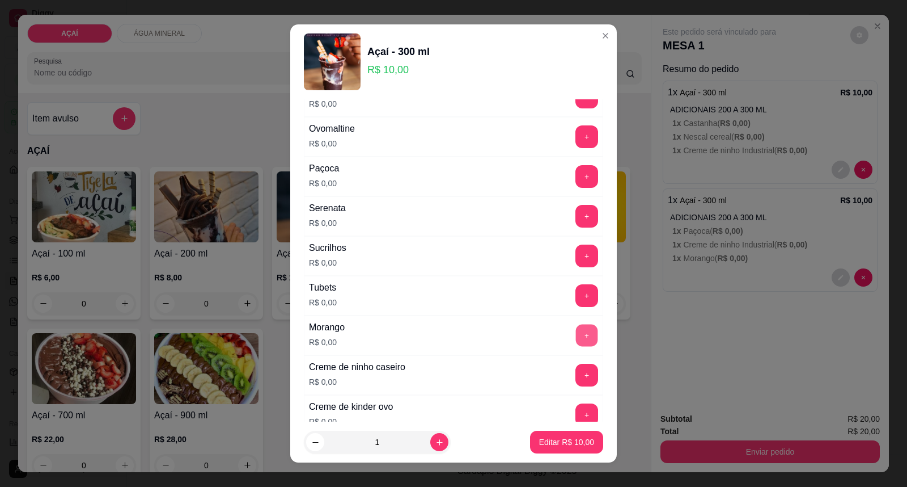
click at [576, 339] on button "+" at bounding box center [587, 335] width 22 height 22
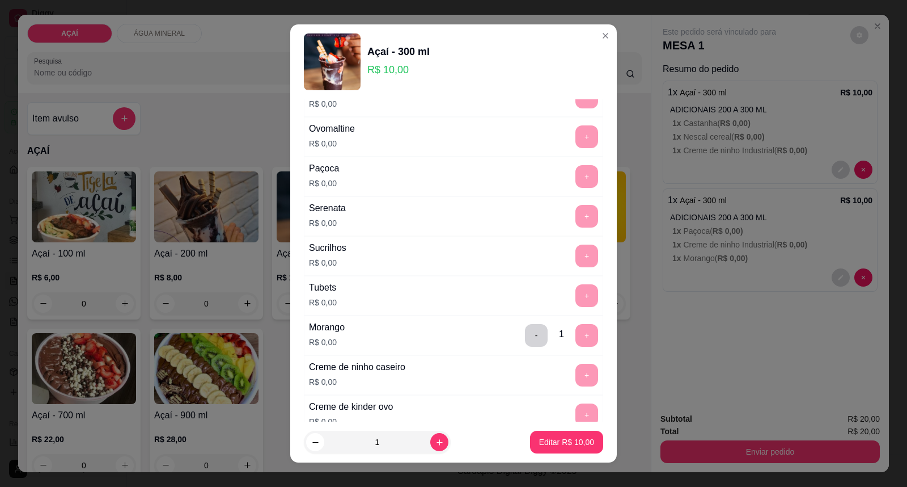
click at [570, 458] on footer "1 Editar R$ 10,00" at bounding box center [453, 441] width 327 height 41
click at [569, 445] on p "Editar R$ 10,00" at bounding box center [566, 441] width 55 height 11
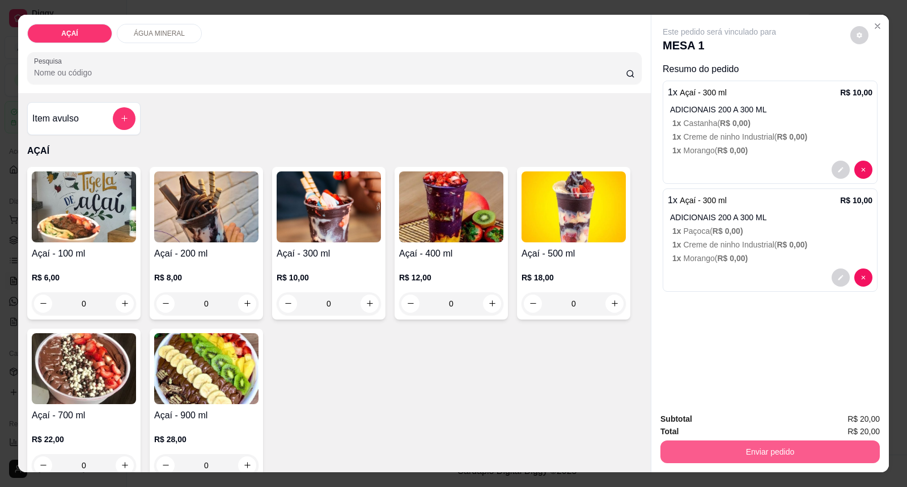
click at [712, 452] on button "Enviar pedido" at bounding box center [770, 451] width 219 height 23
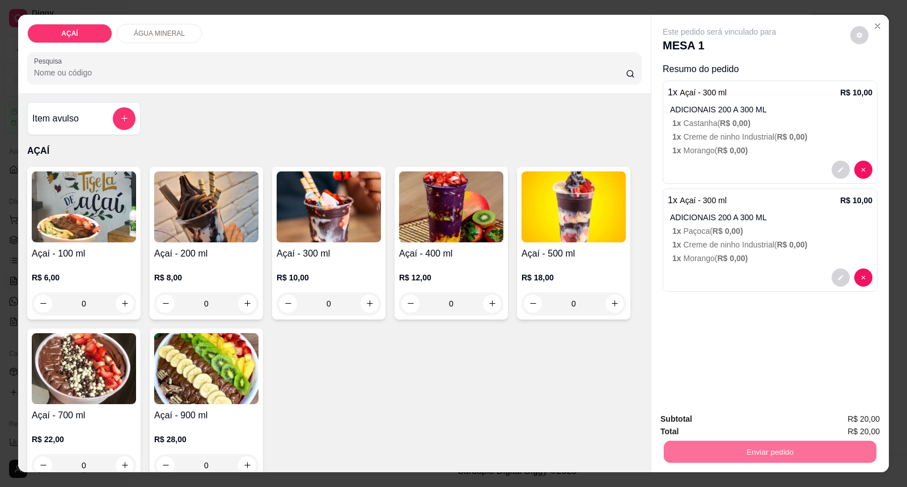
click at [851, 413] on button "Enviar pedido" at bounding box center [850, 424] width 64 height 22
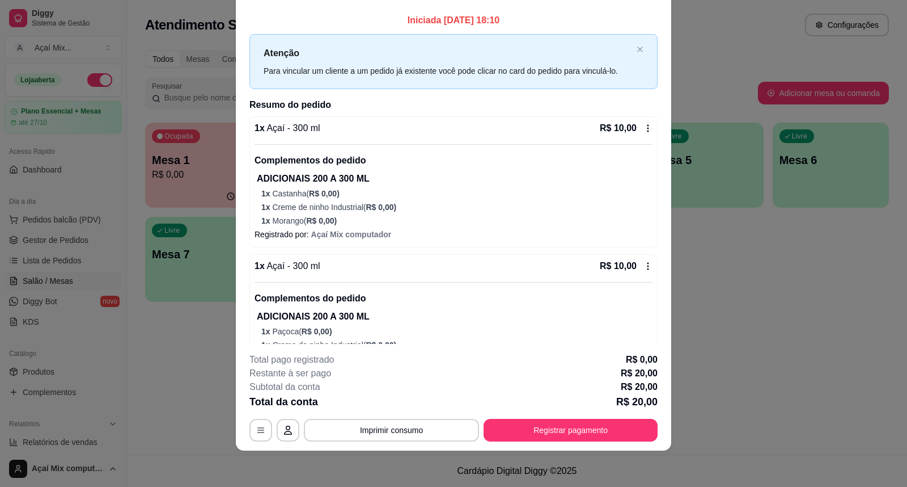
scroll to position [46, 0]
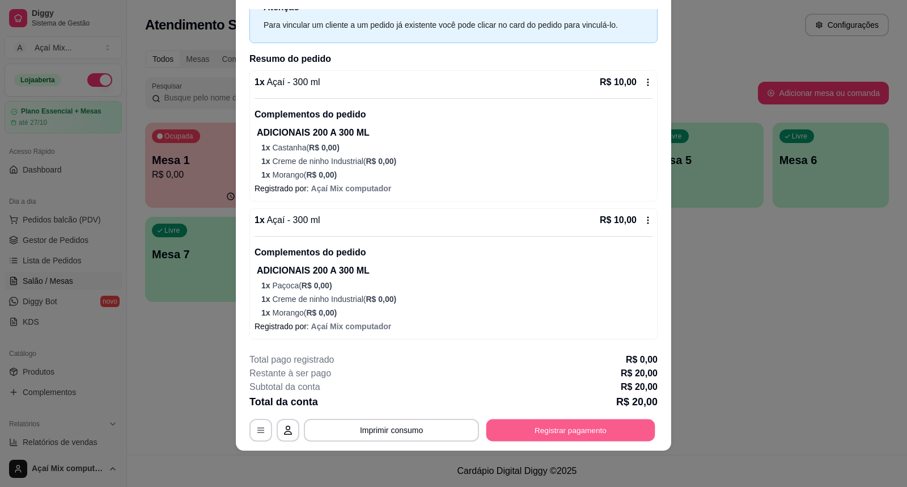
click at [556, 432] on button "Registrar pagamento" at bounding box center [571, 429] width 169 height 22
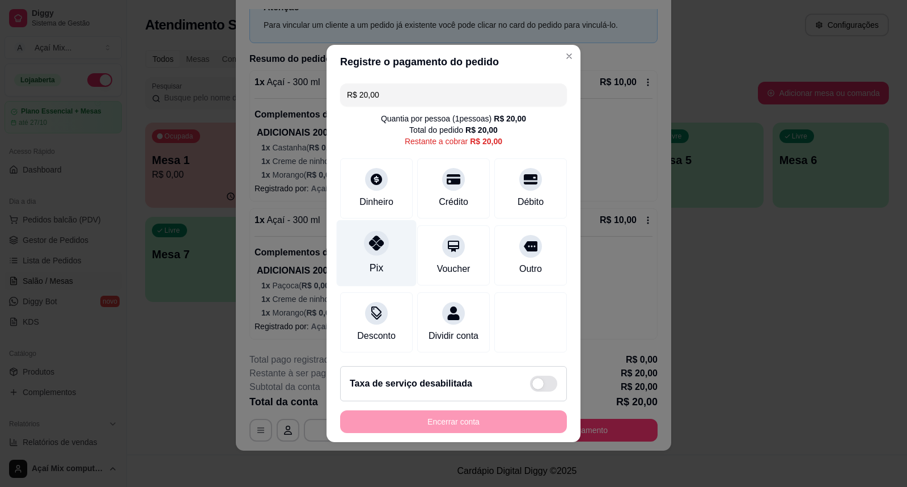
click at [375, 236] on icon at bounding box center [376, 242] width 15 height 15
type input "R$ 0,00"
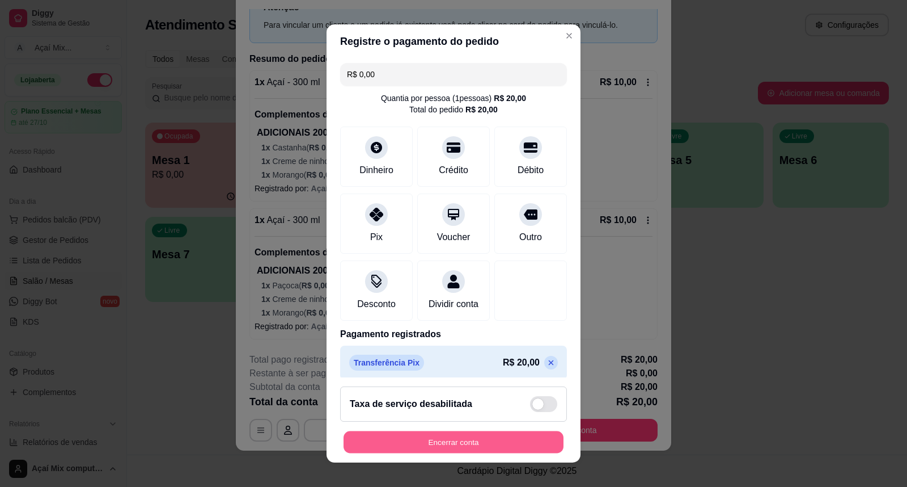
click at [490, 429] on footer "Taxa de serviço desabilitada Encerrar conta" at bounding box center [454, 419] width 254 height 85
click at [515, 431] on button "Encerrar conta" at bounding box center [454, 442] width 220 height 22
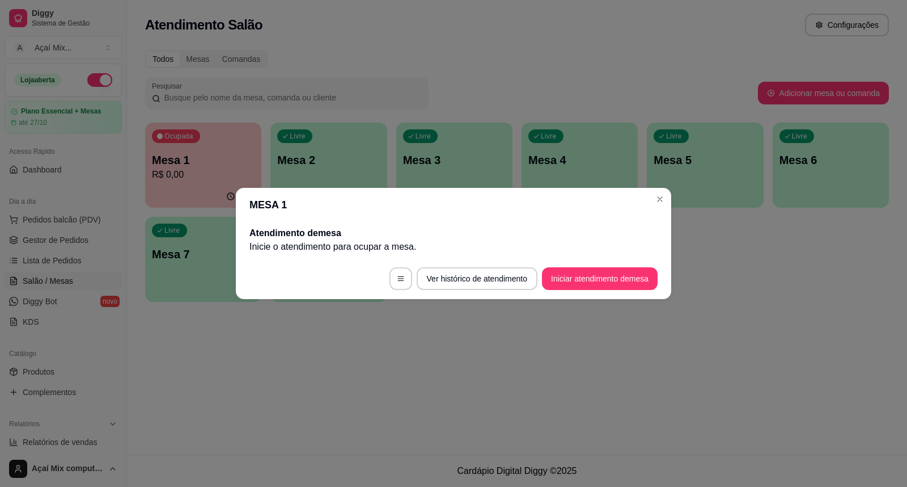
scroll to position [0, 0]
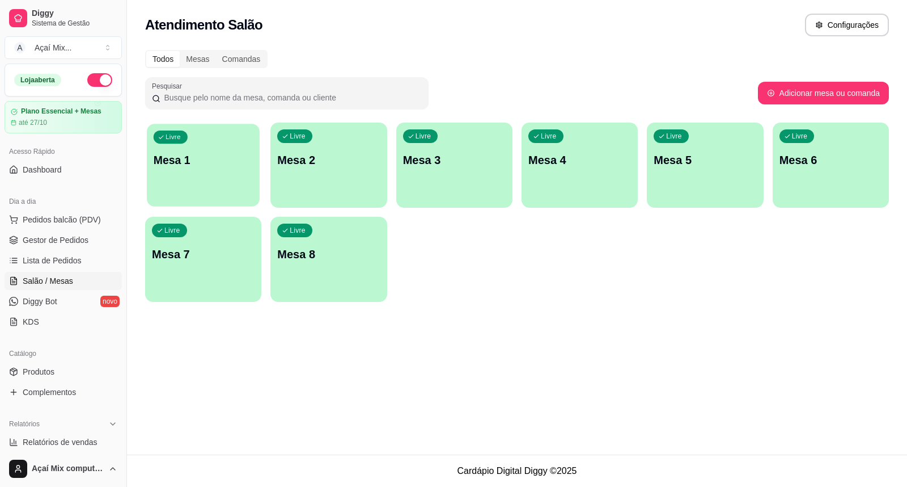
click at [239, 173] on div "Livre Mesa 1" at bounding box center [203, 158] width 113 height 69
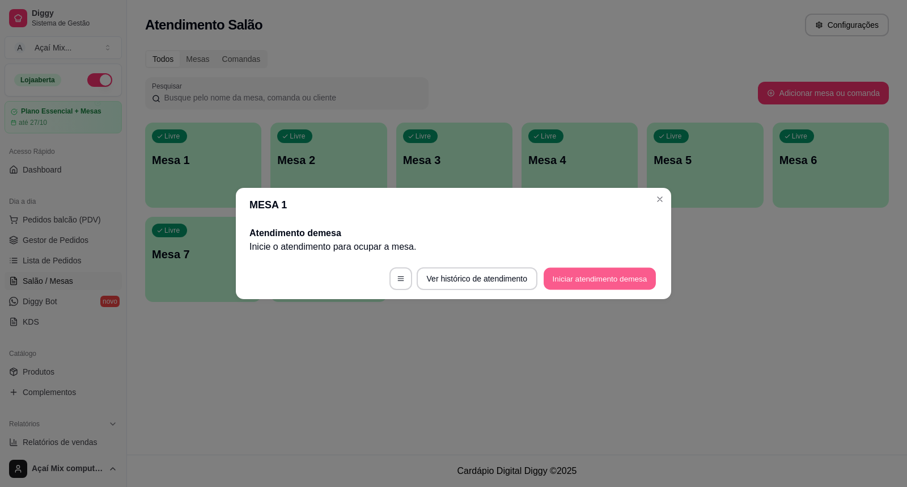
click at [639, 274] on button "Iniciar atendimento de mesa" at bounding box center [600, 279] width 112 height 22
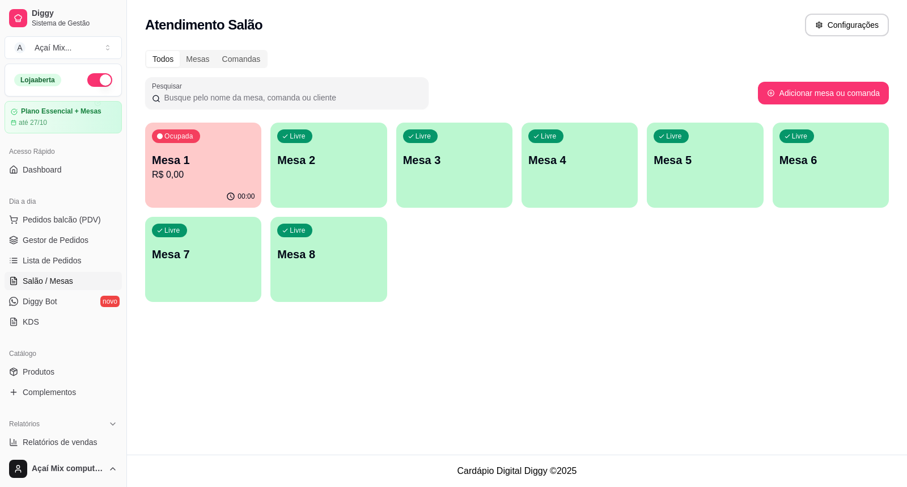
click at [198, 160] on p "Mesa 1" at bounding box center [203, 160] width 103 height 16
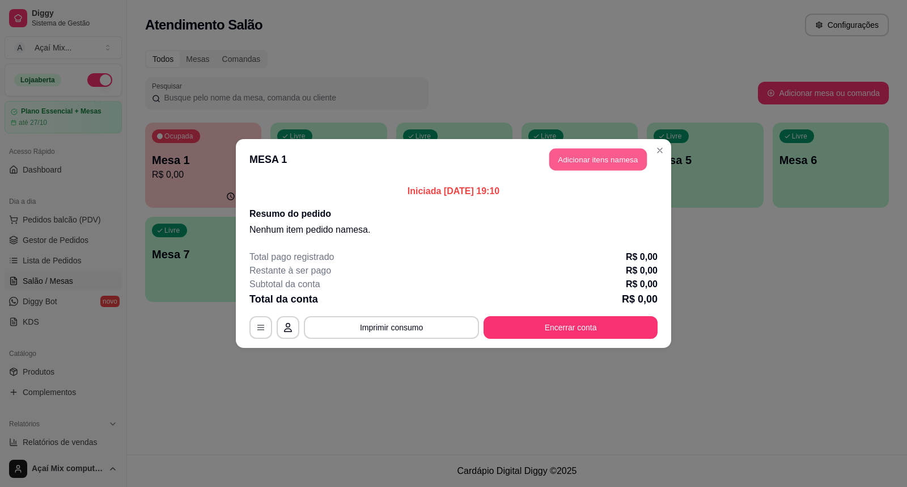
click at [586, 155] on button "Adicionar itens na mesa" at bounding box center [598, 160] width 98 height 22
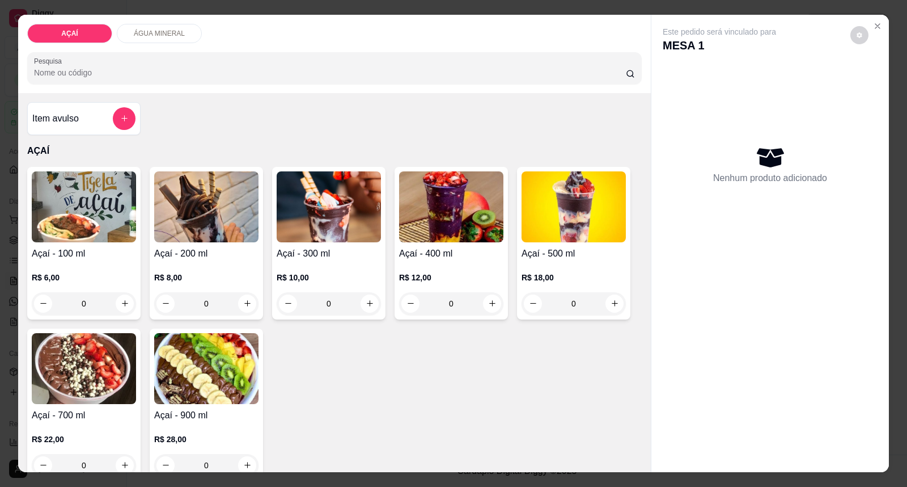
click at [451, 263] on div "R$ 12,00 0" at bounding box center [451, 287] width 104 height 54
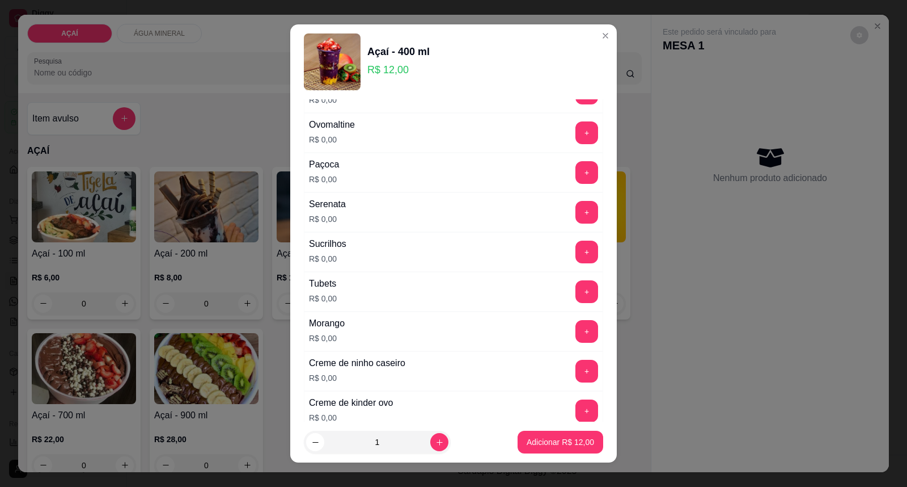
scroll to position [1413, 0]
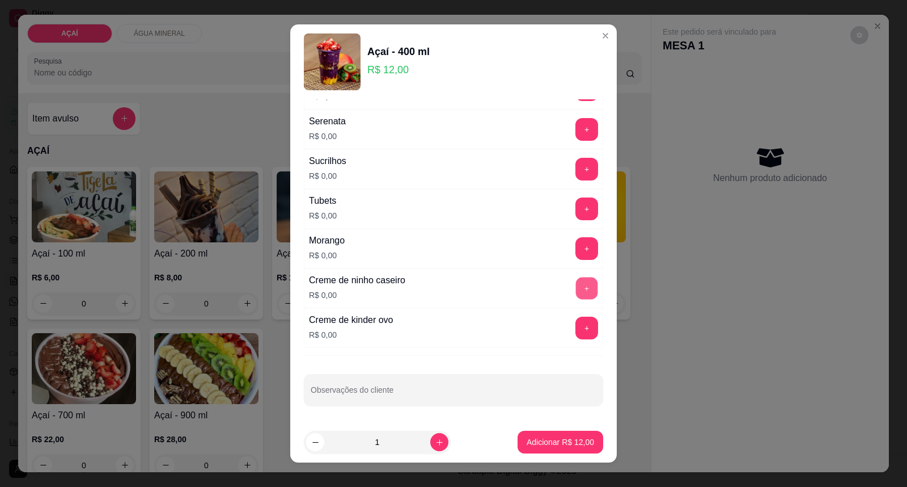
click at [576, 285] on button "+" at bounding box center [587, 288] width 22 height 22
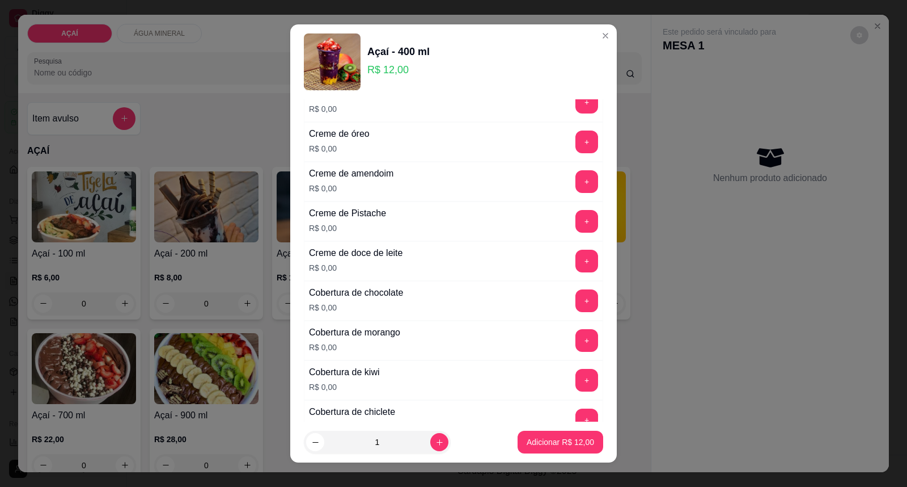
scroll to position [279, 0]
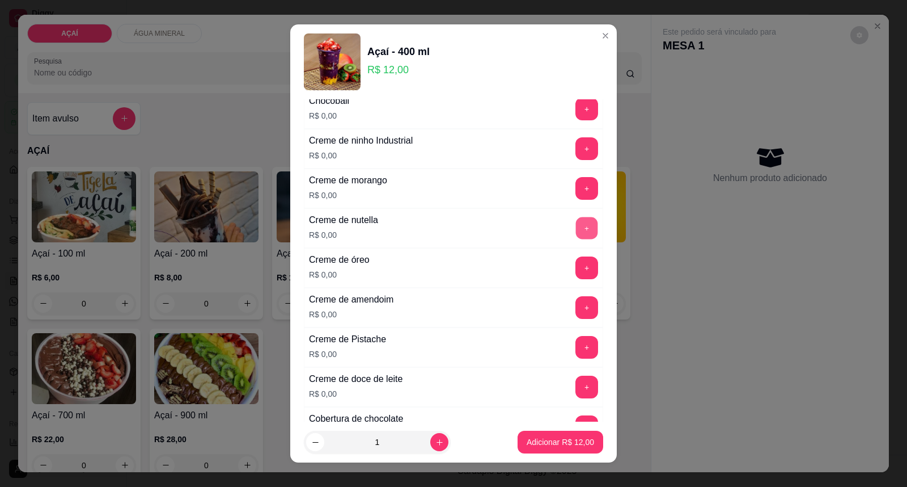
click at [576, 222] on button "+" at bounding box center [587, 228] width 22 height 22
click at [576, 187] on button "+" at bounding box center [587, 188] width 22 height 22
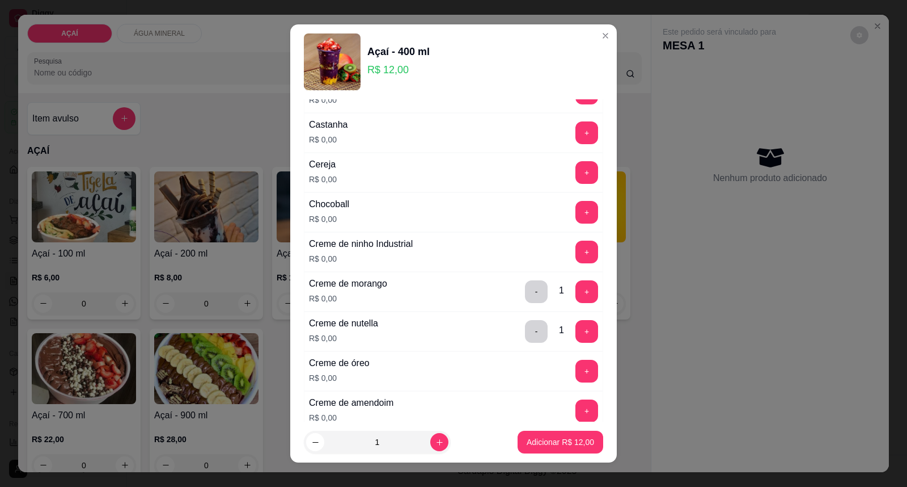
scroll to position [153, 0]
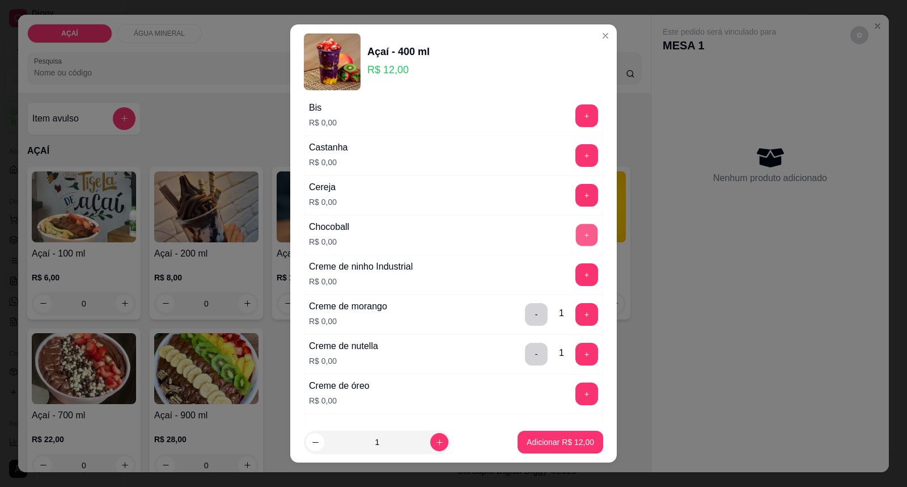
click at [572, 225] on div "+" at bounding box center [587, 234] width 32 height 23
click at [576, 230] on button "+" at bounding box center [587, 234] width 23 height 23
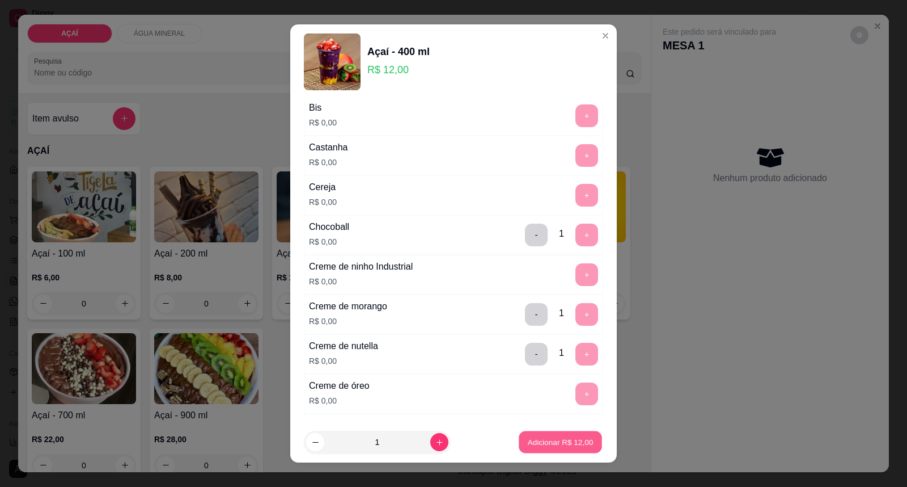
click at [528, 445] on p "Adicionar R$ 12,00" at bounding box center [561, 441] width 66 height 11
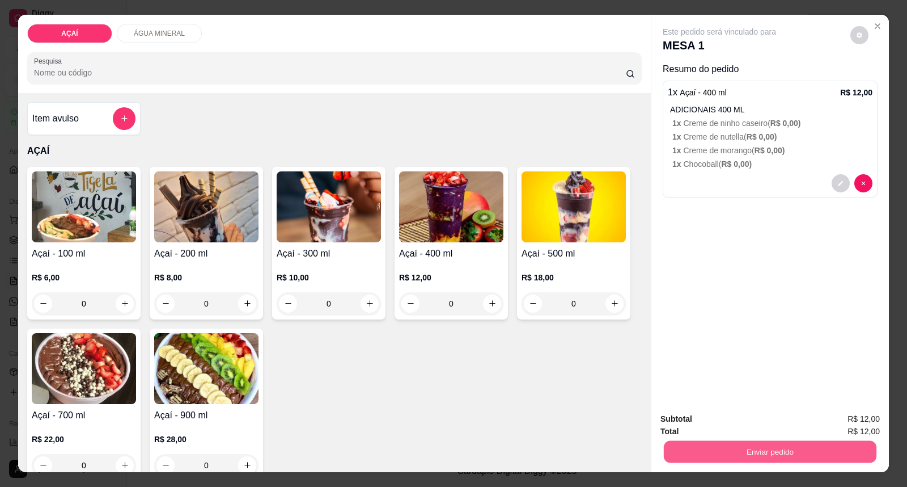
click at [704, 448] on button "Enviar pedido" at bounding box center [770, 452] width 213 height 22
click at [847, 417] on button "Enviar pedido" at bounding box center [850, 424] width 64 height 22
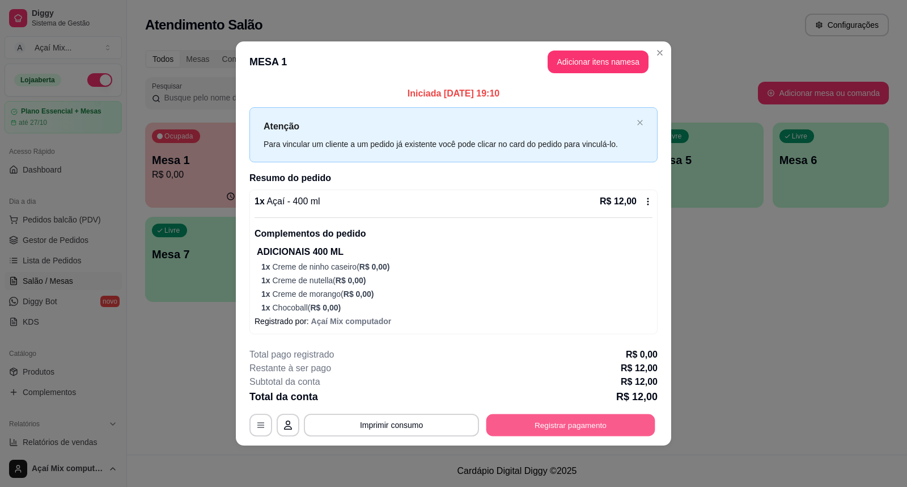
click at [570, 417] on button "Registrar pagamento" at bounding box center [571, 425] width 169 height 22
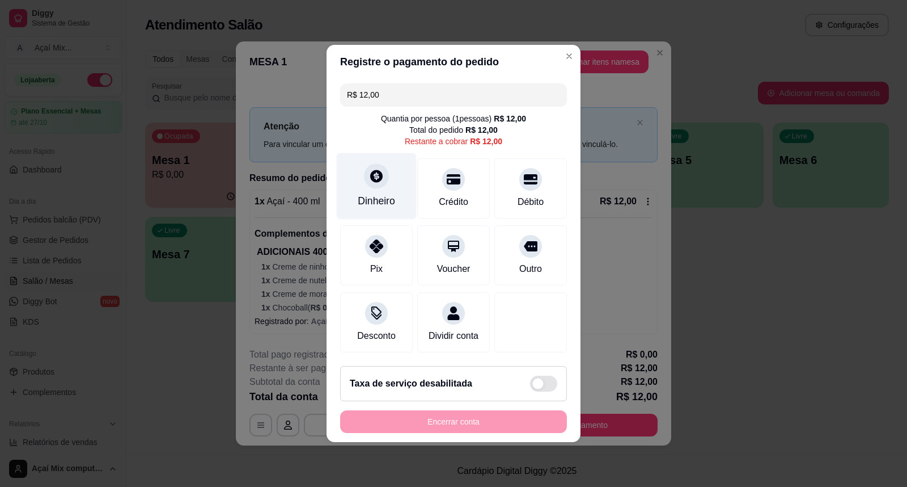
click at [373, 168] on icon at bounding box center [376, 175] width 15 height 15
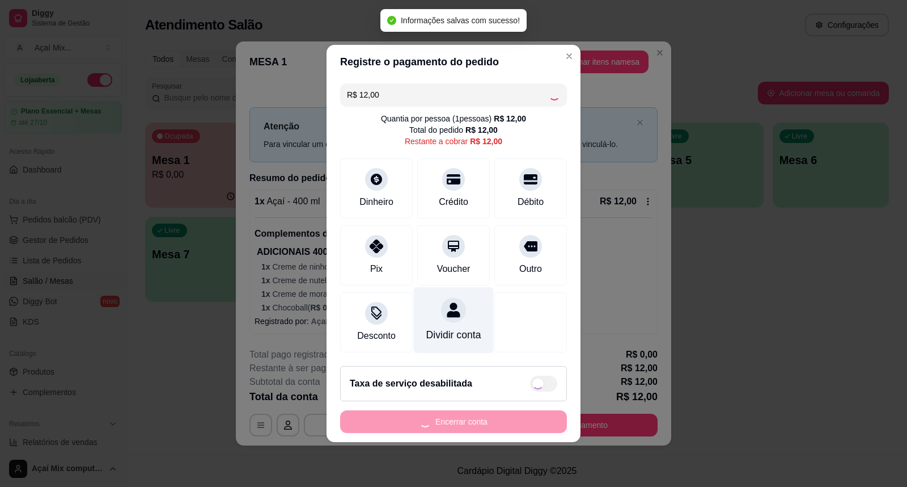
type input "R$ 0,00"
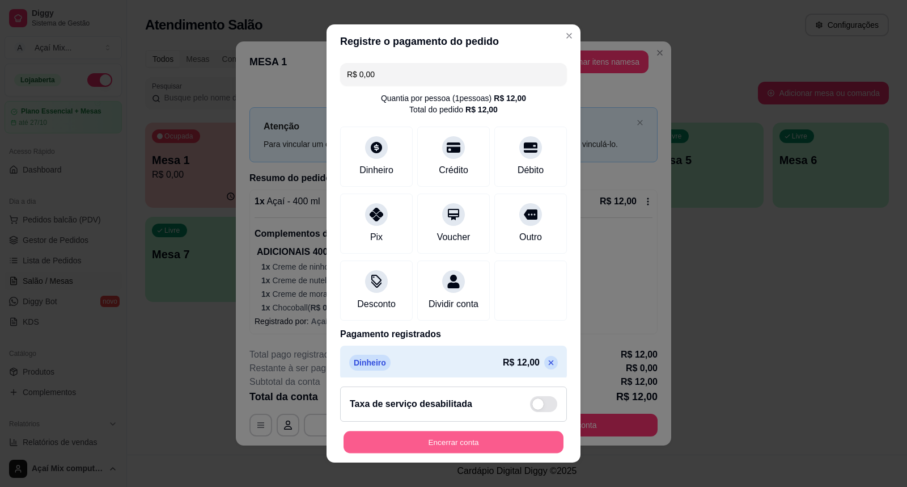
click at [433, 441] on button "Encerrar conta" at bounding box center [454, 442] width 220 height 22
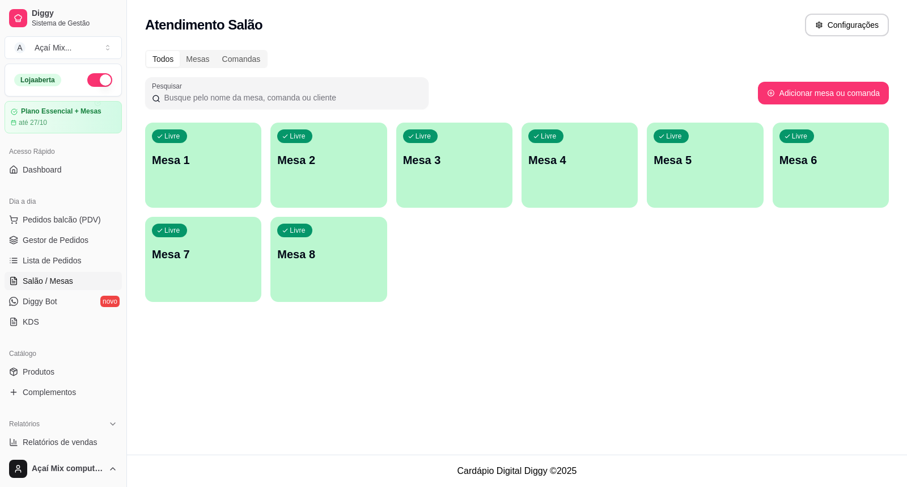
click at [232, 194] on div "button" at bounding box center [203, 201] width 116 height 14
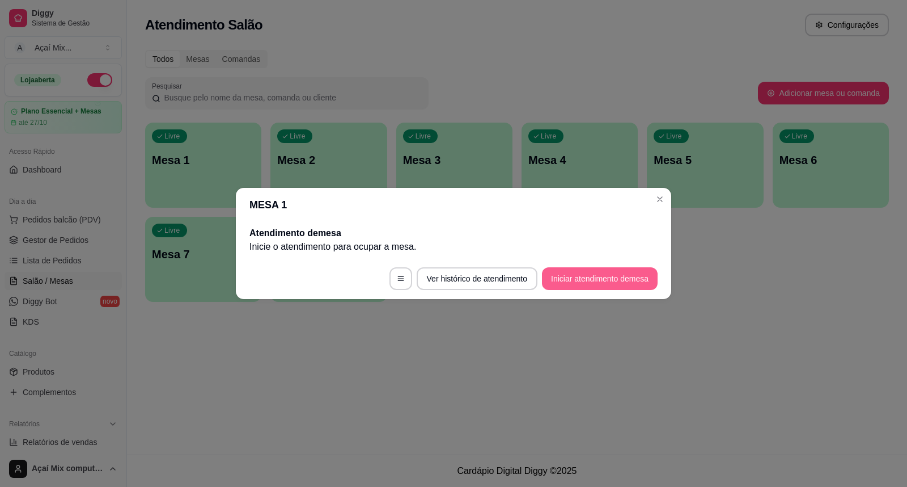
click at [597, 280] on button "Iniciar atendimento de mesa" at bounding box center [600, 278] width 116 height 23
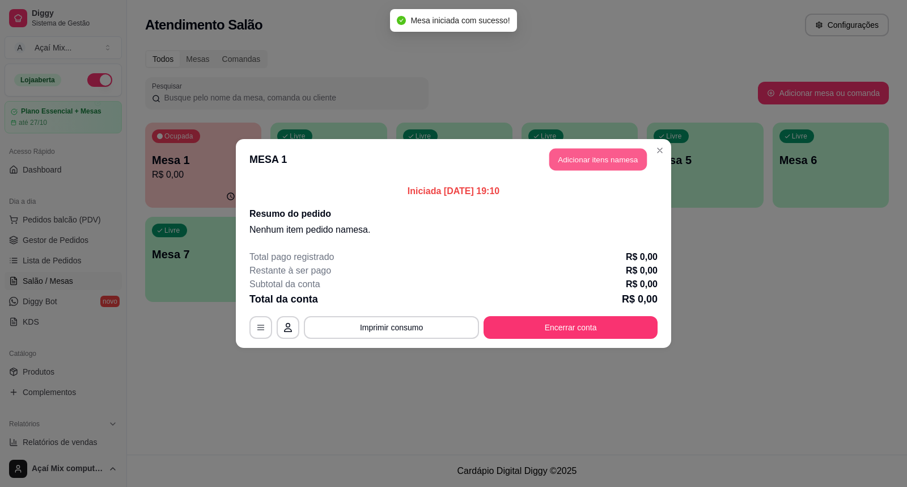
click at [576, 166] on button "Adicionar itens na mesa" at bounding box center [598, 160] width 98 height 22
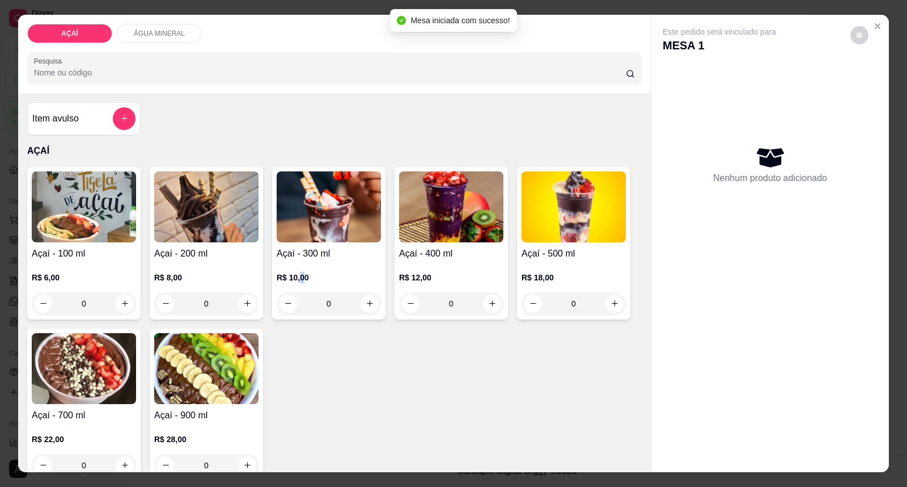
click at [295, 263] on div "R$ 10,00 0" at bounding box center [329, 287] width 104 height 54
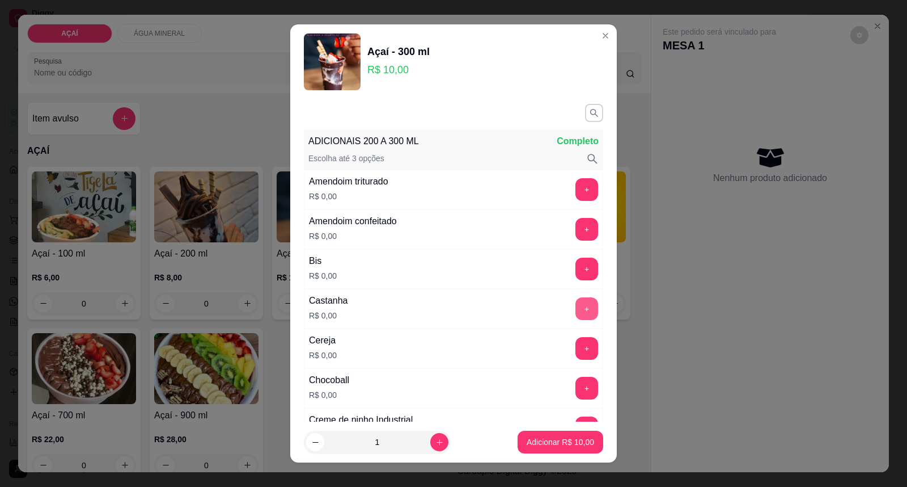
click at [576, 314] on button "+" at bounding box center [587, 308] width 23 height 23
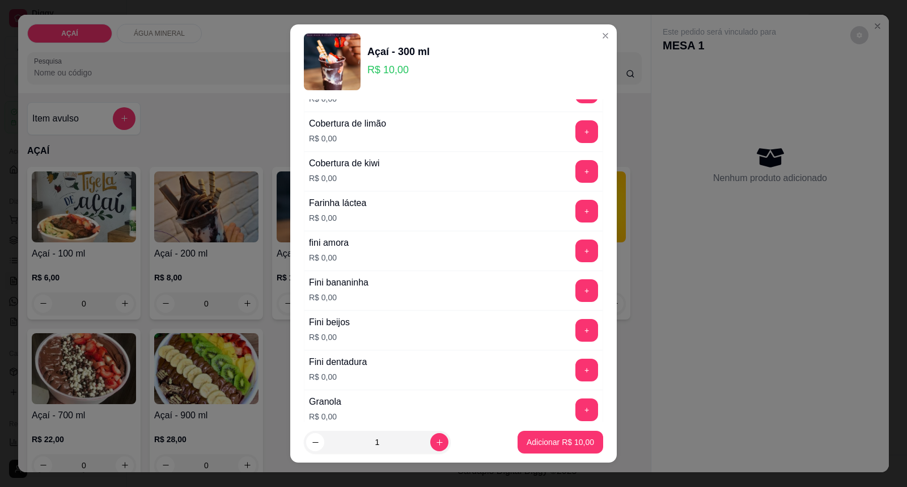
scroll to position [756, 0]
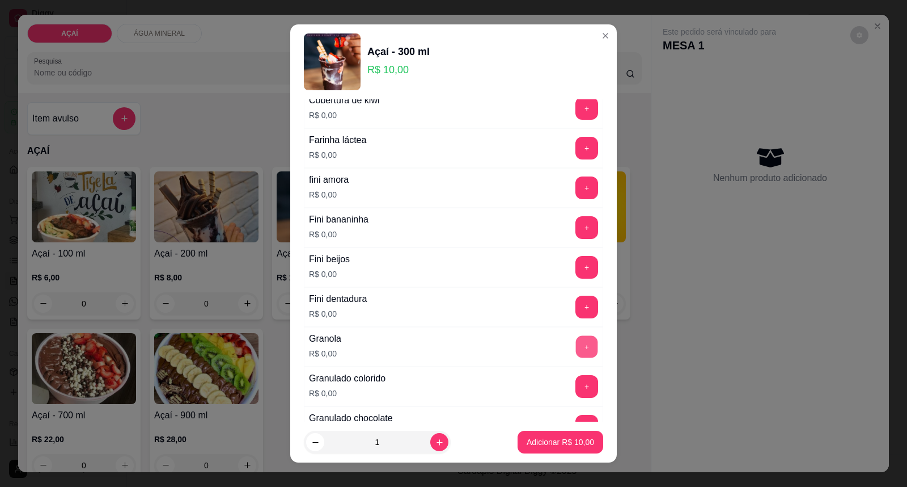
click at [576, 349] on button "+" at bounding box center [587, 347] width 22 height 22
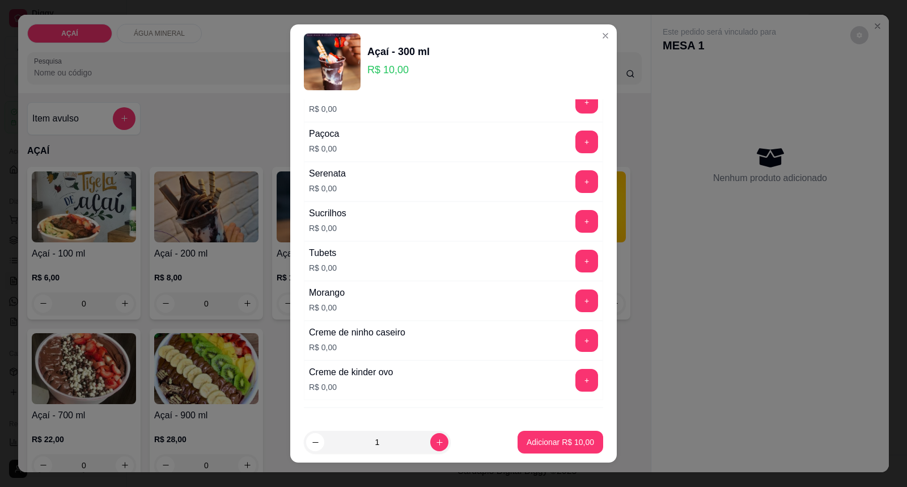
scroll to position [1413, 0]
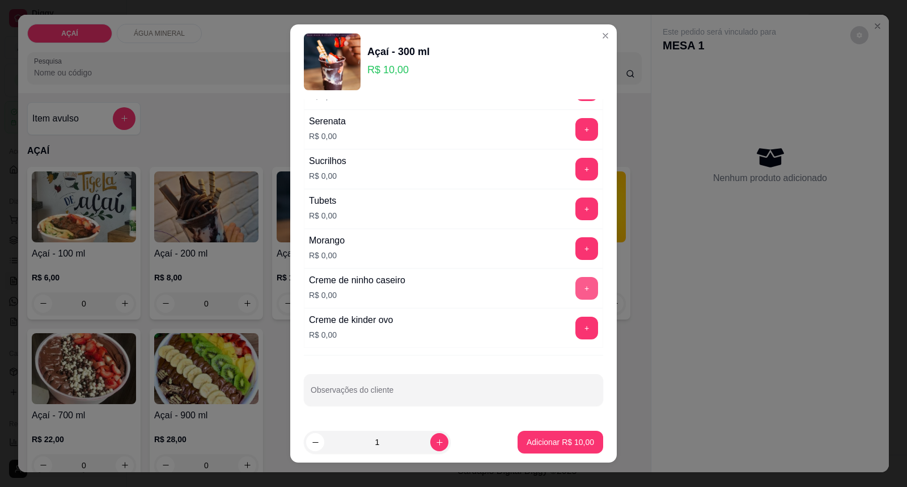
click at [576, 297] on button "+" at bounding box center [587, 288] width 23 height 23
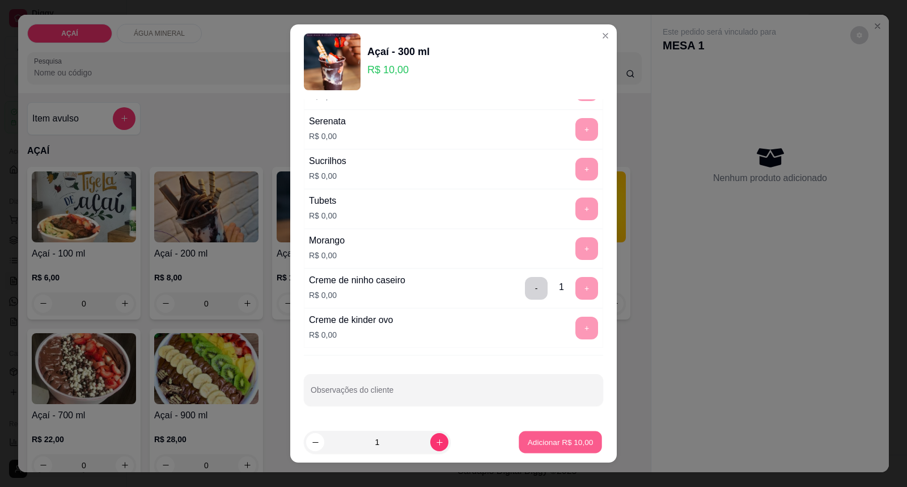
click at [569, 438] on p "Adicionar R$ 10,00" at bounding box center [561, 441] width 66 height 11
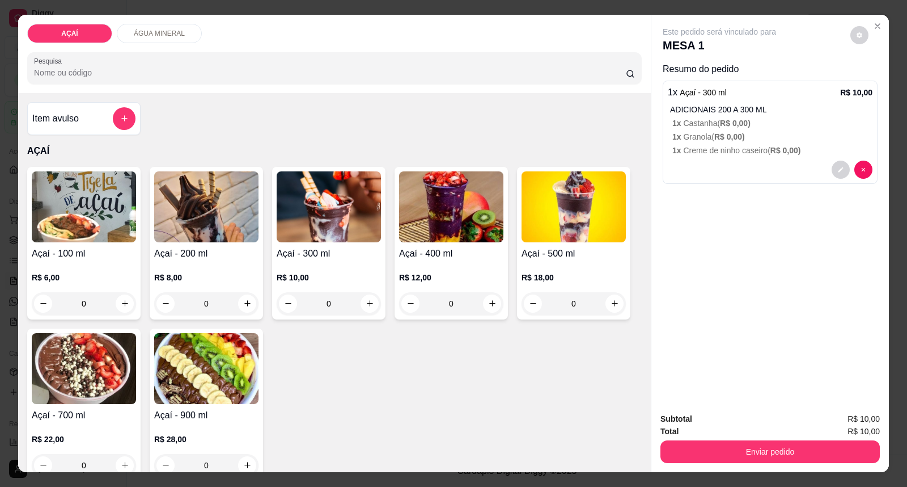
click at [743, 438] on div "Enviar pedido" at bounding box center [770, 450] width 219 height 26
click at [745, 444] on button "Enviar pedido" at bounding box center [770, 451] width 219 height 23
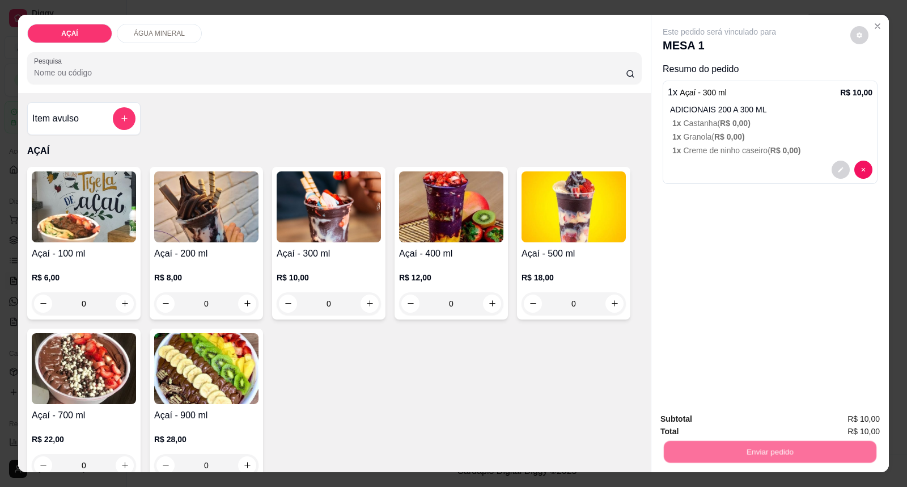
click at [832, 423] on button "Enviar pedido" at bounding box center [850, 423] width 62 height 21
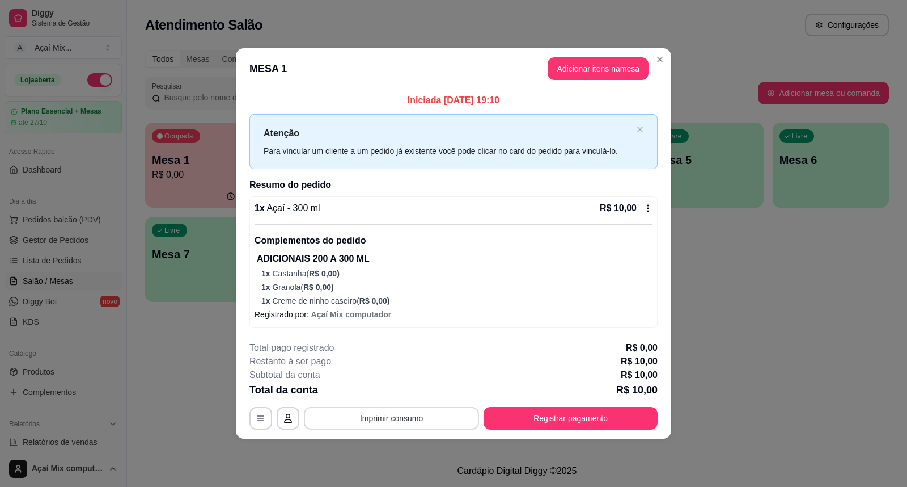
click at [424, 414] on button "Imprimir consumo" at bounding box center [391, 418] width 175 height 23
click at [395, 399] on button "Impressora" at bounding box center [395, 392] width 82 height 18
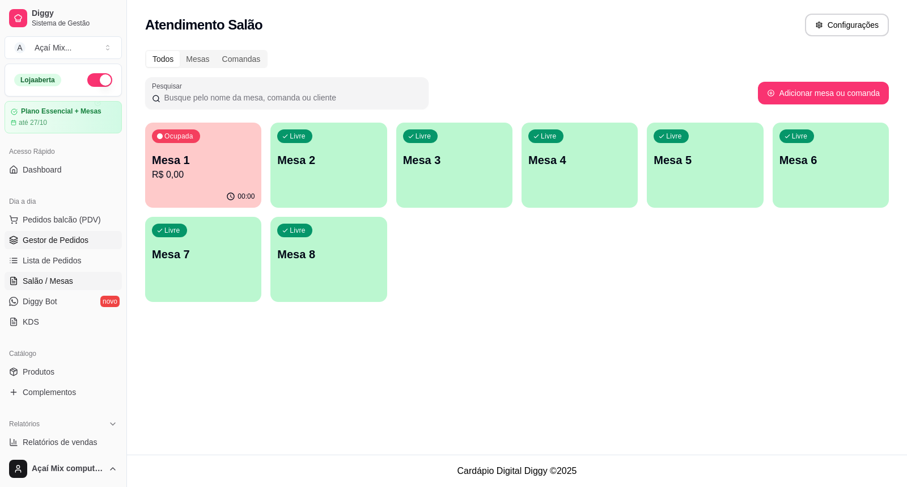
click at [70, 243] on span "Gestor de Pedidos" at bounding box center [56, 239] width 66 height 11
click at [201, 169] on p "R$ 10,00" at bounding box center [203, 175] width 103 height 14
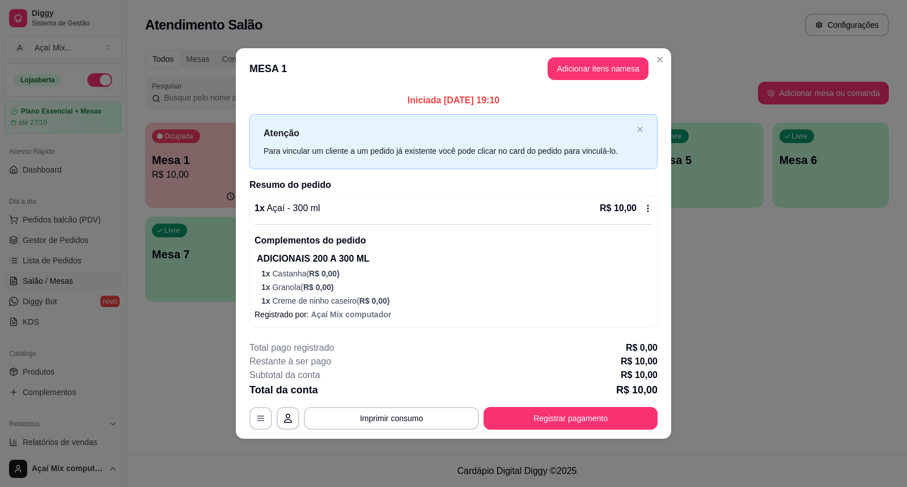
click at [637, 438] on footer "**********" at bounding box center [453, 385] width 435 height 107
click at [625, 424] on button "Registrar pagamento" at bounding box center [571, 418] width 174 height 23
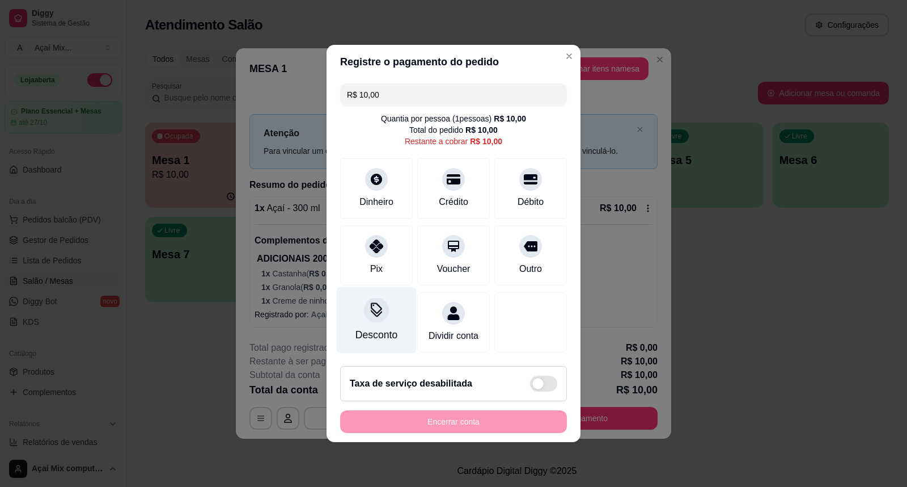
drag, startPoint x: 359, startPoint y: 243, endPoint x: 403, endPoint y: 291, distance: 65.8
click at [370, 253] on div "Pix" at bounding box center [376, 255] width 73 height 60
type input "R$ 0,00"
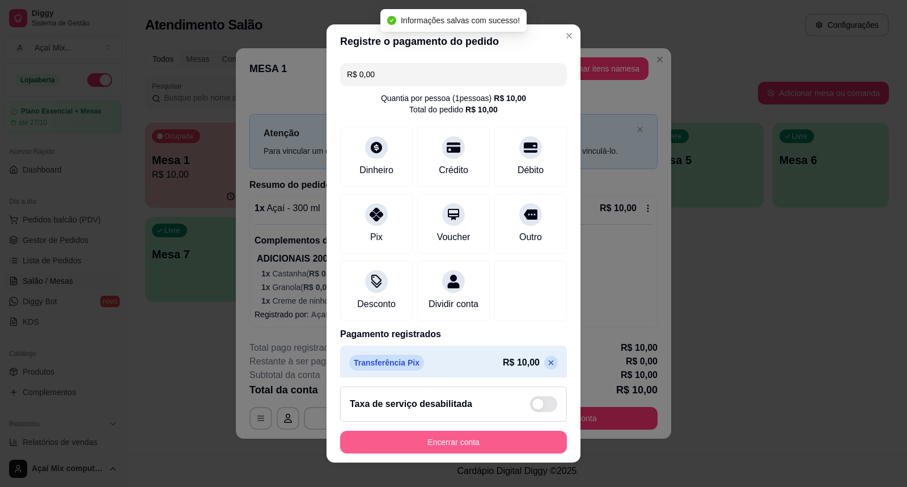
click at [464, 435] on button "Encerrar conta" at bounding box center [453, 441] width 227 height 23
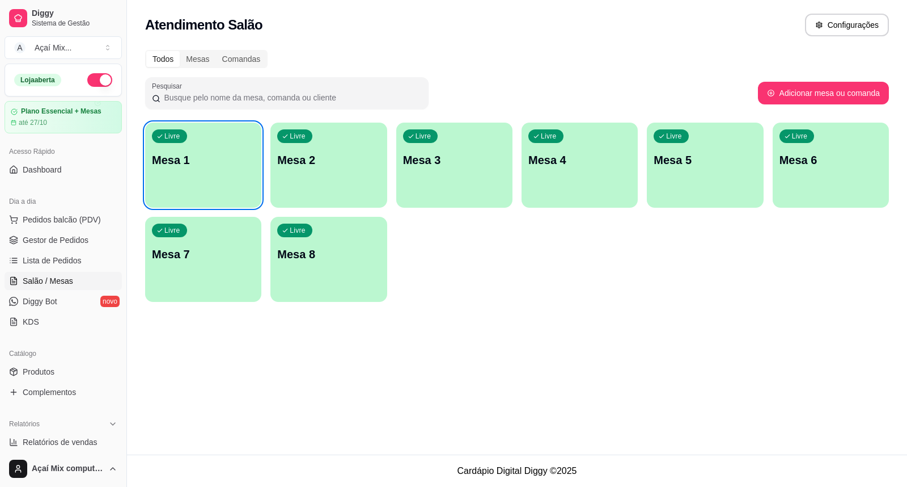
click at [174, 184] on div "Livre Mesa 1" at bounding box center [203, 157] width 116 height 71
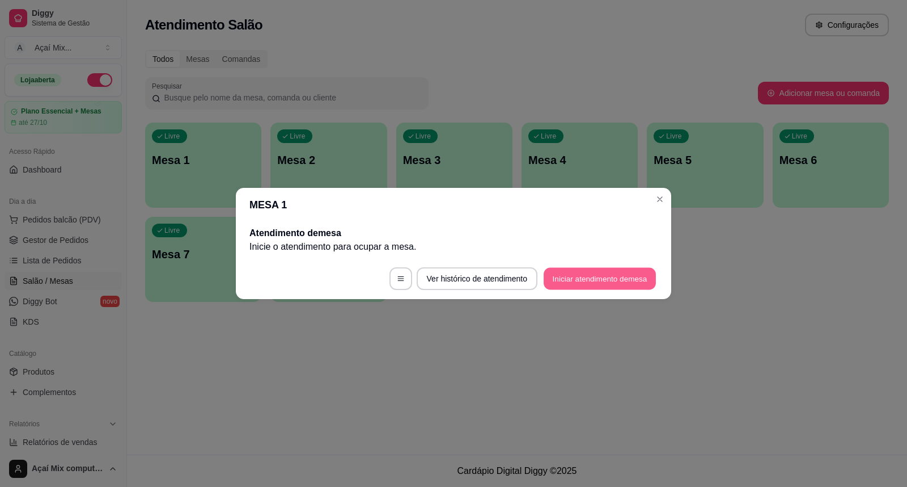
click at [600, 277] on button "Iniciar atendimento de mesa" at bounding box center [600, 279] width 112 height 22
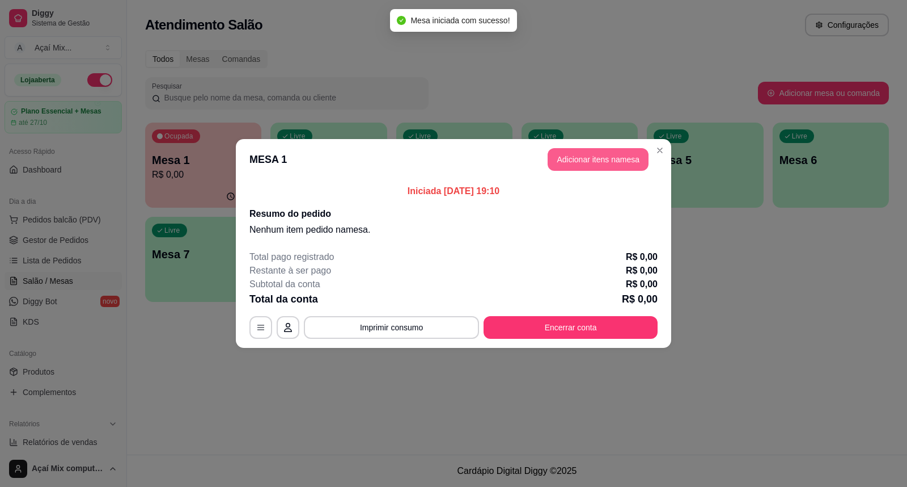
click at [602, 163] on button "Adicionar itens na mesa" at bounding box center [598, 159] width 101 height 23
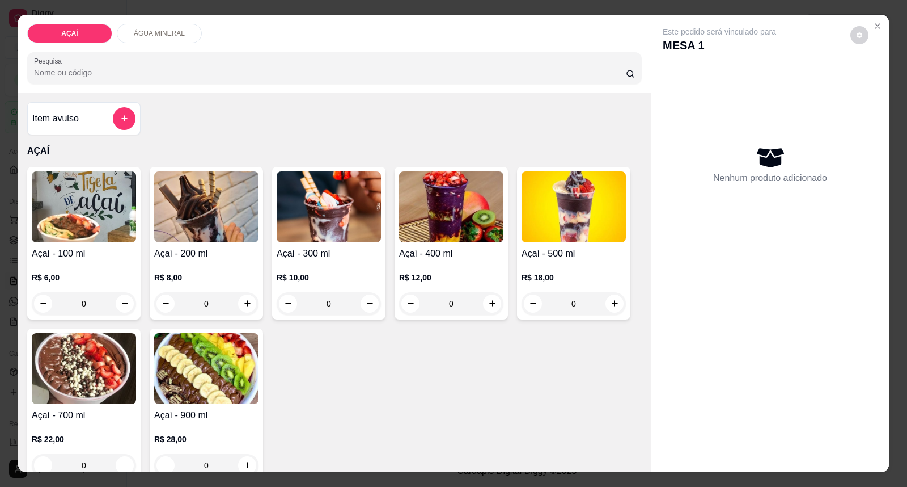
click at [447, 251] on h4 "Açaí - 400 ml" at bounding box center [451, 254] width 104 height 14
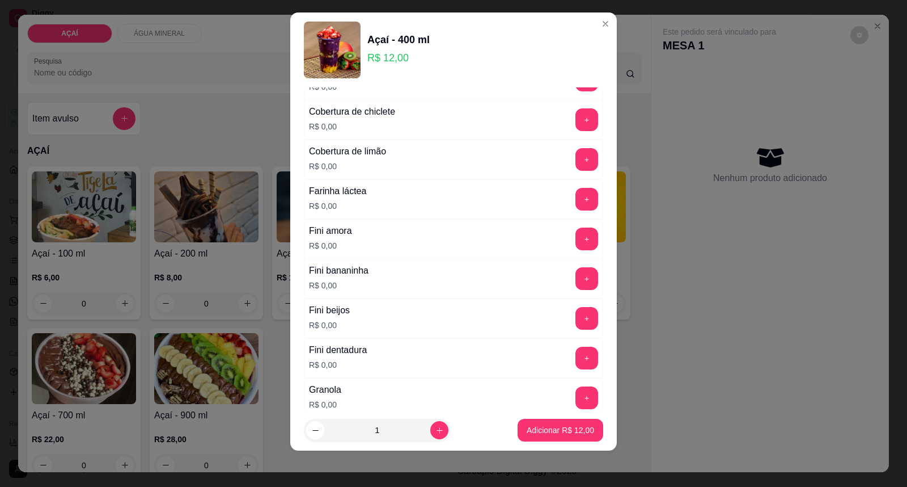
scroll to position [756, 0]
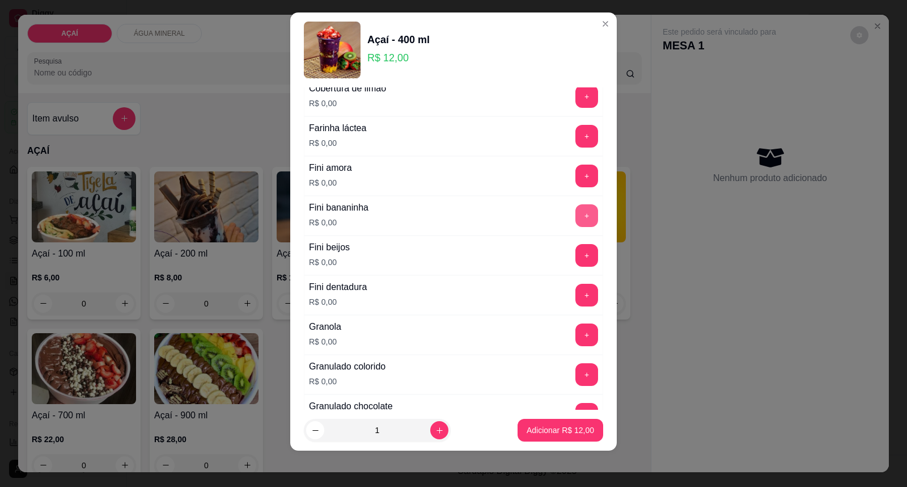
click at [576, 219] on button "+" at bounding box center [587, 215] width 23 height 23
click at [576, 299] on button "+" at bounding box center [587, 295] width 23 height 23
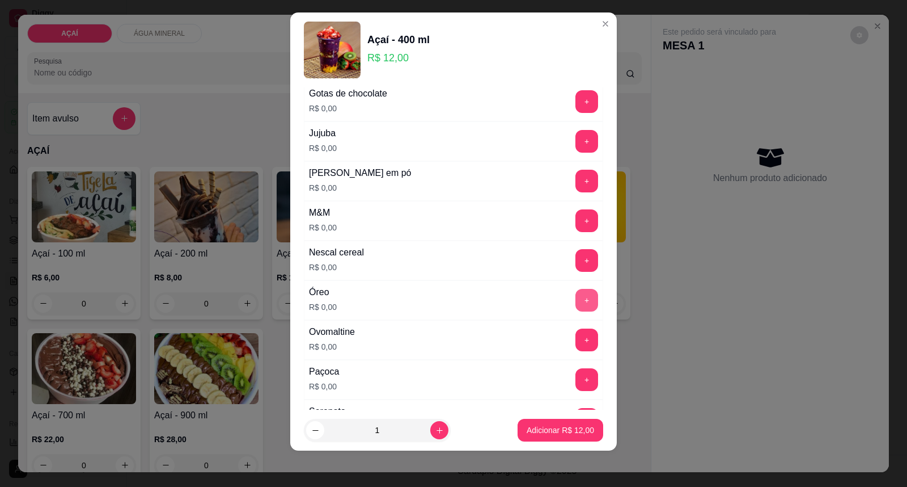
scroll to position [1035, 0]
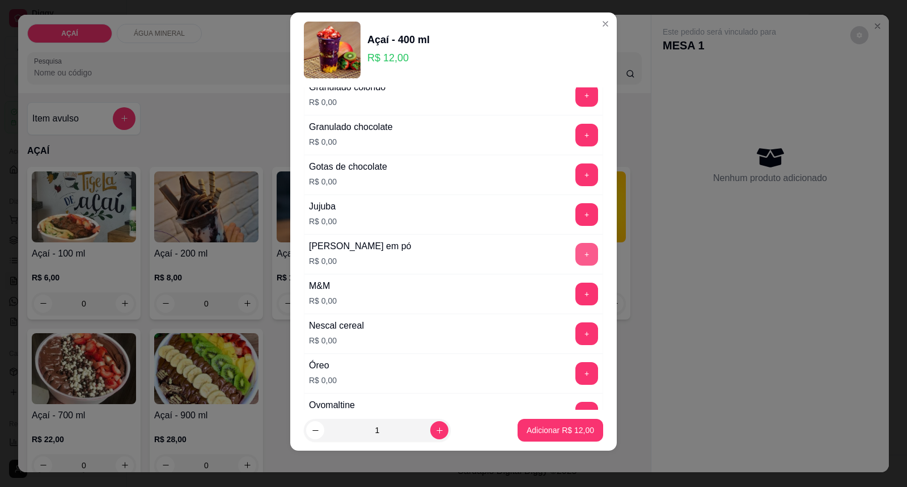
click at [576, 265] on button "+" at bounding box center [587, 254] width 23 height 23
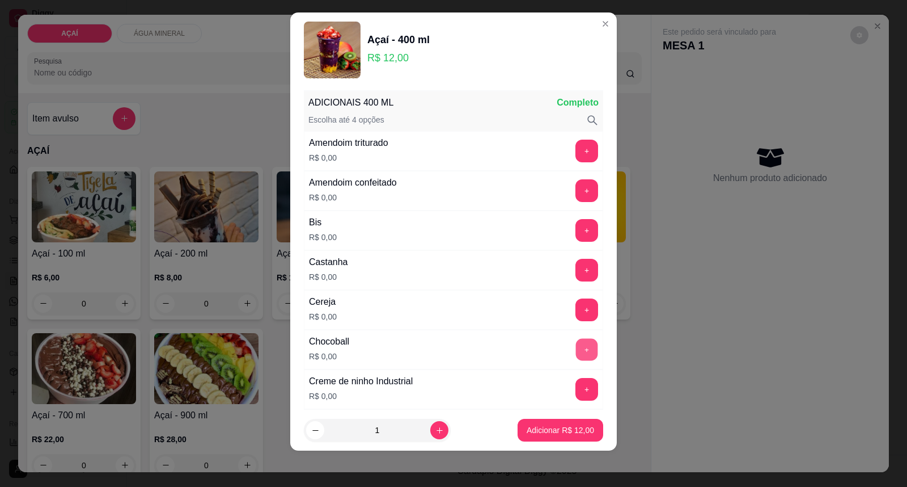
click at [576, 360] on button "+" at bounding box center [587, 350] width 22 height 22
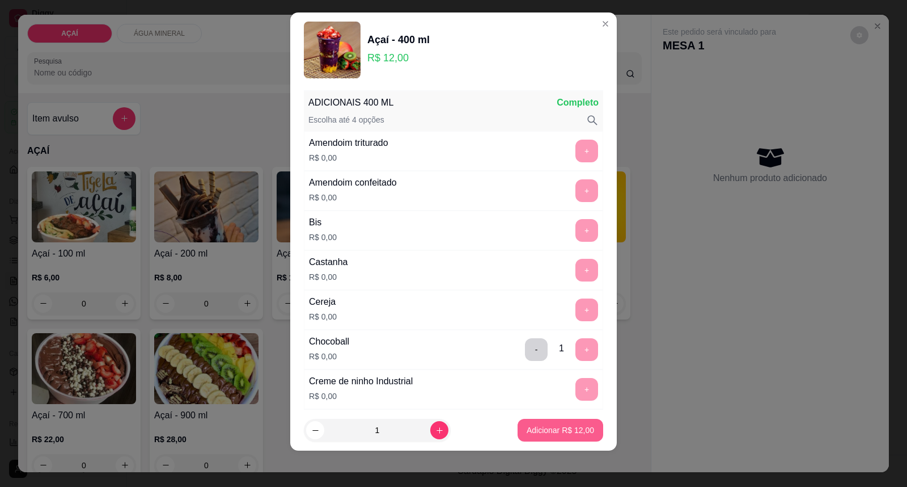
click at [551, 429] on p "Adicionar R$ 12,00" at bounding box center [560, 429] width 67 height 11
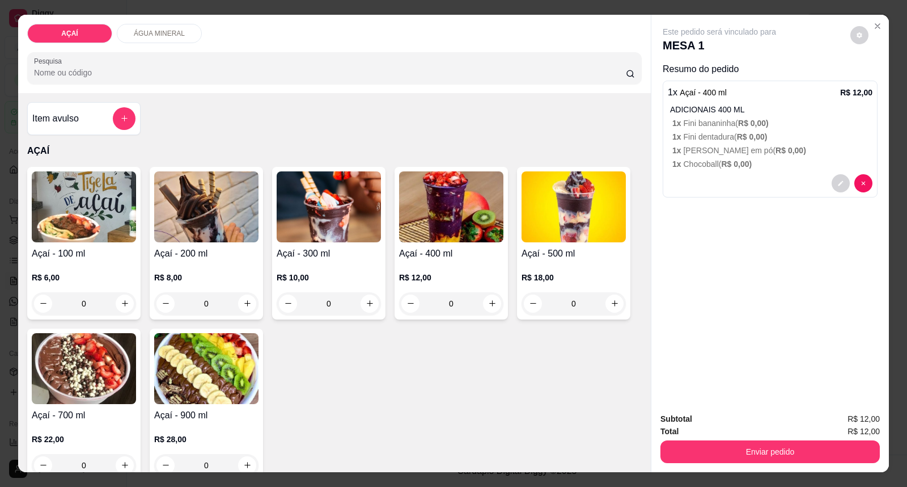
click at [328, 257] on h4 "Açaí - 300 ml" at bounding box center [329, 254] width 104 height 14
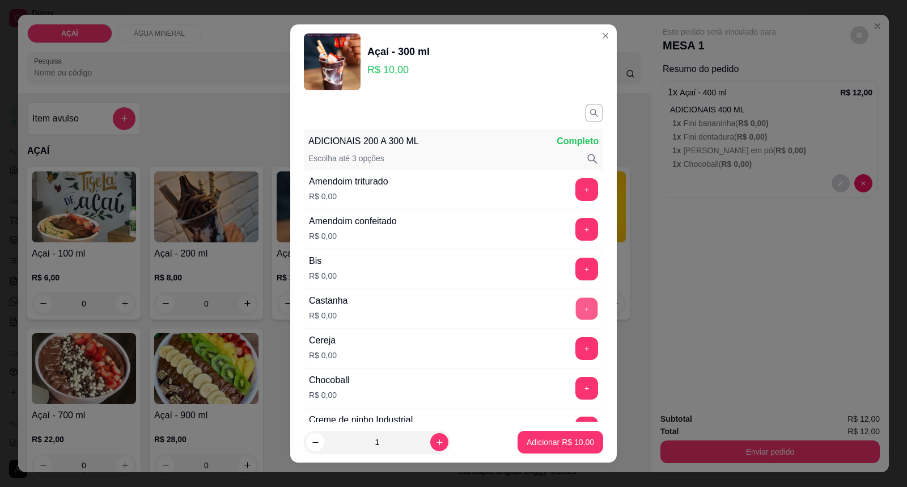
click at [576, 307] on button "+" at bounding box center [587, 309] width 22 height 22
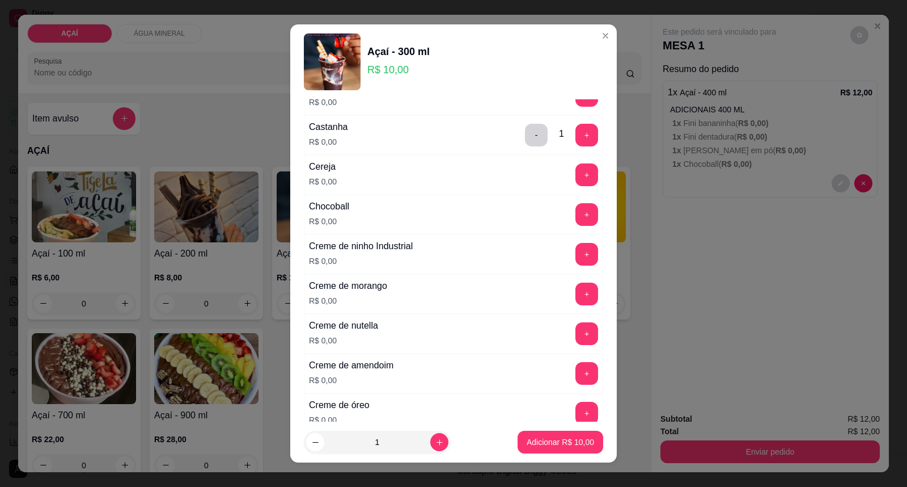
scroll to position [189, 0]
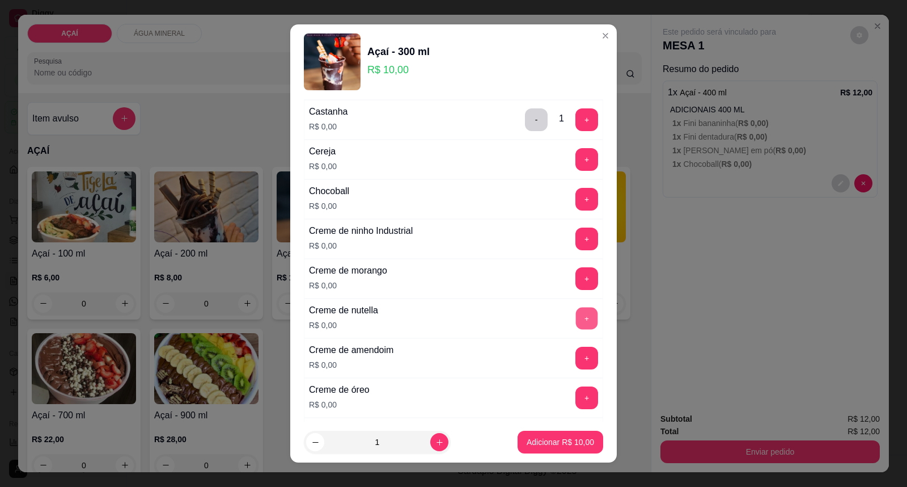
click at [576, 327] on button "+" at bounding box center [587, 318] width 22 height 22
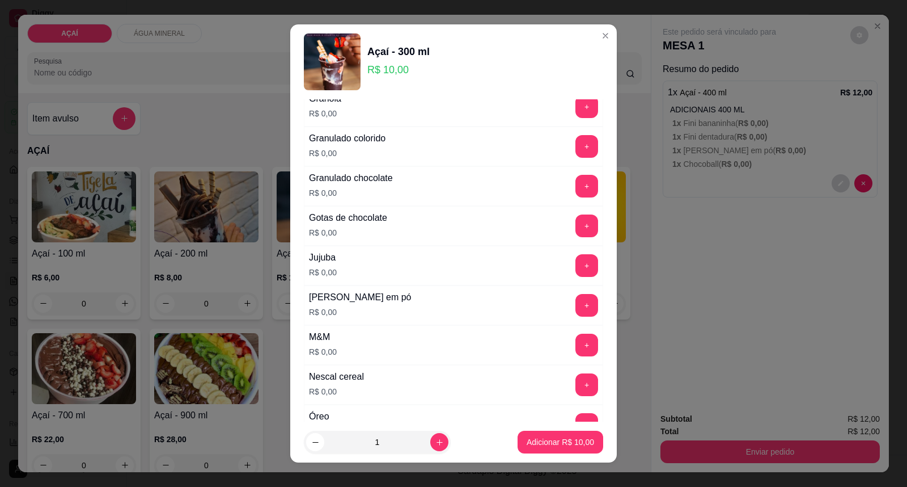
scroll to position [1008, 0]
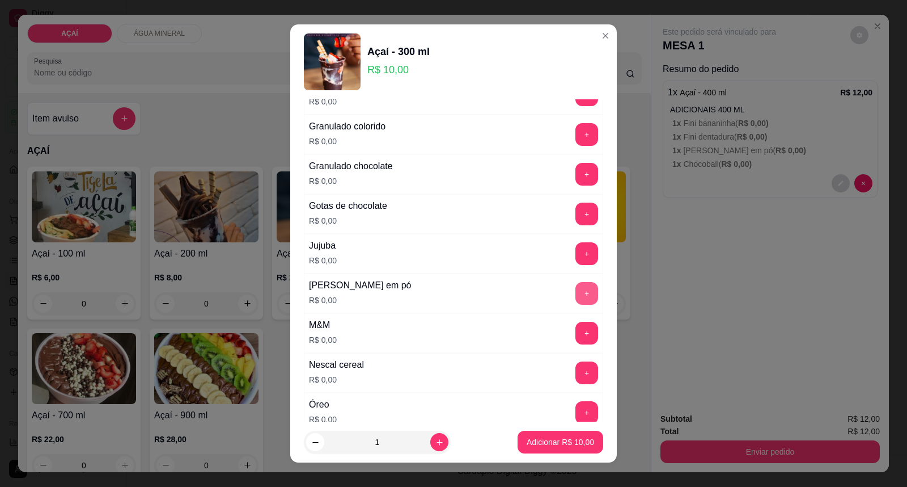
click at [576, 302] on button "+" at bounding box center [587, 293] width 23 height 23
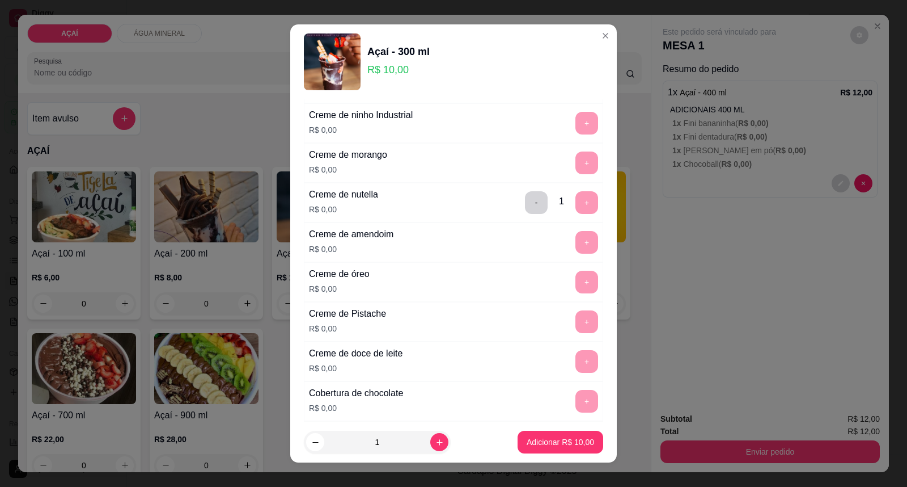
scroll to position [315, 0]
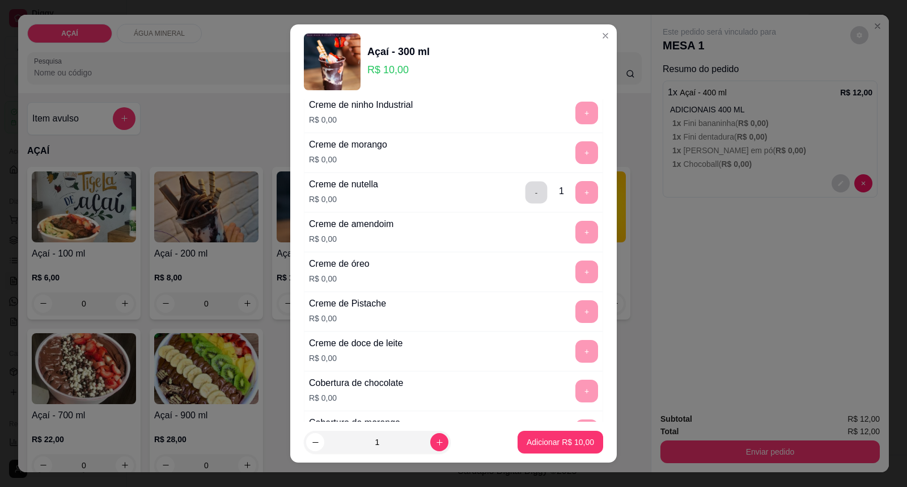
click at [526, 197] on button "-" at bounding box center [537, 192] width 22 height 22
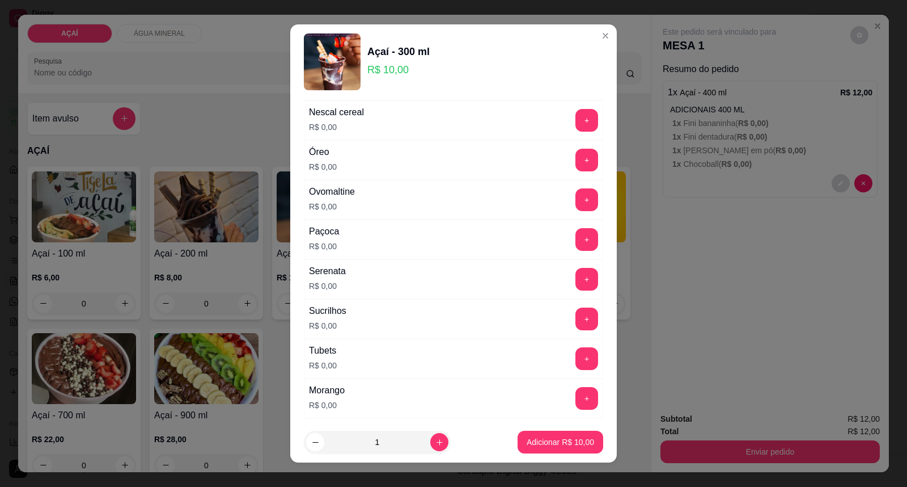
scroll to position [1413, 0]
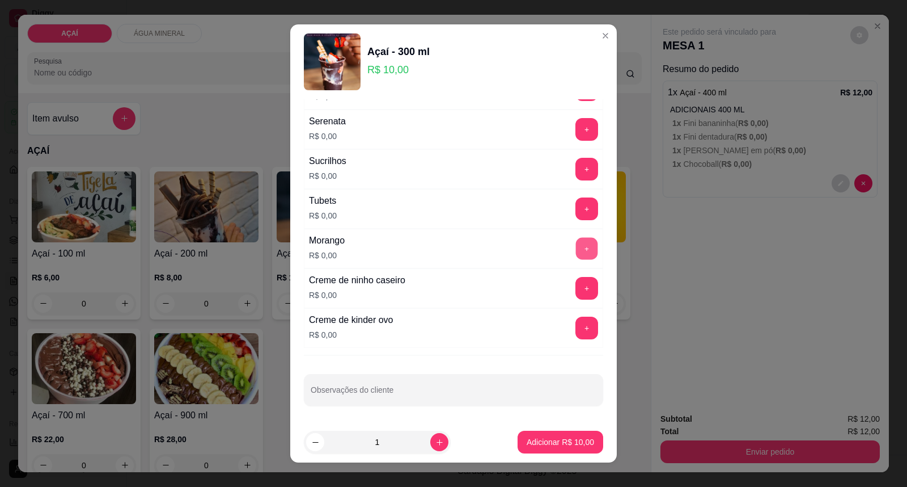
click at [576, 252] on button "+" at bounding box center [587, 249] width 22 height 22
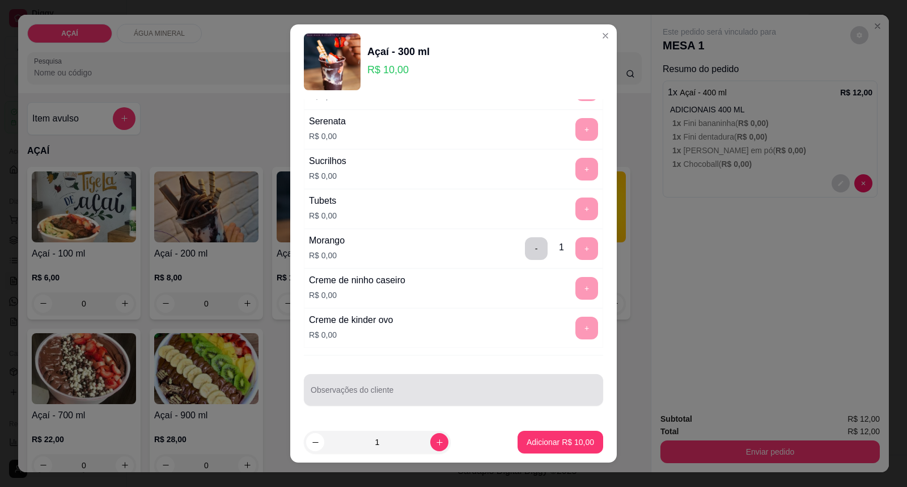
click at [423, 395] on input "Observações do cliente" at bounding box center [454, 393] width 286 height 11
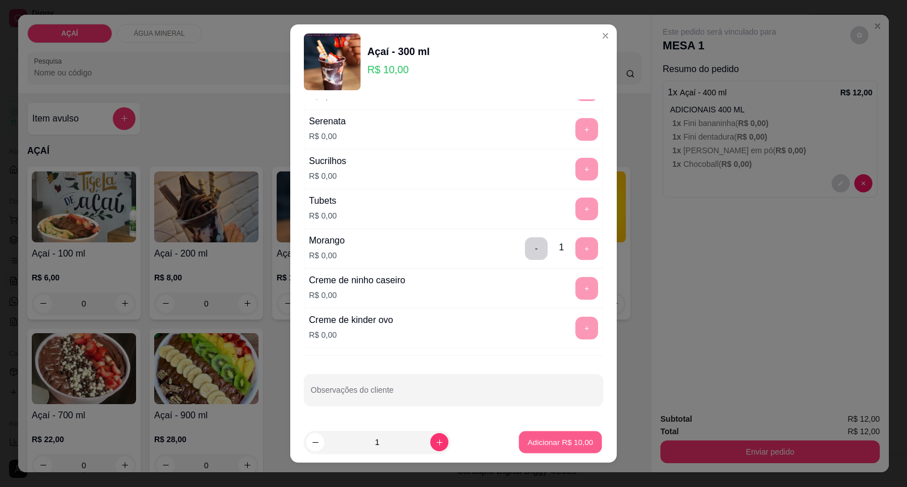
click at [529, 431] on button "Adicionar R$ 10,00" at bounding box center [560, 442] width 83 height 22
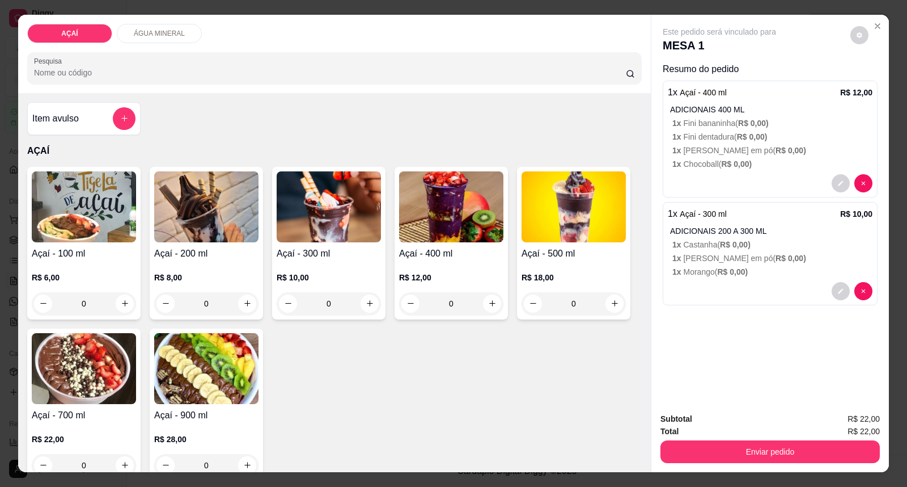
click at [179, 222] on img at bounding box center [206, 206] width 104 height 71
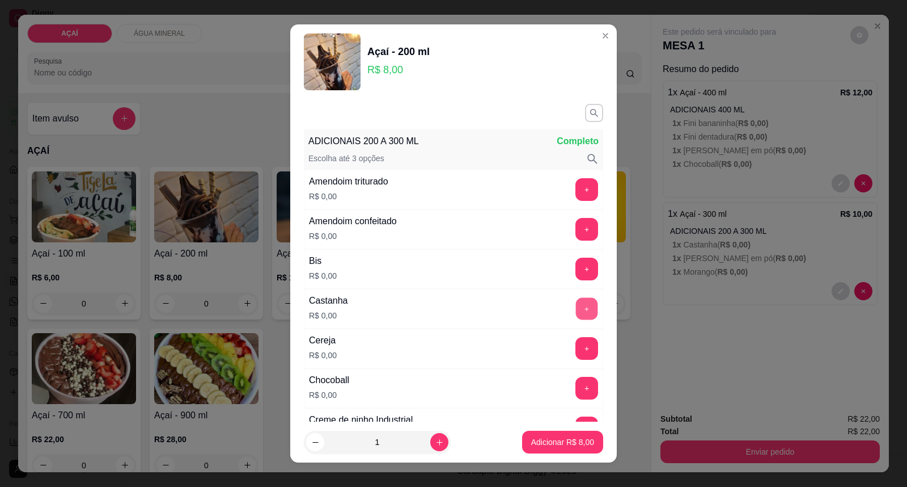
click at [576, 306] on button "+" at bounding box center [587, 309] width 22 height 22
click at [576, 189] on button "+" at bounding box center [587, 189] width 23 height 23
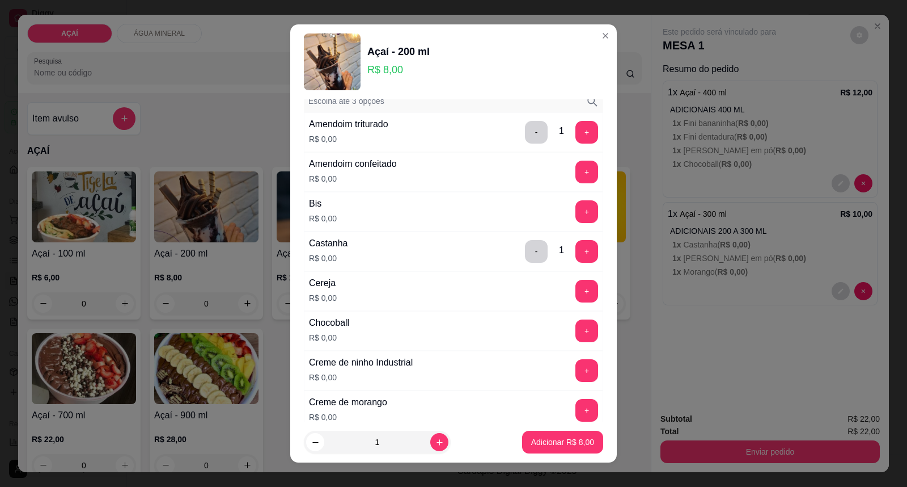
scroll to position [189, 0]
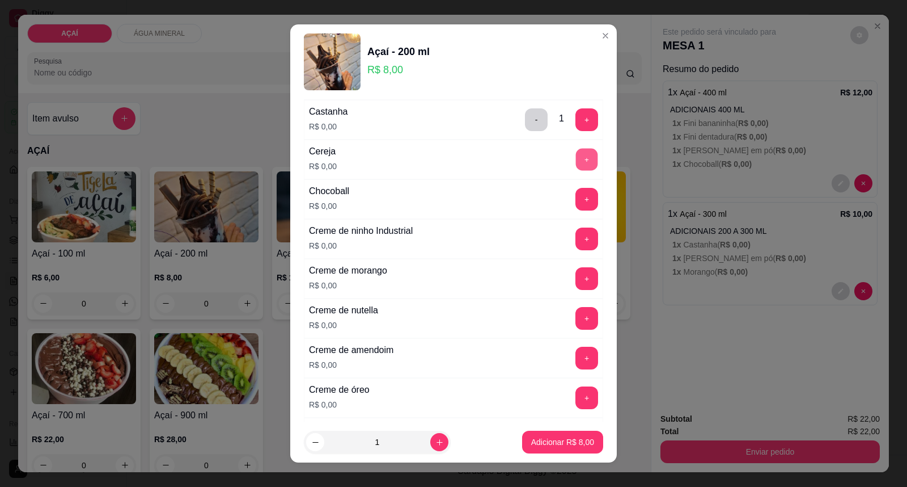
click at [576, 165] on button "+" at bounding box center [587, 160] width 22 height 22
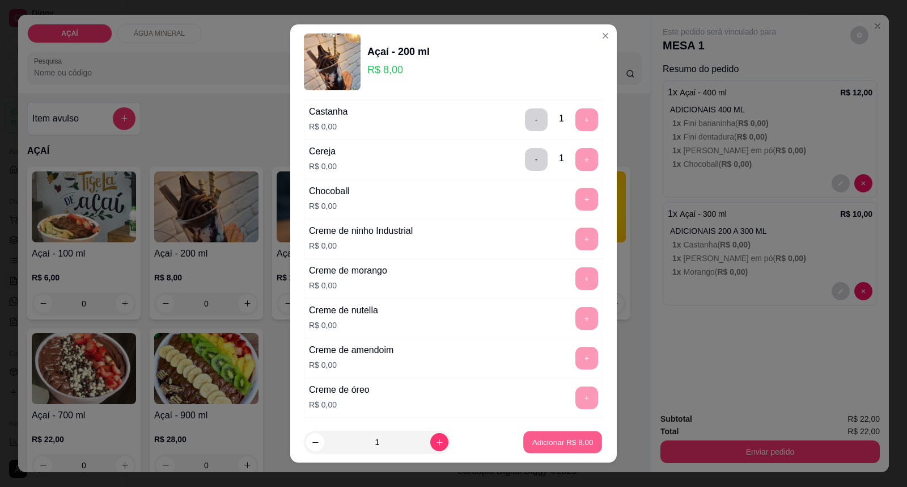
click at [560, 439] on p "Adicionar R$ 8,00" at bounding box center [562, 441] width 61 height 11
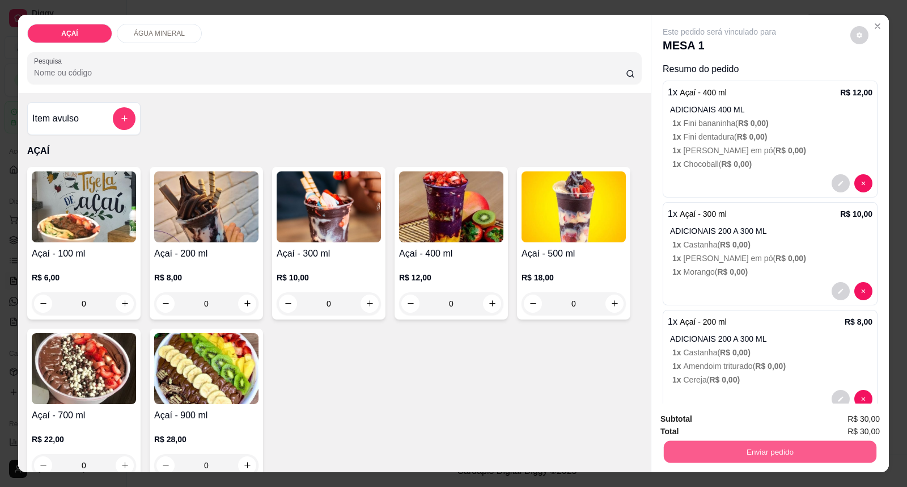
click at [671, 450] on button "Enviar pedido" at bounding box center [770, 452] width 213 height 22
click at [824, 422] on button "Enviar pedido" at bounding box center [850, 423] width 62 height 21
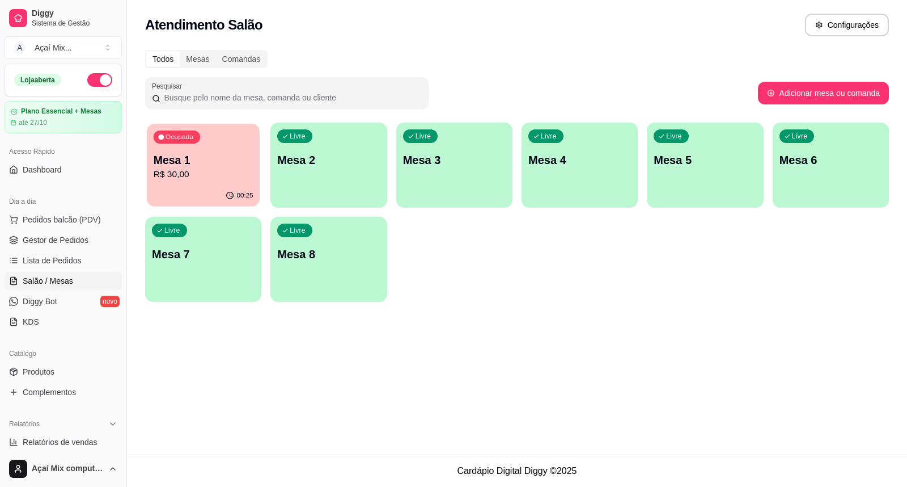
click at [177, 185] on div "00:25" at bounding box center [203, 196] width 113 height 22
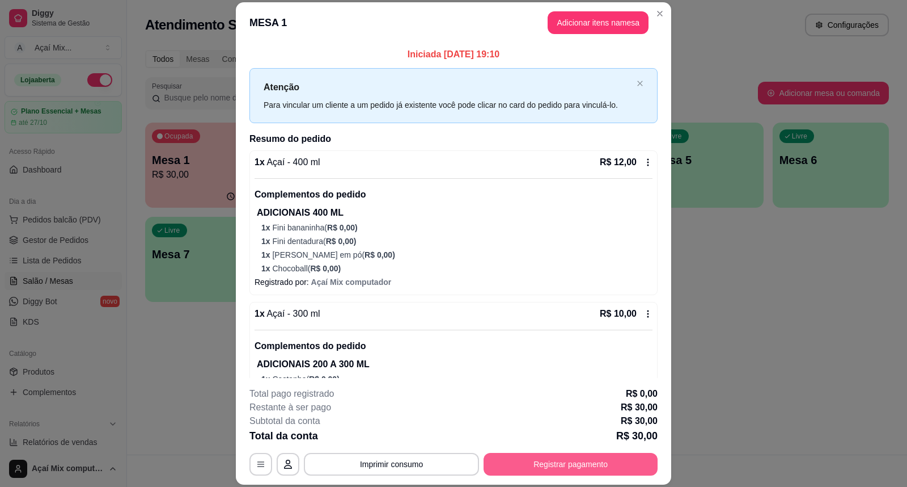
click at [608, 473] on button "Registrar pagamento" at bounding box center [571, 463] width 174 height 23
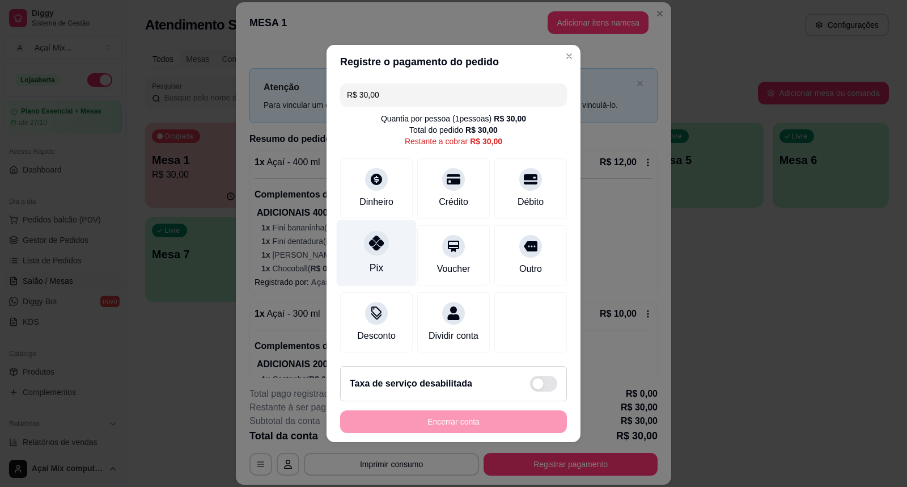
click at [384, 244] on div at bounding box center [376, 242] width 25 height 25
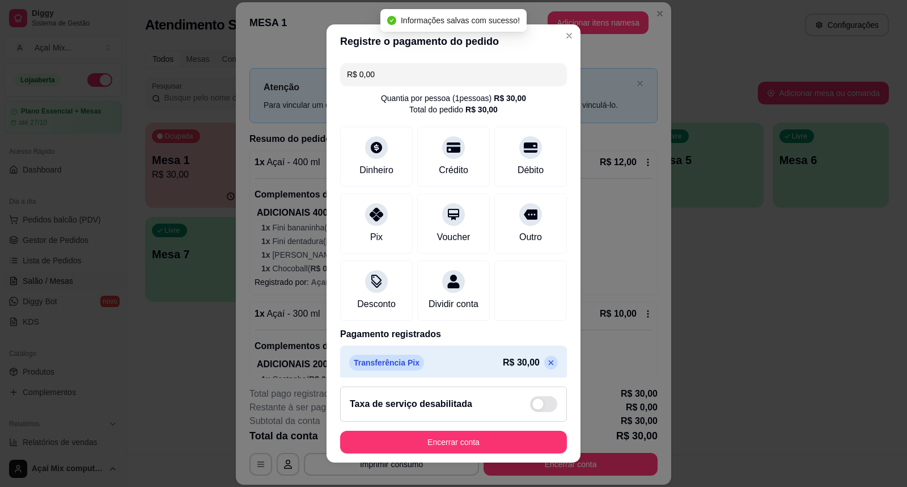
type input "R$ 0,00"
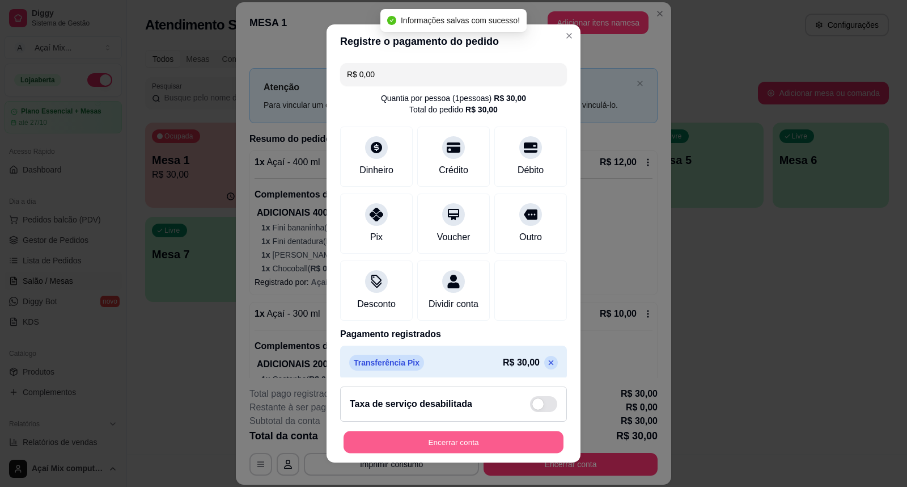
click at [467, 441] on button "Encerrar conta" at bounding box center [454, 442] width 220 height 22
